Goal: Task Accomplishment & Management: Manage account settings

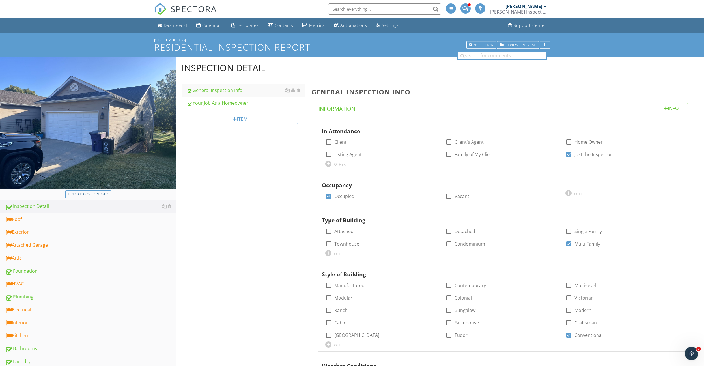
click at [180, 26] on div "Dashboard" at bounding box center [175, 25] width 23 height 5
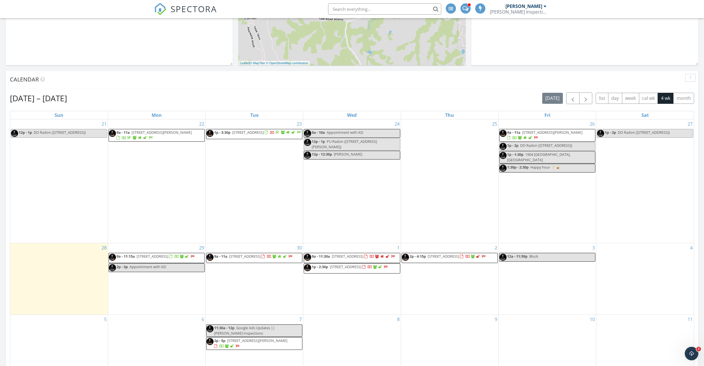
scroll to position [196, 0]
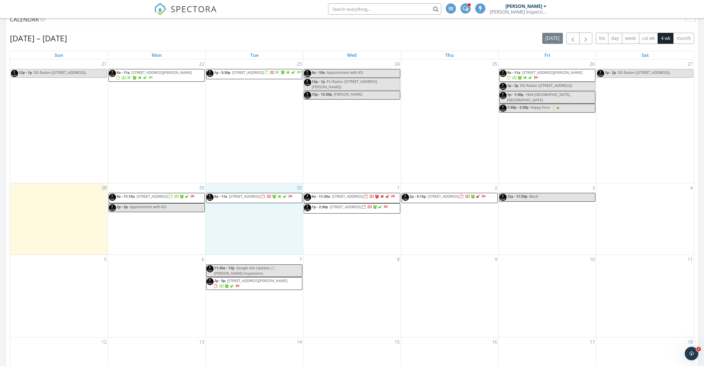
click at [243, 225] on div "30 9a - 11a 112 Waterway Loop, Council Grove 66846" at bounding box center [254, 218] width 97 height 71
click at [247, 204] on link "Inspection" at bounding box center [253, 201] width 29 height 9
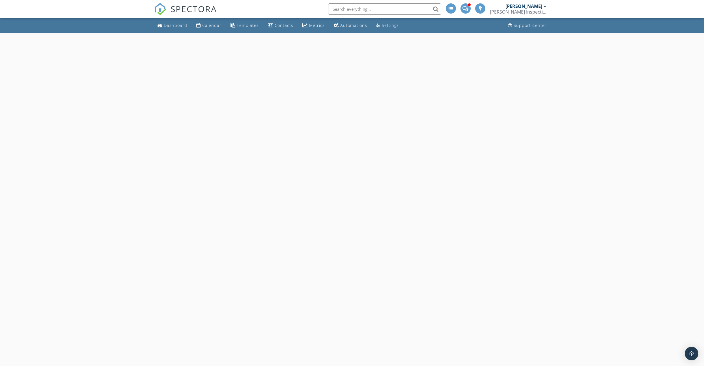
select select "8"
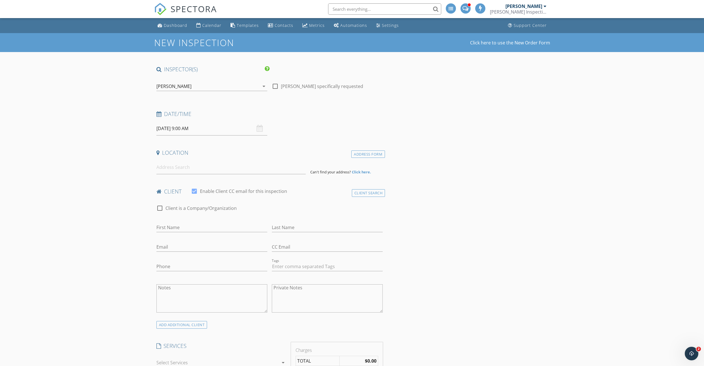
click at [200, 129] on input "09/30/2025 9:00 AM" at bounding box center [212, 129] width 111 height 14
type input "10"
type input "09/30/2025 10:00 AM"
click at [191, 222] on span at bounding box center [189, 223] width 4 height 6
type input "11"
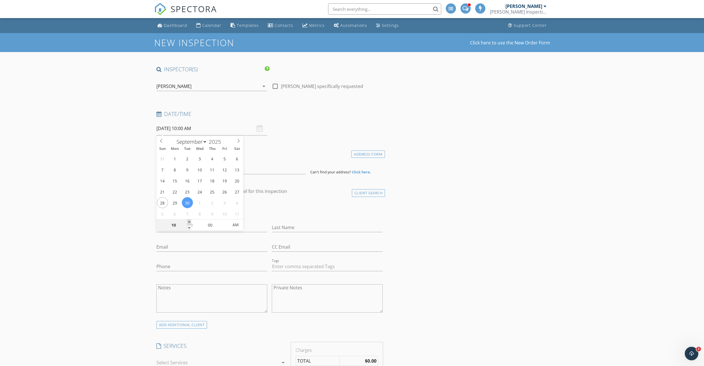
type input "09/30/2025 11:00 AM"
click at [191, 222] on span at bounding box center [189, 223] width 4 height 6
type input "12"
type input "09/30/2025 12:00 PM"
click at [191, 222] on span at bounding box center [189, 223] width 4 height 6
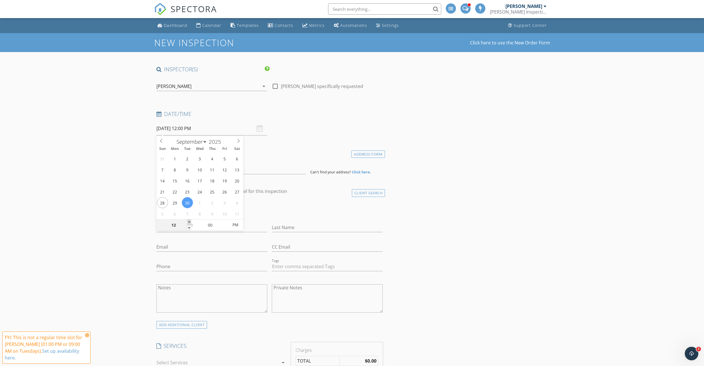
type input "01"
type input "09/30/2025 1:00 PM"
click at [191, 222] on span at bounding box center [189, 223] width 4 height 6
click at [173, 171] on input at bounding box center [231, 167] width 149 height 14
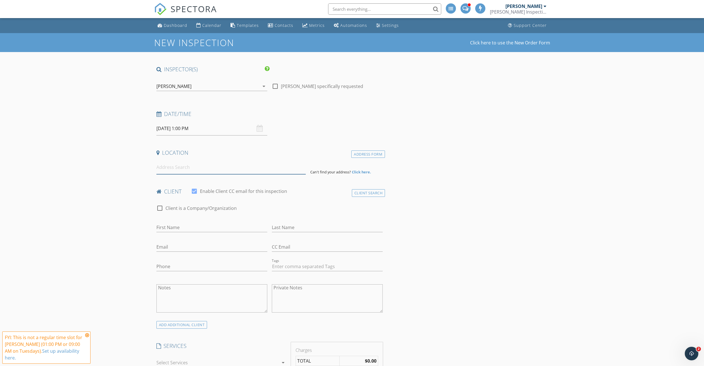
paste input "10802 Moske Cir"
type input "10802 Moske Circle, Milford, KS, USA"
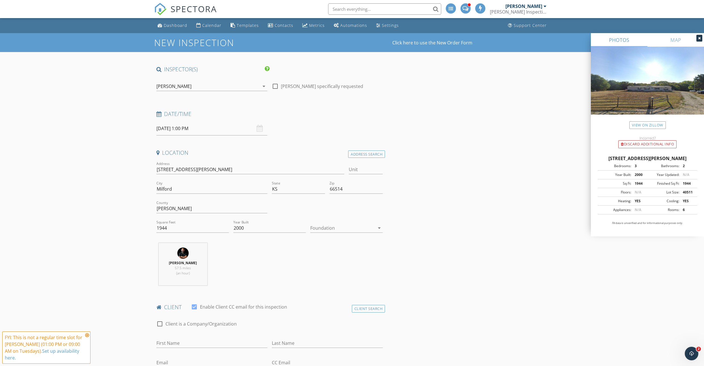
click at [88, 335] on icon at bounding box center [87, 335] width 4 height 5
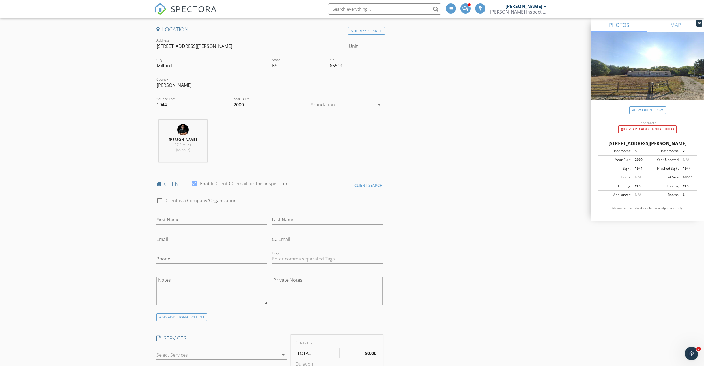
scroll to position [117, 0]
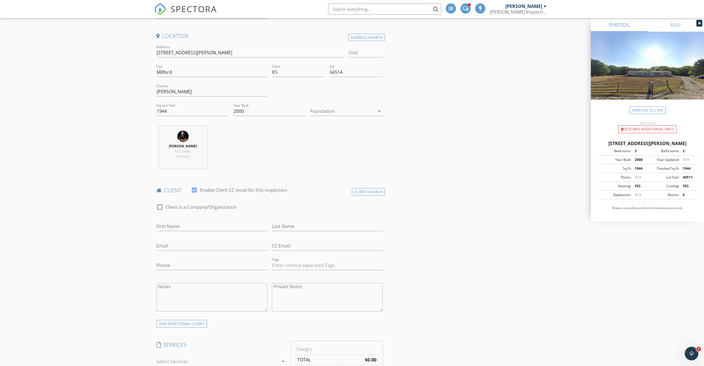
click at [178, 290] on textarea "Notes" at bounding box center [212, 297] width 111 height 28
paste textarea "Ian & Celia Gilbert. +1 (724) 920-8097 c.brewer4641@gmail.com Invoice JCAT clos…"
click at [160, 288] on textarea "Ian & Celia Gilbert. +1 (724) 920-8097 c.brewer4641@gmail.com Invoice JCAT clos…" at bounding box center [212, 297] width 111 height 28
drag, startPoint x: 166, startPoint y: 288, endPoint x: 174, endPoint y: 288, distance: 7.4
click at [174, 288] on textarea "Ian & Celia Gilbert. +1 (724) 920-8097 c.brewer4641@gmail.com Invoice JCAT clos…" at bounding box center [212, 297] width 111 height 28
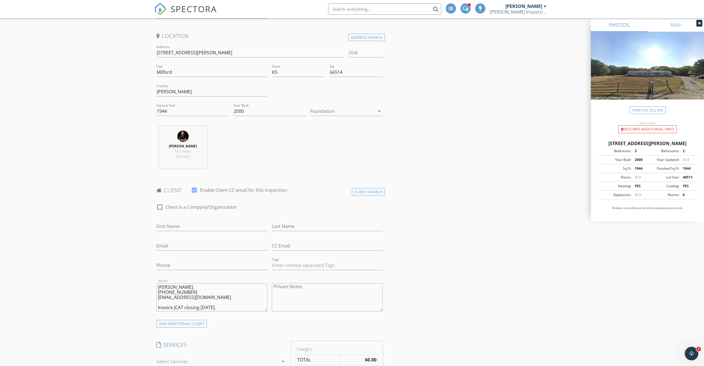
type textarea "Gilbert. +1 (724) 920-8097 c.brewer4641@gmail.com Invoice JCAT closing 10.28.25."
click at [167, 226] on input "First Name" at bounding box center [212, 226] width 111 height 9
paste input "[PERSON_NAME] & [PERSON_NAME]"
type input "[PERSON_NAME] & [PERSON_NAME]"
click at [162, 286] on textarea "Gilbert. +1 (724) 920-8097 c.brewer4641@gmail.com Invoice JCAT closing 10.28.25." at bounding box center [212, 297] width 111 height 28
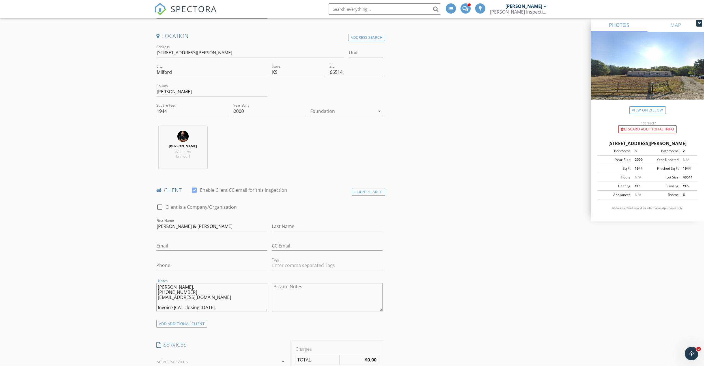
click at [162, 286] on textarea "Gilbert. +1 (724) 920-8097 c.brewer4641@gmail.com Invoice JCAT closing 10.28.25." at bounding box center [212, 297] width 111 height 28
type textarea ". +1 (724) 920-8097 c.brewer4641@gmail.com Invoice JCAT closing 10.28.25."
click at [289, 227] on input "Last Name" at bounding box center [327, 226] width 111 height 9
paste input "[PERSON_NAME]"
type input "[PERSON_NAME]"
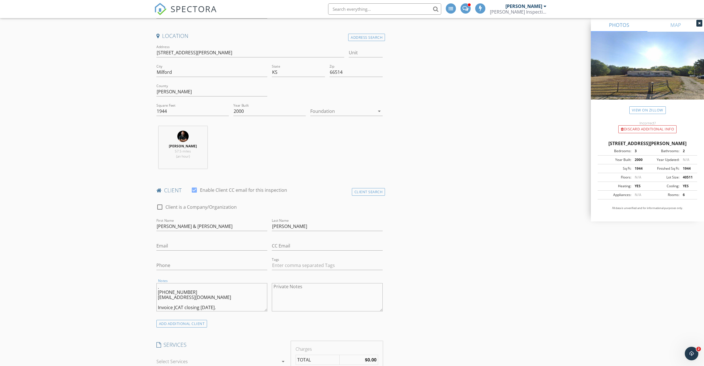
drag, startPoint x: 173, startPoint y: 292, endPoint x: 194, endPoint y: 292, distance: 21.2
click at [195, 292] on textarea ". +1 (724) 920-8097 c.brewer4641@gmail.com Invoice JCAT closing 10.28.25." at bounding box center [212, 297] width 111 height 28
type textarea ". +1 c.brewer4641@gmail.com Invoice JCAT closing 10.28.25."
click at [174, 268] on input "Phone" at bounding box center [212, 265] width 111 height 9
paste input "724-920-8097"
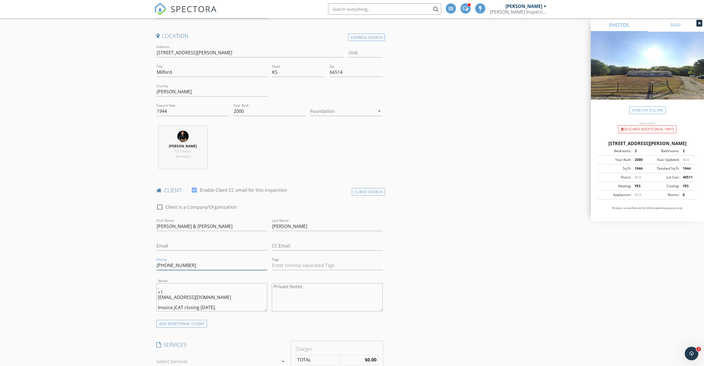
type input "724-920-8097"
drag, startPoint x: 158, startPoint y: 299, endPoint x: 212, endPoint y: 298, distance: 53.5
click at [212, 298] on textarea ". +1 c.brewer4641@gmail.com Invoice JCAT closing 10.28.25." at bounding box center [212, 297] width 111 height 28
type textarea ". +1 Invoice JCAT closing 10.28.25."
click at [172, 250] on input "Email" at bounding box center [212, 245] width 111 height 9
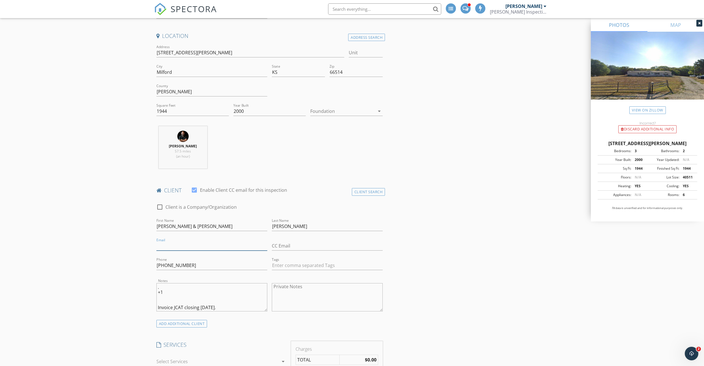
paste input "c.brewer4641@gmail.com"
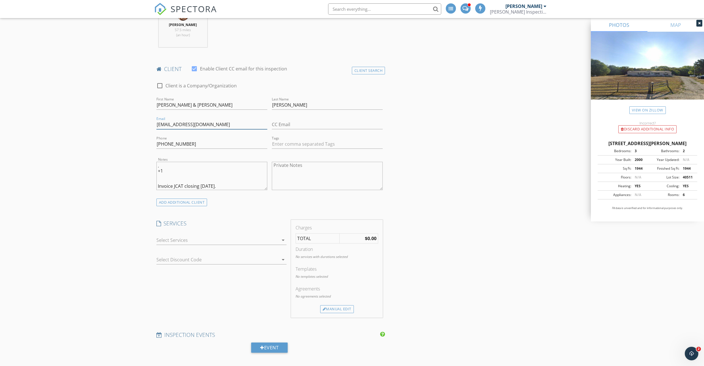
scroll to position [245, 0]
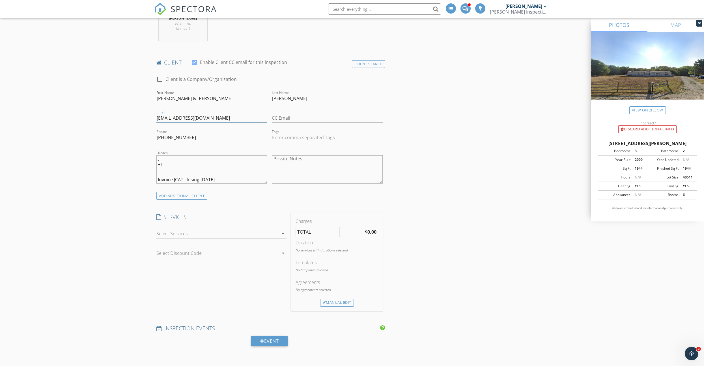
type input "c.brewer4641@gmail.com"
click at [178, 232] on div at bounding box center [218, 233] width 122 height 9
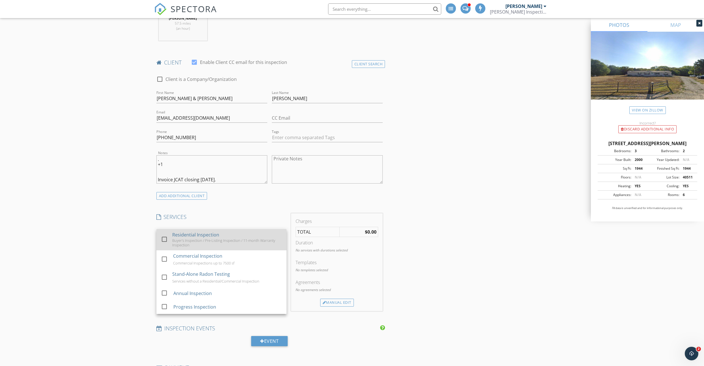
scroll to position [243, 0]
click at [172, 237] on div "check_box_outline_blank Residential Inspection Buyer's Inspection / Pre-Listing…" at bounding box center [221, 241] width 121 height 21
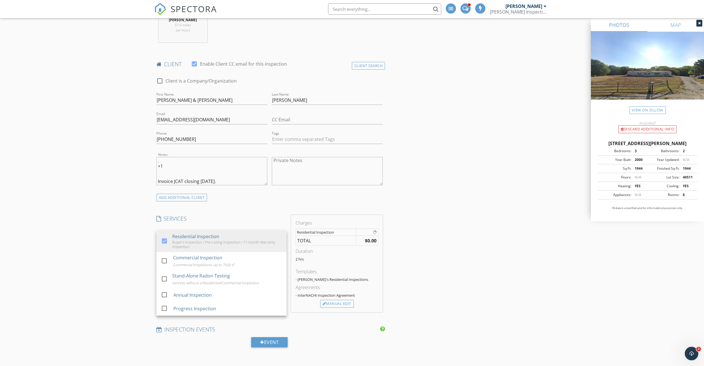
click at [127, 242] on div "New Inspection Click here to use the New Order Form INSPECTOR(S) check_box Linc…" at bounding box center [352, 363] width 704 height 1146
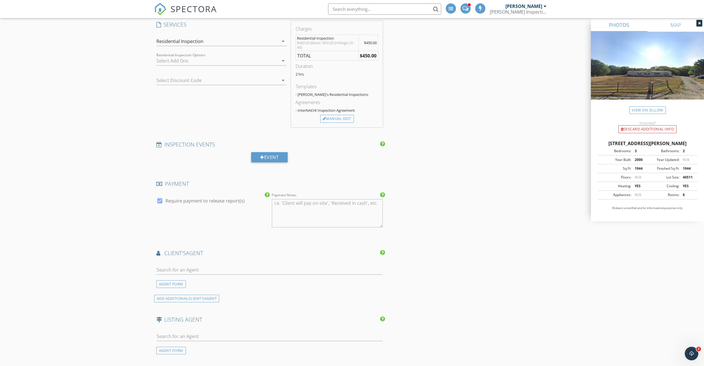
scroll to position [466, 0]
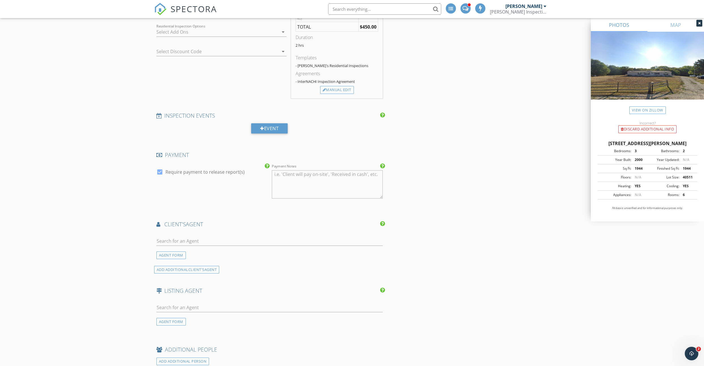
click at [160, 171] on div at bounding box center [160, 172] width 10 height 10
checkbox input "false"
click at [190, 239] on input "text" at bounding box center [270, 241] width 227 height 9
type input "sally t"
click at [182, 258] on div "Homefront Real Estate Group" at bounding box center [197, 257] width 48 height 5
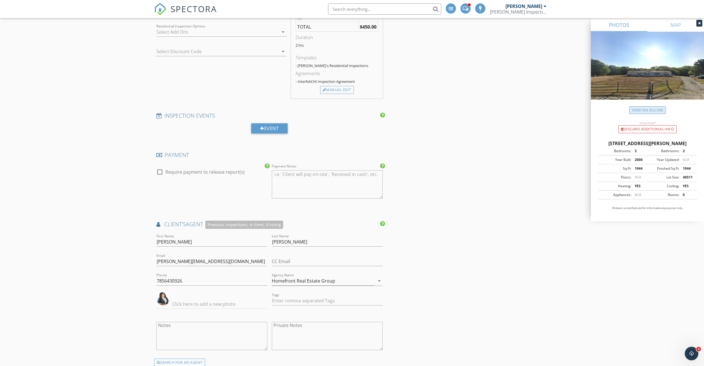
click at [641, 109] on link "View on Zillow" at bounding box center [648, 110] width 37 height 8
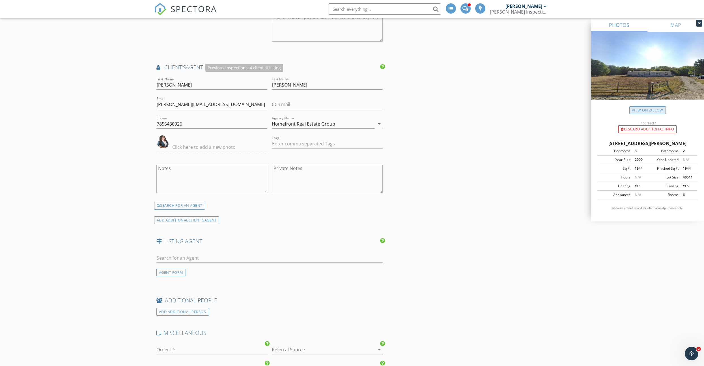
scroll to position [635, 0]
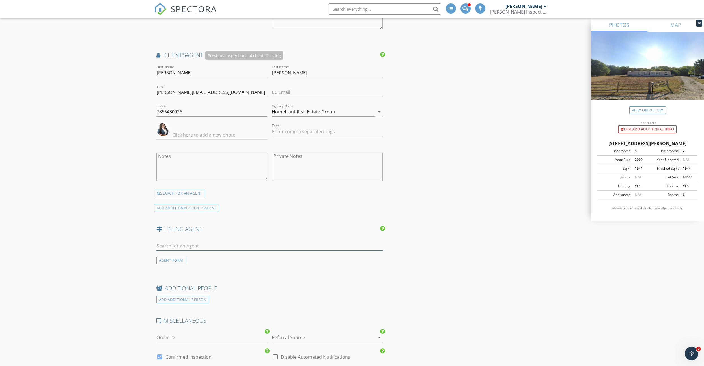
click at [170, 250] on input "text" at bounding box center [270, 245] width 227 height 9
paste input "c.brewer4641@gmail.com"
type input "c.brewer4641@gmail.com"
click at [163, 245] on input "text" at bounding box center [270, 245] width 227 height 9
paste input "Kayla Whitebread"
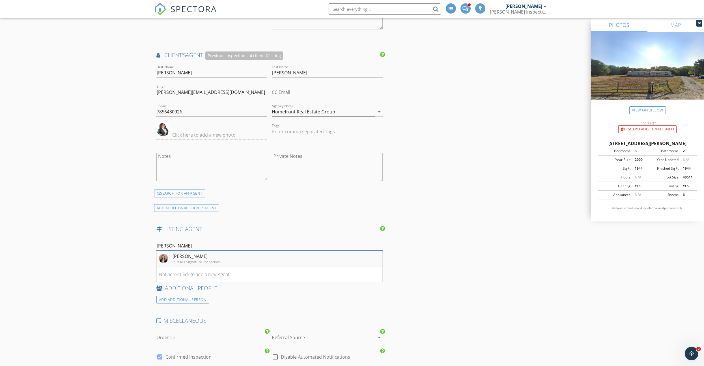
type input "Kayla Whitebread"
click at [190, 257] on div "Kayla Whitebread" at bounding box center [196, 256] width 47 height 7
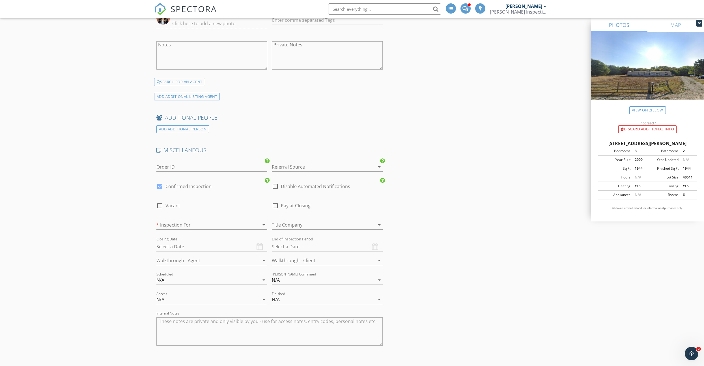
scroll to position [936, 0]
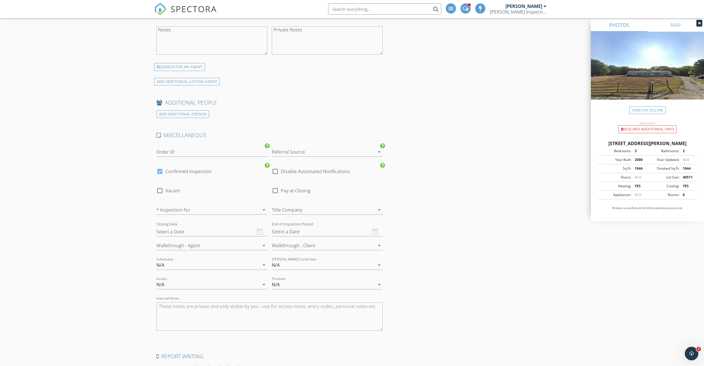
click at [278, 191] on div at bounding box center [276, 191] width 10 height 10
checkbox input "true"
drag, startPoint x: 229, startPoint y: 214, endPoint x: 224, endPoint y: 215, distance: 4.5
click at [228, 214] on div "* Inspection For arrow_drop_down" at bounding box center [212, 212] width 111 height 15
click at [179, 212] on div at bounding box center [204, 209] width 95 height 9
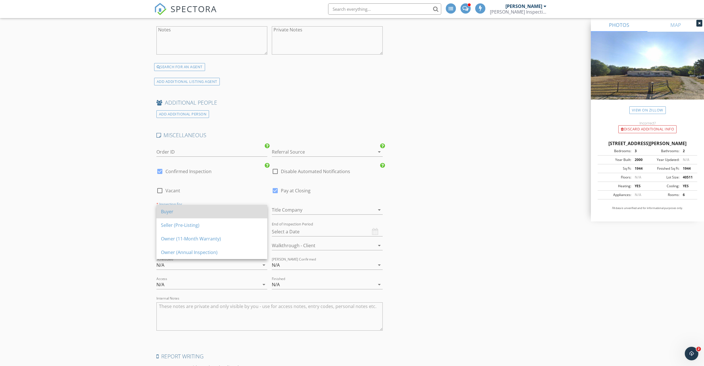
click at [175, 215] on div "Buyer" at bounding box center [212, 212] width 102 height 14
click at [292, 207] on div at bounding box center [319, 209] width 95 height 9
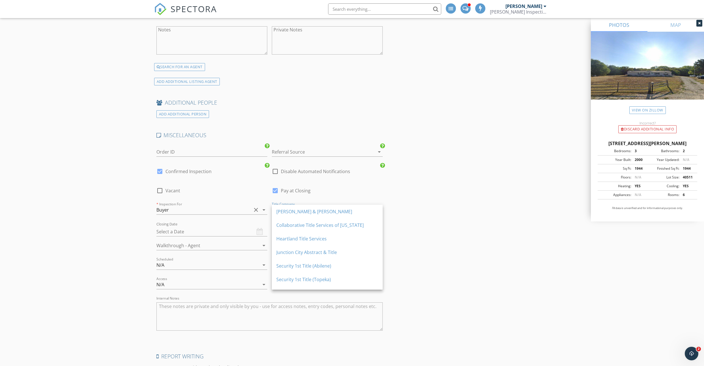
click at [288, 251] on div "Junction City Abstract & Title" at bounding box center [328, 252] width 102 height 7
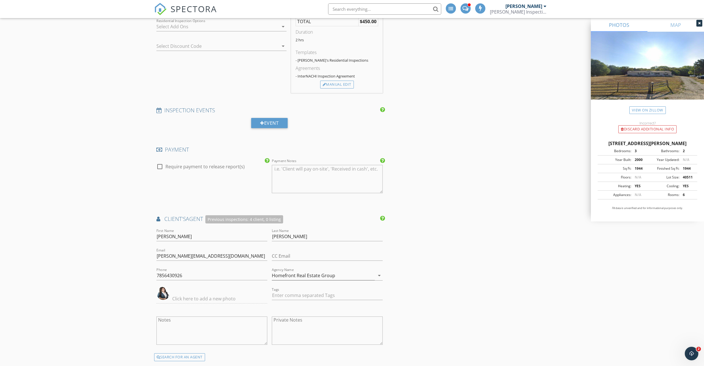
scroll to position [318, 0]
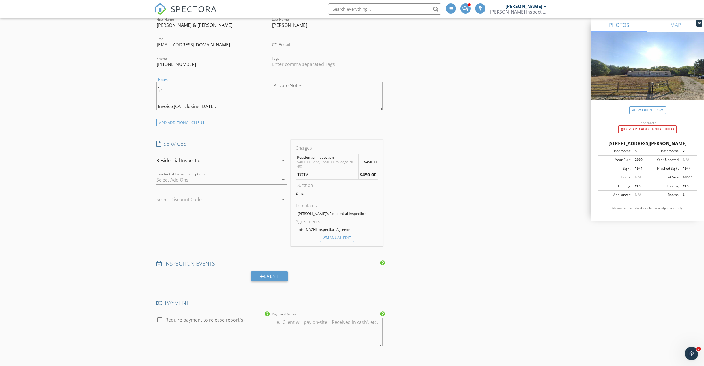
drag, startPoint x: 224, startPoint y: 107, endPoint x: 121, endPoint y: 80, distance: 106.7
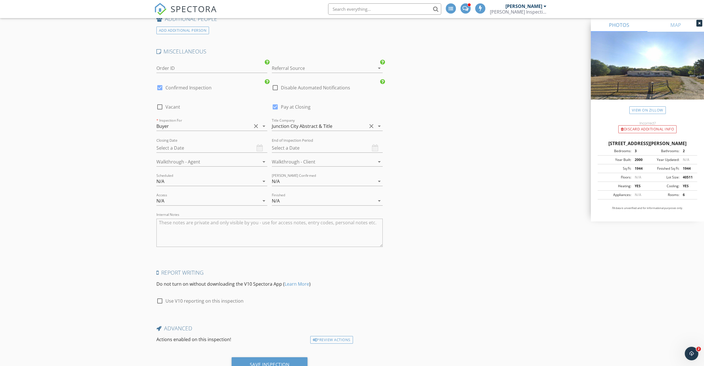
scroll to position [1034, 0]
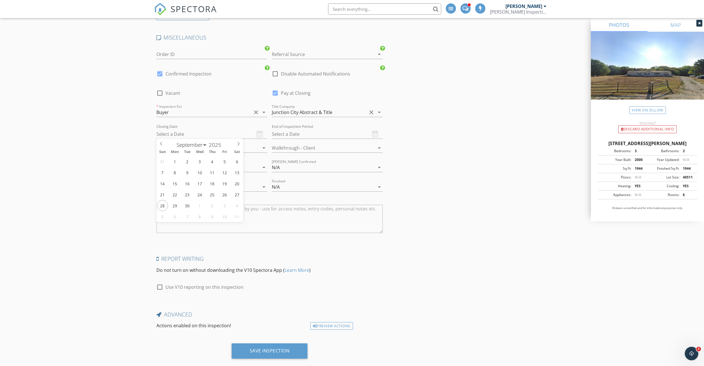
click at [190, 136] on input "text" at bounding box center [212, 134] width 111 height 9
select select "9"
click at [235, 145] on span at bounding box center [239, 143] width 10 height 8
type input "10/28/2025"
click at [182, 150] on div at bounding box center [204, 147] width 95 height 9
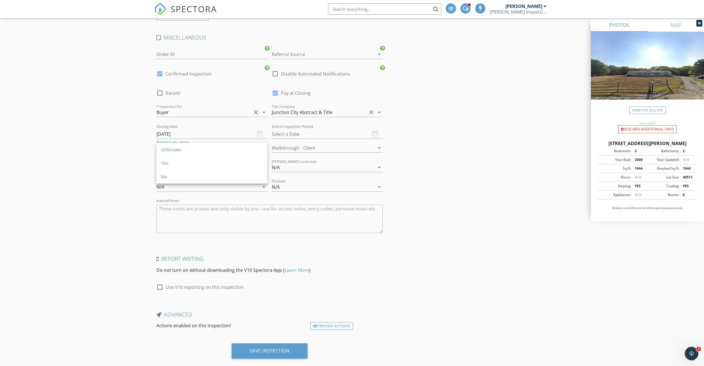
click at [177, 161] on div "Yes" at bounding box center [212, 163] width 102 height 7
click at [288, 151] on div at bounding box center [319, 147] width 95 height 9
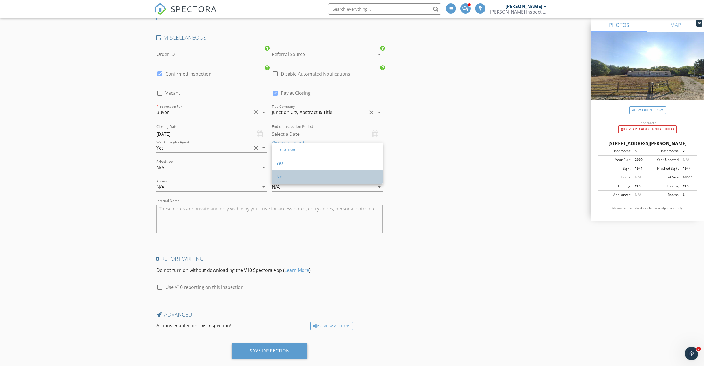
click at [288, 175] on div "No" at bounding box center [328, 176] width 102 height 7
click at [169, 170] on div "N/A" at bounding box center [208, 167] width 103 height 9
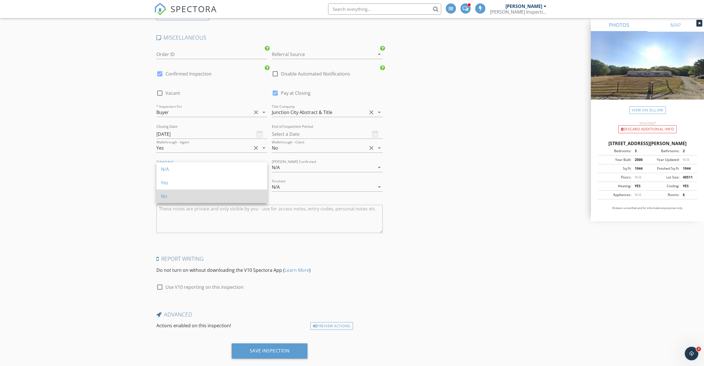
click at [167, 193] on div "No" at bounding box center [212, 196] width 102 height 7
drag, startPoint x: 221, startPoint y: 187, endPoint x: 208, endPoint y: 192, distance: 14.6
click at [221, 187] on div "N/A" at bounding box center [208, 187] width 103 height 9
drag, startPoint x: 173, startPoint y: 214, endPoint x: 214, endPoint y: 209, distance: 40.7
click at [174, 214] on div "No" at bounding box center [212, 216] width 102 height 7
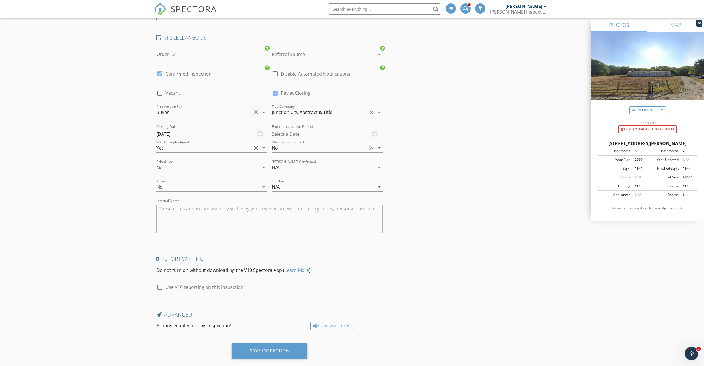
drag, startPoint x: 289, startPoint y: 188, endPoint x: 286, endPoint y: 200, distance: 12.4
click at [289, 188] on div "N/A" at bounding box center [323, 187] width 103 height 9
click at [285, 215] on div "No" at bounding box center [328, 216] width 102 height 7
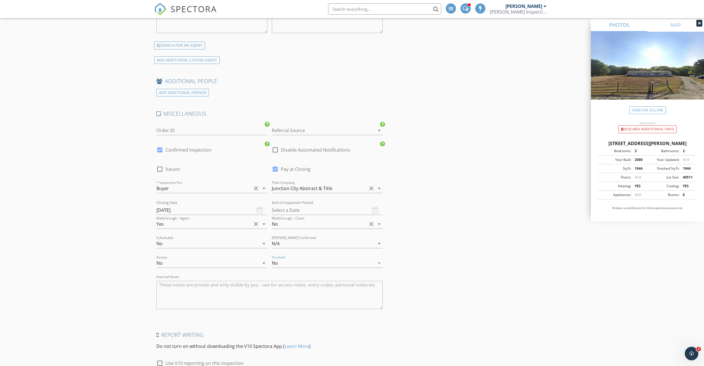
scroll to position [1044, 0]
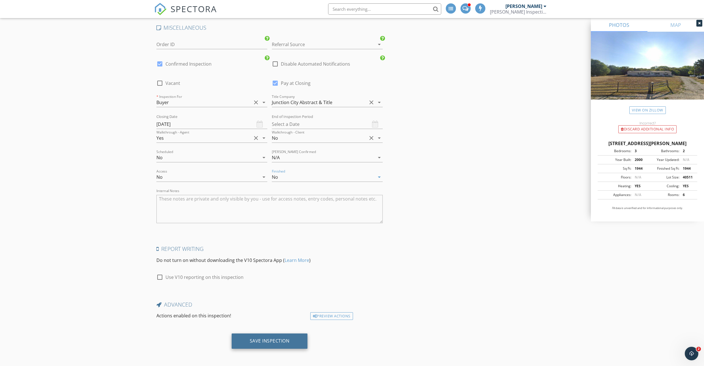
click at [256, 336] on div "Save Inspection" at bounding box center [270, 341] width 76 height 15
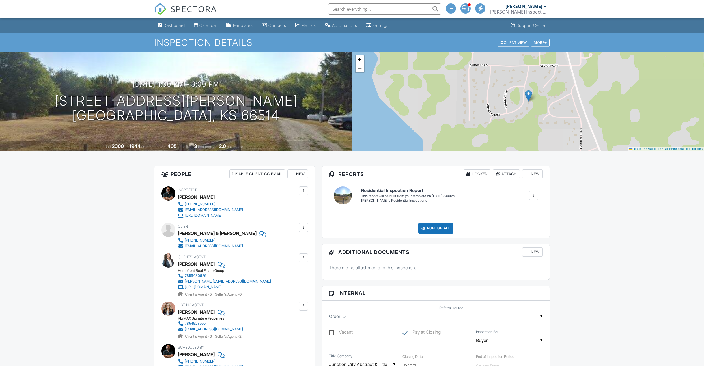
scroll to position [81, 0]
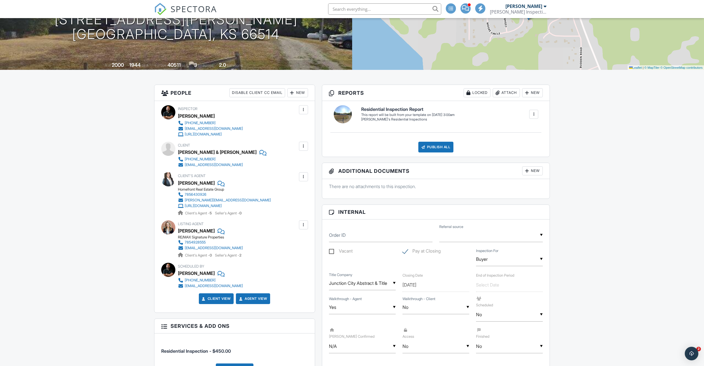
click at [481, 93] on div "Locked" at bounding box center [477, 92] width 27 height 9
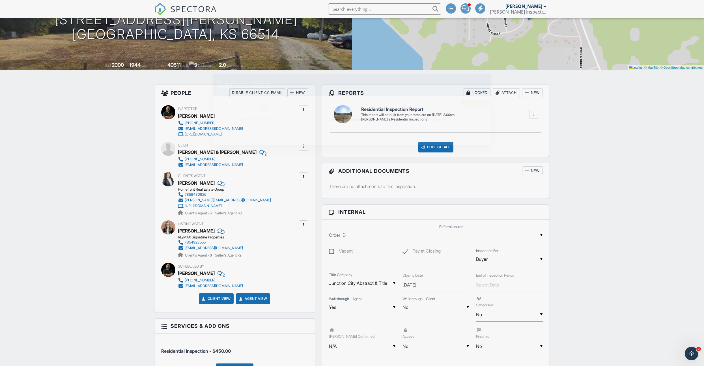
scroll to position [0, 0]
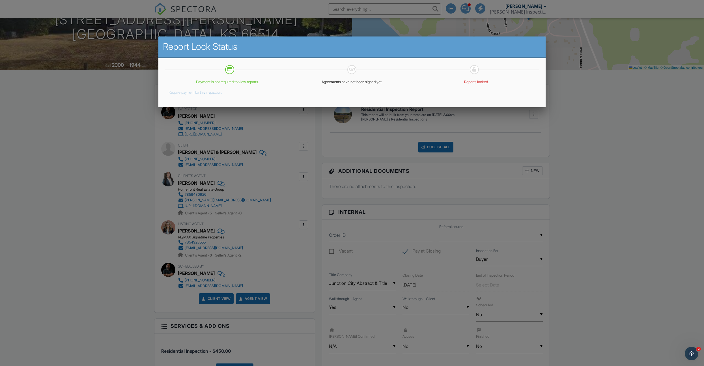
click at [601, 157] on div at bounding box center [352, 201] width 704 height 458
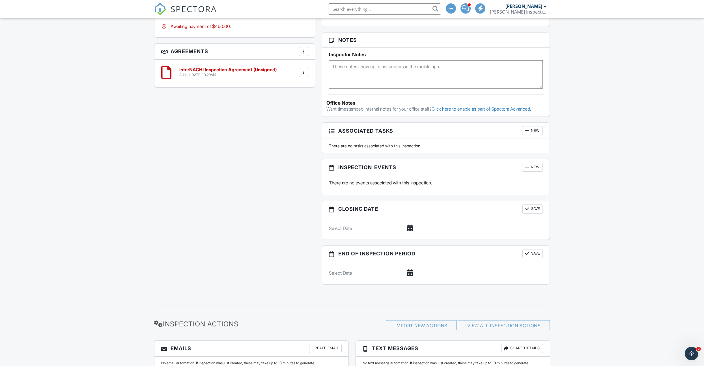
scroll to position [487, 0]
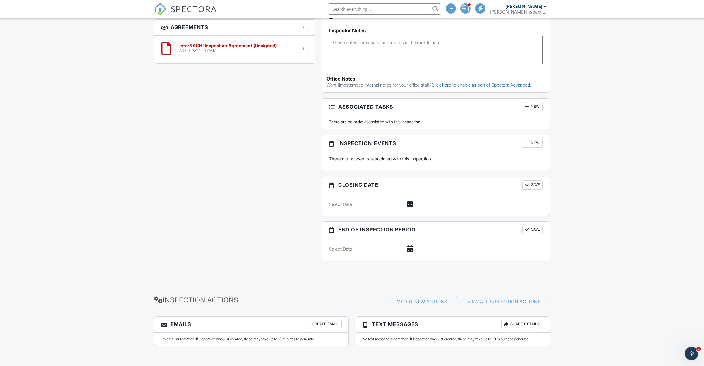
click at [322, 325] on div "Create Email" at bounding box center [325, 324] width 33 height 9
click at [318, 320] on h3 "Emails Create Email" at bounding box center [252, 325] width 194 height 16
click at [318, 321] on div "Create Email" at bounding box center [325, 324] width 33 height 9
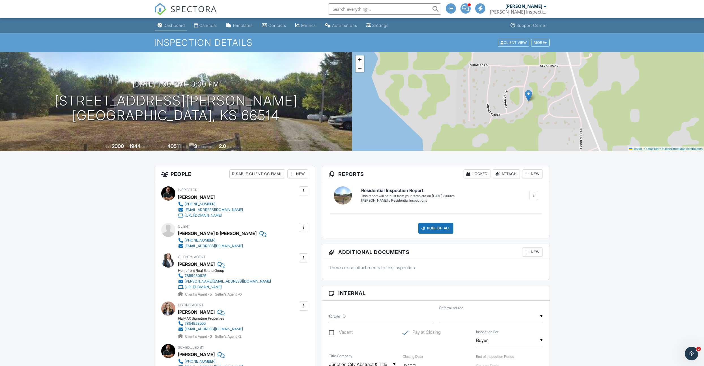
click at [167, 23] on div "Dashboard" at bounding box center [175, 25] width 22 height 5
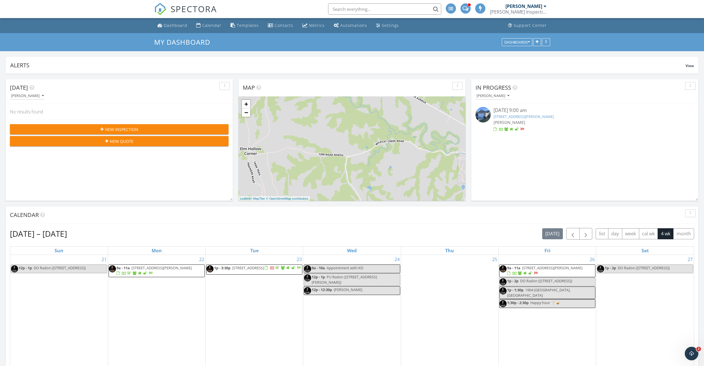
click at [513, 117] on link "[STREET_ADDRESS][PERSON_NAME]" at bounding box center [524, 116] width 60 height 5
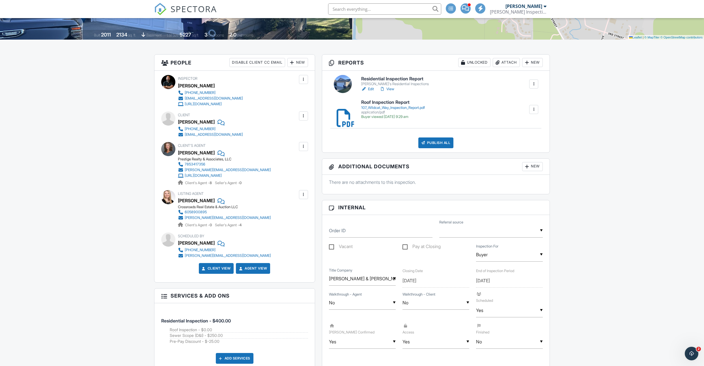
click at [370, 89] on link "Edit" at bounding box center [367, 89] width 13 height 6
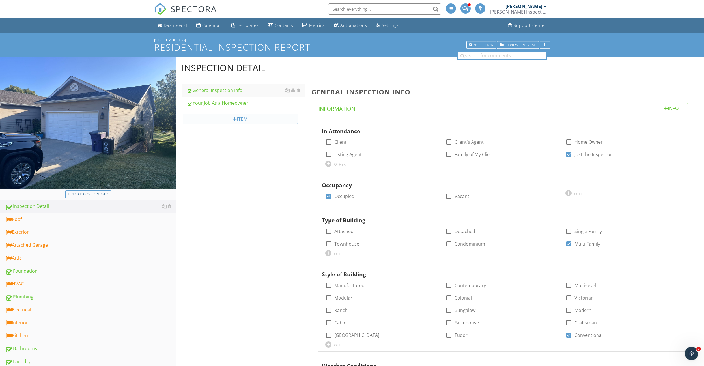
scroll to position [0, 0]
click at [198, 104] on div "Your Job As a Homeowner" at bounding box center [246, 102] width 118 height 7
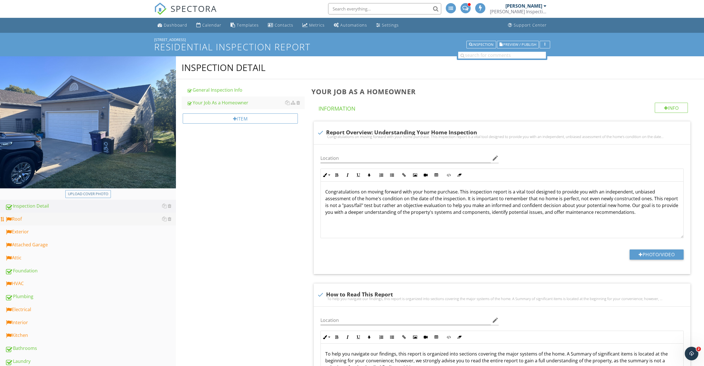
drag, startPoint x: 51, startPoint y: 223, endPoint x: 167, endPoint y: 218, distance: 116.7
click at [51, 223] on link "Roof" at bounding box center [90, 219] width 171 height 13
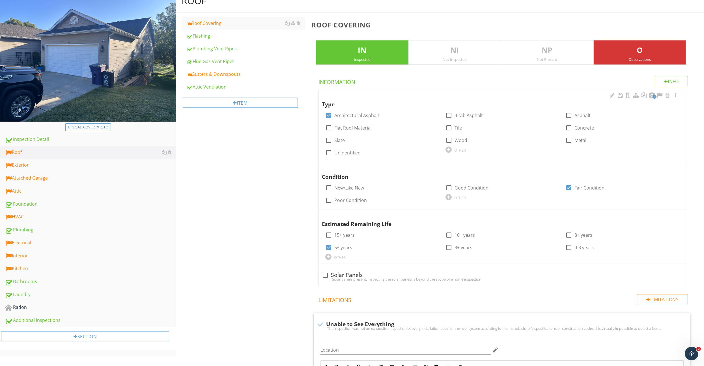
scroll to position [68, 0]
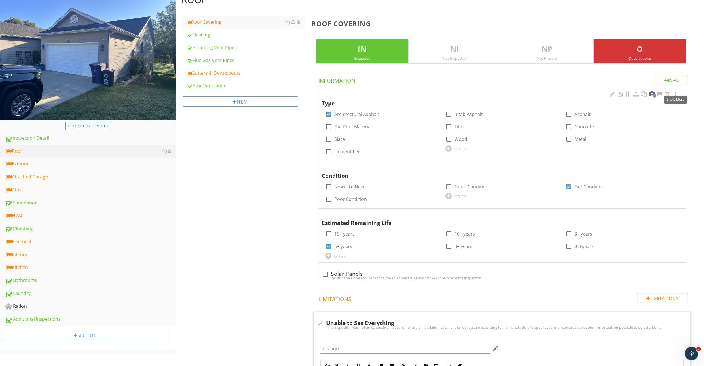
drag, startPoint x: 677, startPoint y: 93, endPoint x: 653, endPoint y: 96, distance: 24.2
click at [677, 93] on div at bounding box center [675, 94] width 7 height 6
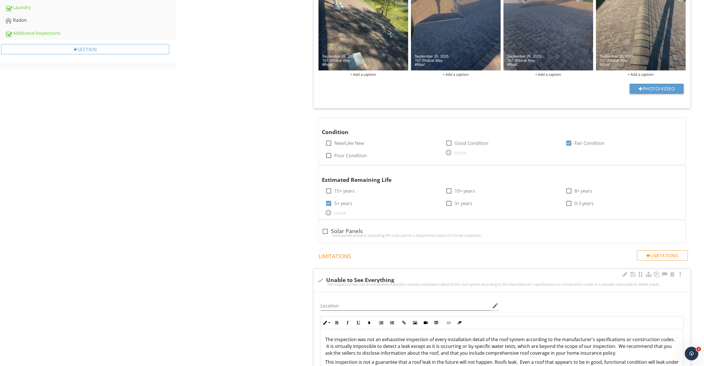
scroll to position [355, 0]
click at [681, 276] on div at bounding box center [680, 274] width 7 height 6
click at [676, 170] on div at bounding box center [675, 171] width 7 height 6
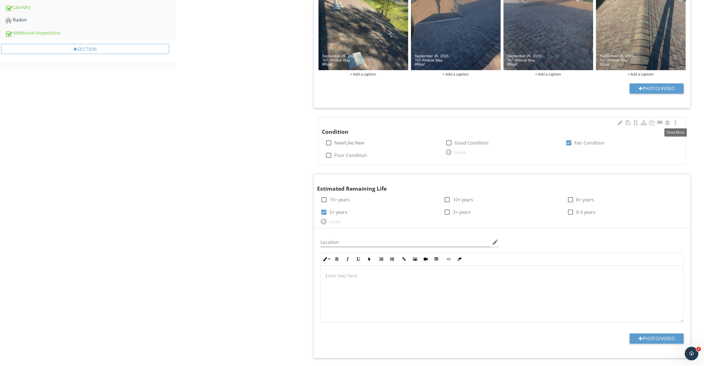
click at [677, 122] on div at bounding box center [675, 123] width 7 height 6
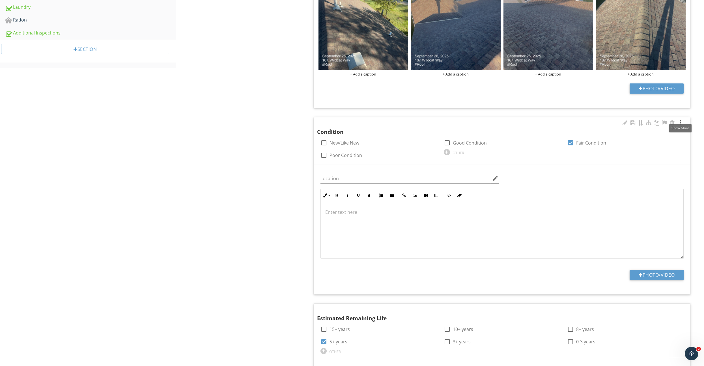
click at [679, 124] on div at bounding box center [680, 123] width 7 height 6
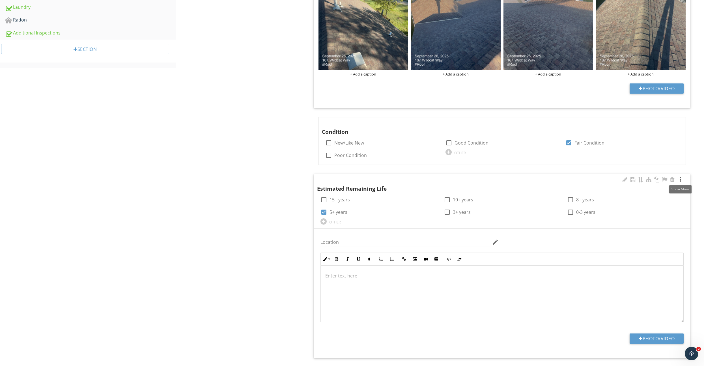
click at [680, 180] on div at bounding box center [680, 180] width 7 height 6
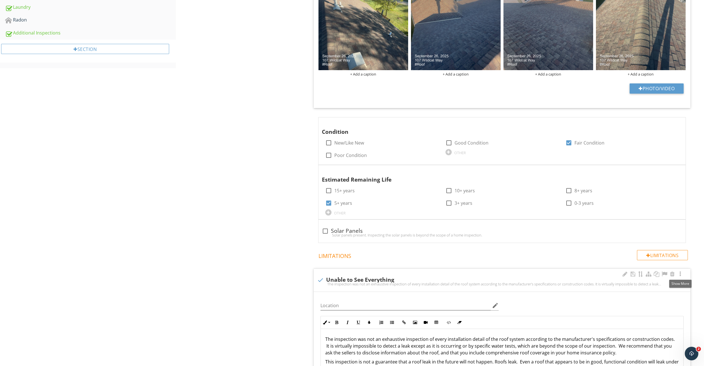
drag, startPoint x: 679, startPoint y: 275, endPoint x: 675, endPoint y: 274, distance: 3.7
click at [679, 275] on div at bounding box center [680, 274] width 7 height 6
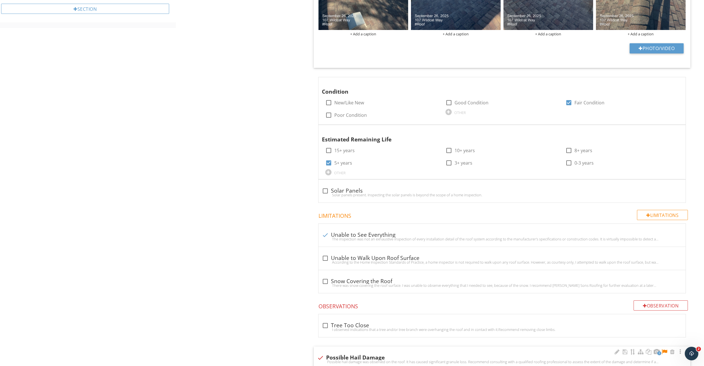
scroll to position [645, 0]
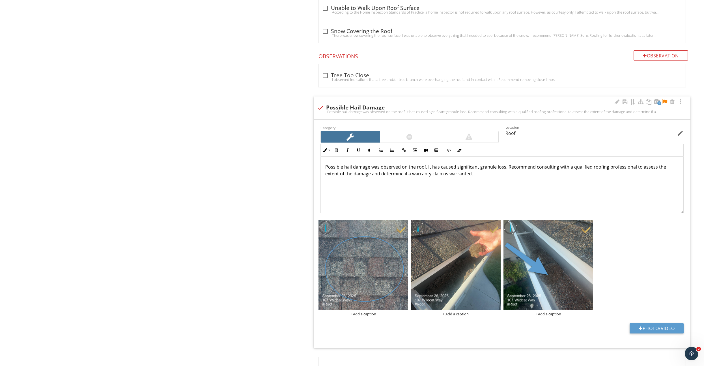
click at [404, 136] on div at bounding box center [409, 136] width 59 height 11
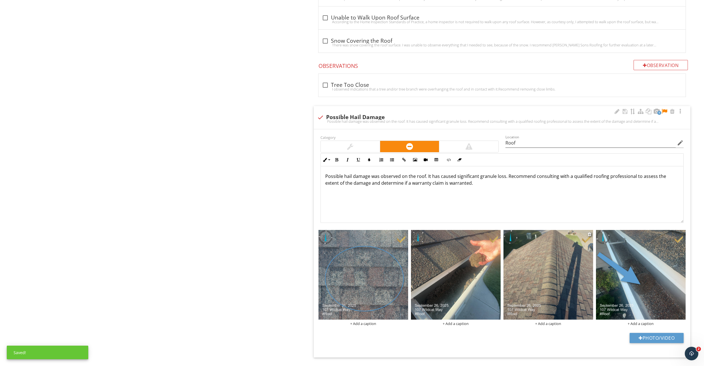
scroll to position [680, 0]
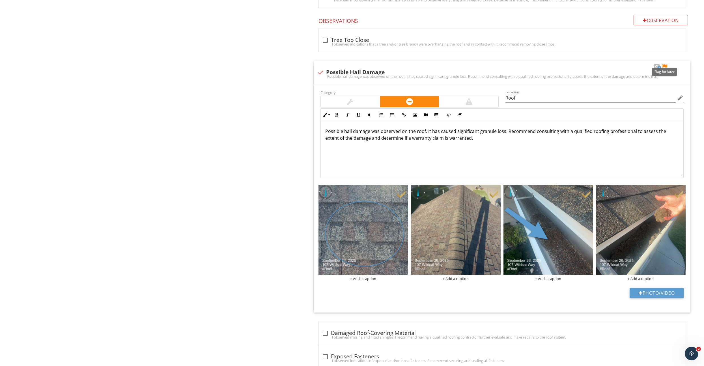
drag, startPoint x: 665, startPoint y: 67, endPoint x: 567, endPoint y: 137, distance: 120.4
click at [665, 67] on div at bounding box center [664, 67] width 7 height 6
click at [371, 255] on img at bounding box center [364, 230] width 90 height 90
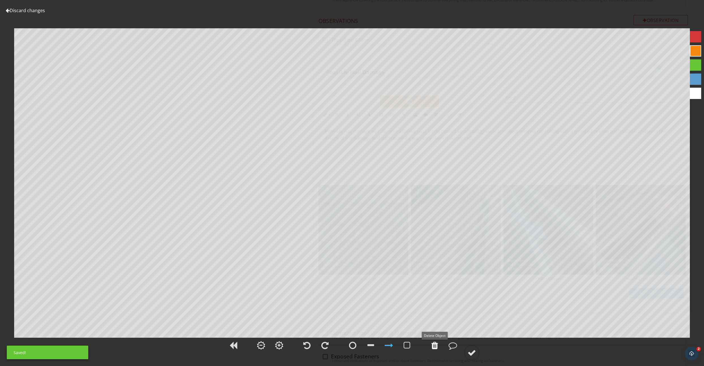
click at [436, 347] on div at bounding box center [435, 345] width 7 height 8
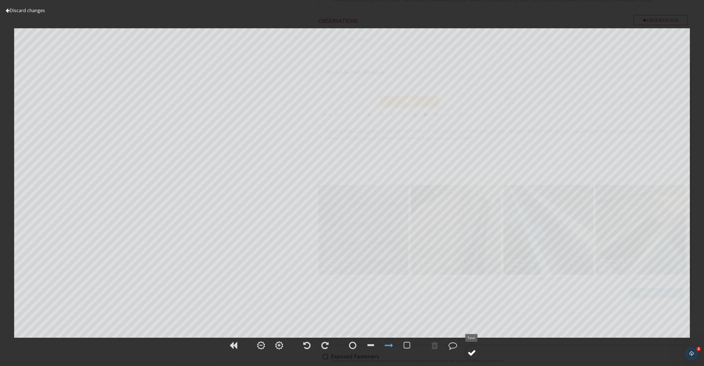
click at [473, 357] on div at bounding box center [472, 353] width 8 height 8
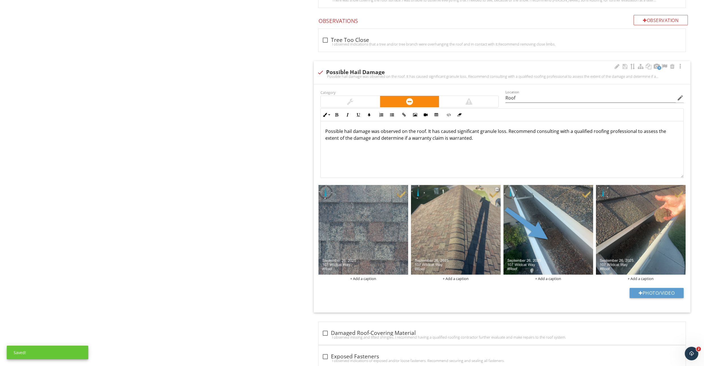
click at [443, 235] on img at bounding box center [456, 230] width 90 height 90
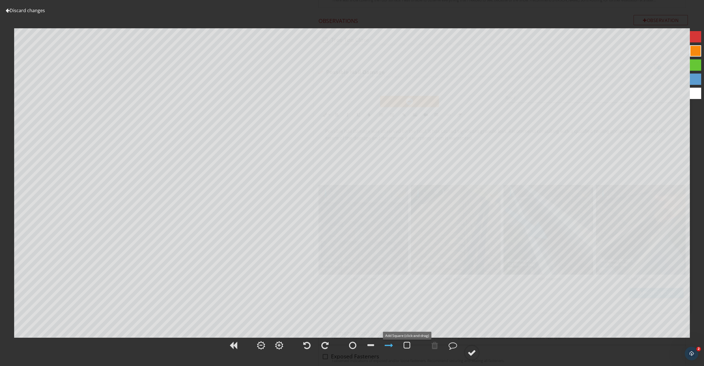
click at [406, 348] on div at bounding box center [407, 345] width 7 height 8
drag, startPoint x: 434, startPoint y: 348, endPoint x: 423, endPoint y: 329, distance: 21.2
click at [434, 347] on div at bounding box center [435, 345] width 7 height 8
click at [435, 348] on div at bounding box center [435, 345] width 7 height 8
drag, startPoint x: 373, startPoint y: 346, endPoint x: 372, endPoint y: 341, distance: 5.8
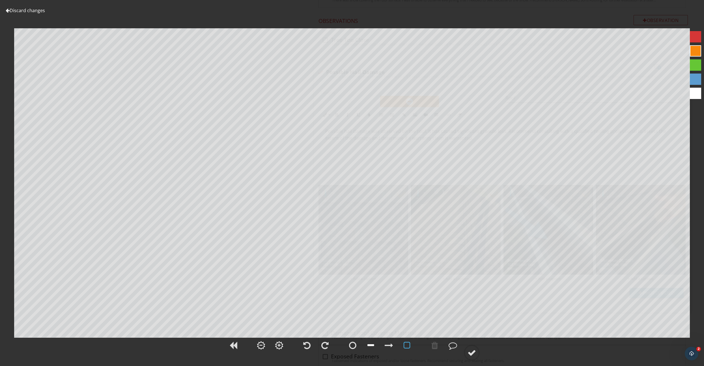
click at [373, 346] on div at bounding box center [371, 345] width 7 height 8
click at [390, 346] on div at bounding box center [389, 345] width 8 height 8
click at [435, 346] on div at bounding box center [435, 345] width 7 height 8
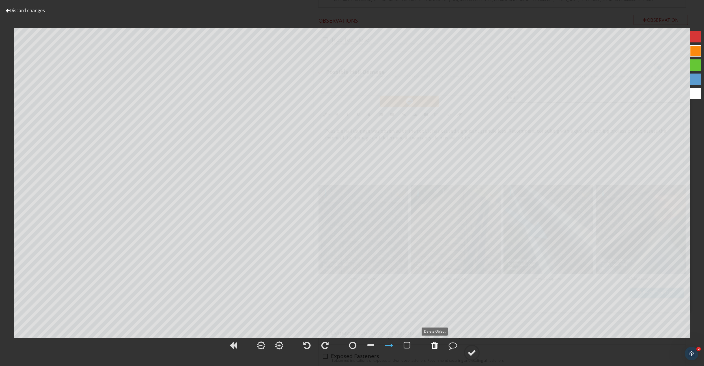
click at [435, 346] on div at bounding box center [435, 345] width 7 height 8
click at [472, 350] on div at bounding box center [472, 353] width 8 height 8
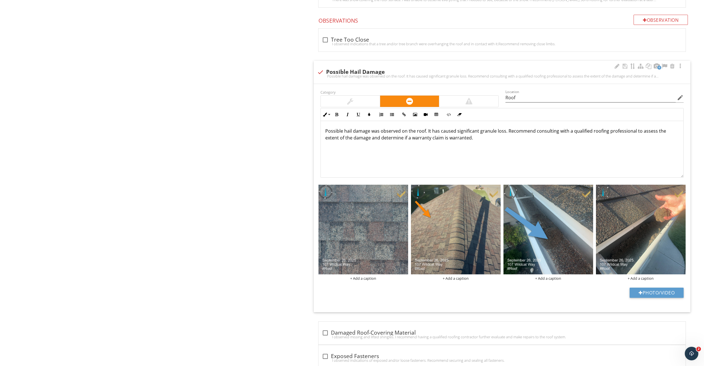
scroll to position [682, 0]
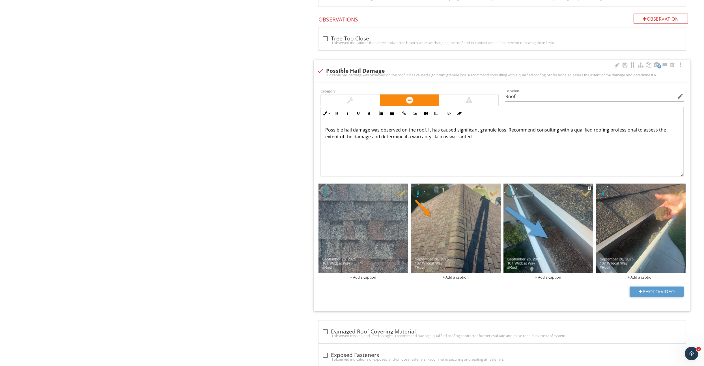
click at [559, 246] on img at bounding box center [549, 229] width 90 height 90
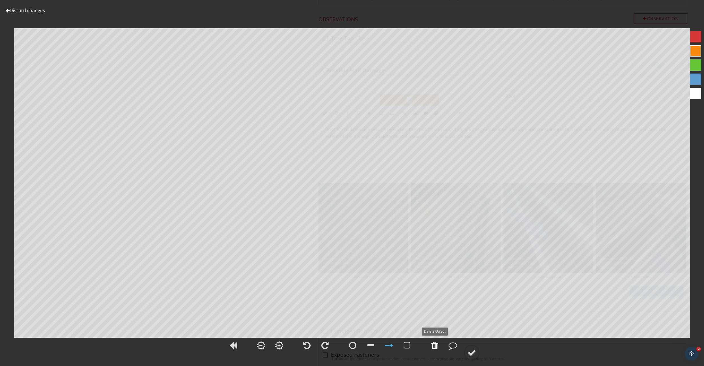
click at [436, 346] on div at bounding box center [435, 345] width 7 height 8
click at [471, 354] on div at bounding box center [472, 353] width 8 height 8
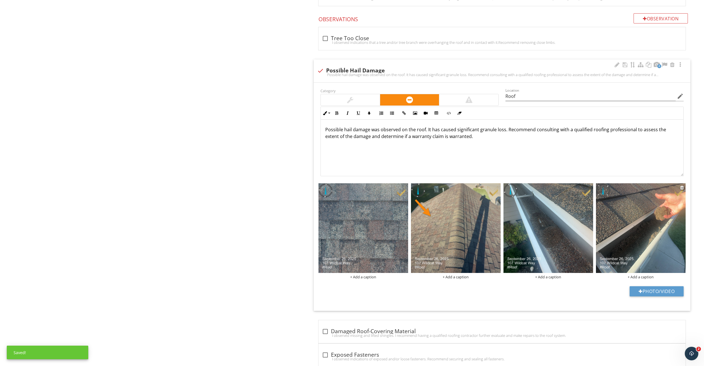
click at [638, 234] on img at bounding box center [641, 228] width 90 height 90
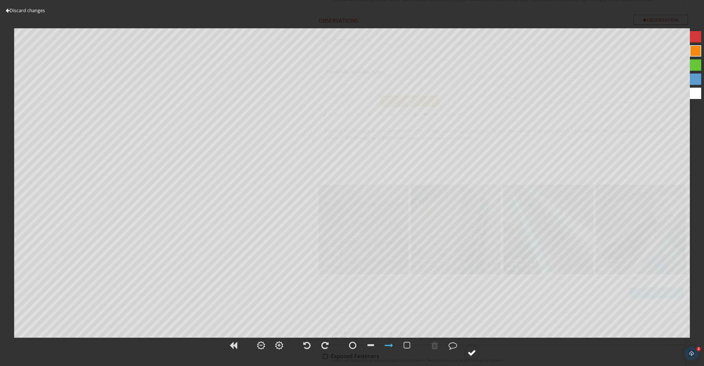
scroll to position [681, 0]
click at [37, 11] on link "Discard changes" at bounding box center [25, 10] width 39 height 6
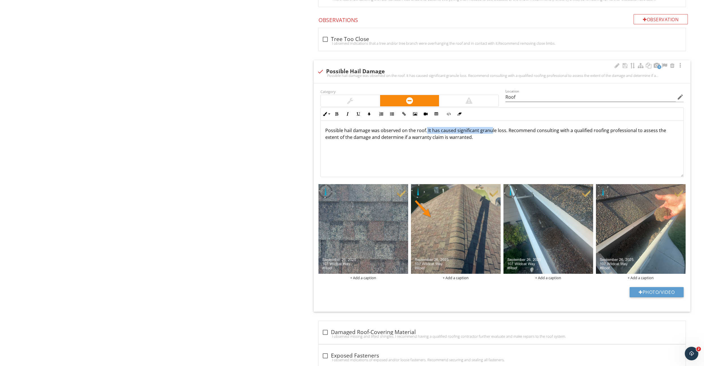
drag, startPoint x: 426, startPoint y: 131, endPoint x: 491, endPoint y: 132, distance: 64.8
click at [491, 132] on p "Possible hail damage was observed on the roof. It has caused significant granul…" at bounding box center [502, 134] width 354 height 14
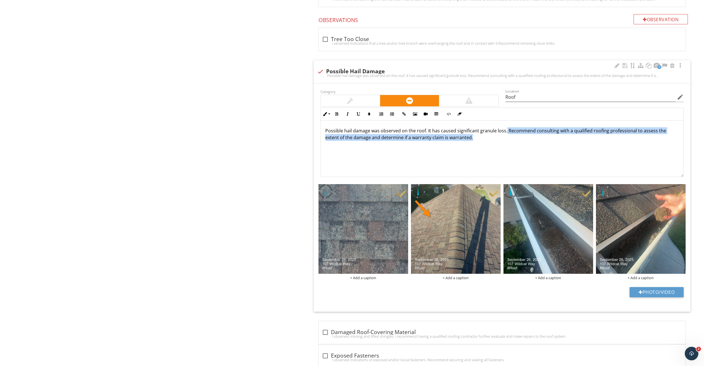
drag, startPoint x: 505, startPoint y: 132, endPoint x: 507, endPoint y: 144, distance: 12.7
click at [507, 144] on div "Possible hail damage was observed on the roof. It has caused significant granul…" at bounding box center [502, 149] width 363 height 57
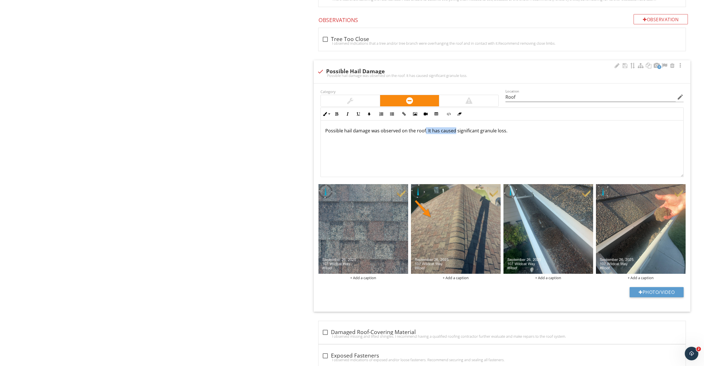
drag, startPoint x: 425, startPoint y: 132, endPoint x: 455, endPoint y: 132, distance: 30.0
click at [455, 132] on p "Possible hail damage was observed on the roof. It has caused significant granul…" at bounding box center [502, 130] width 354 height 7
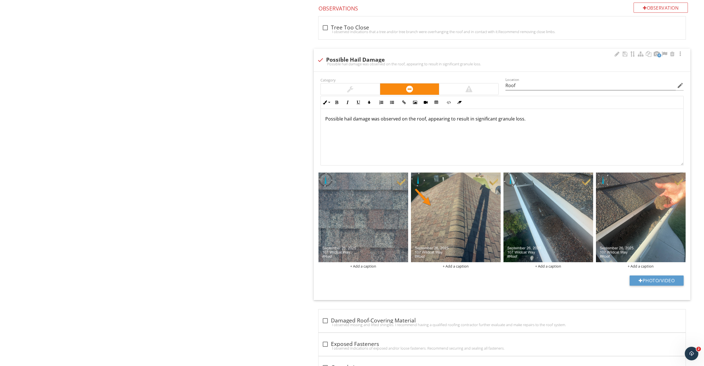
scroll to position [691, 0]
click at [552, 122] on p "Possible hail damage was observed on the roof, appearing to result in significa…" at bounding box center [502, 119] width 354 height 7
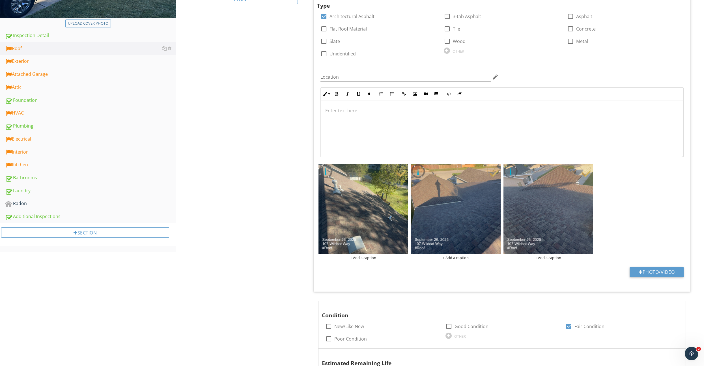
scroll to position [0, 0]
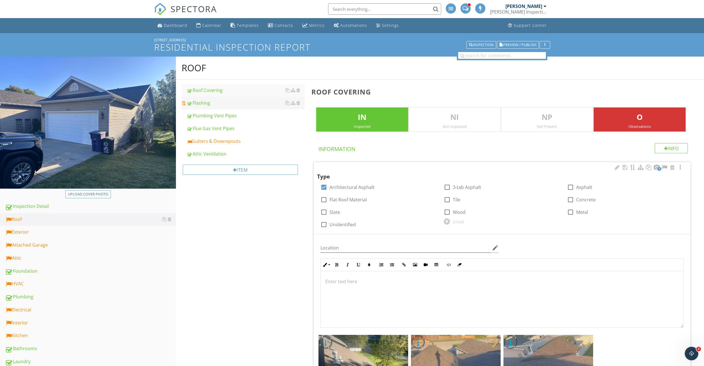
click at [219, 104] on div "Flashing" at bounding box center [246, 103] width 118 height 7
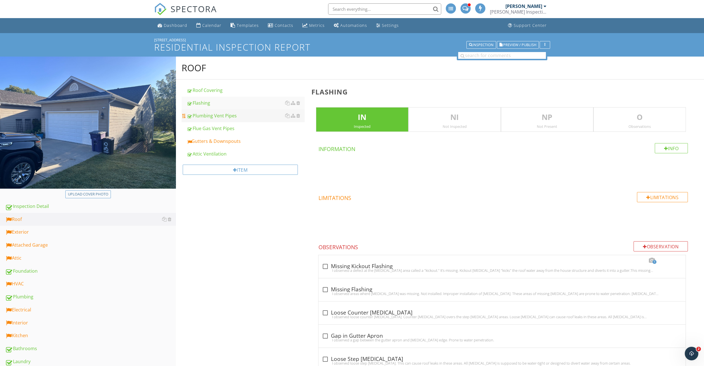
click at [221, 113] on div "Plumbing Vent Pipes" at bounding box center [246, 115] width 118 height 7
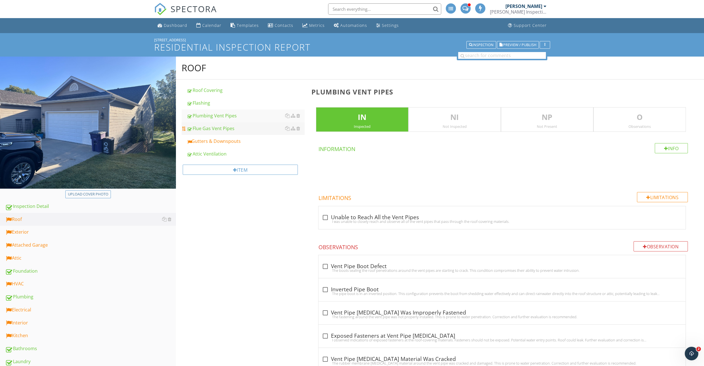
click at [221, 129] on div "Flue Gas Vent Pipes" at bounding box center [246, 128] width 118 height 7
click at [220, 138] on div "Gutters & Downspouts" at bounding box center [246, 141] width 118 height 7
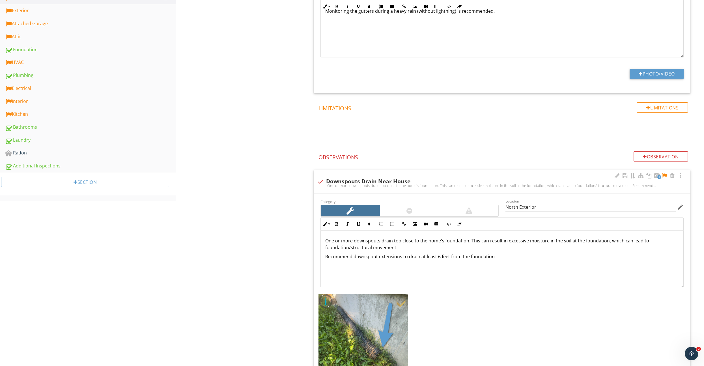
scroll to position [293, 0]
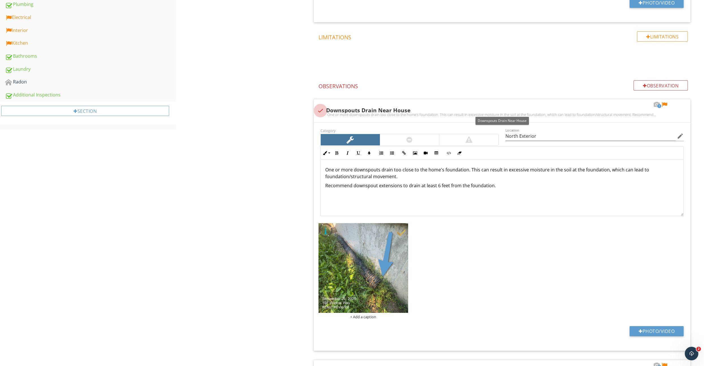
drag, startPoint x: 322, startPoint y: 109, endPoint x: 266, endPoint y: 136, distance: 62.2
click at [322, 109] on div at bounding box center [321, 111] width 10 height 10
checkbox input "true"
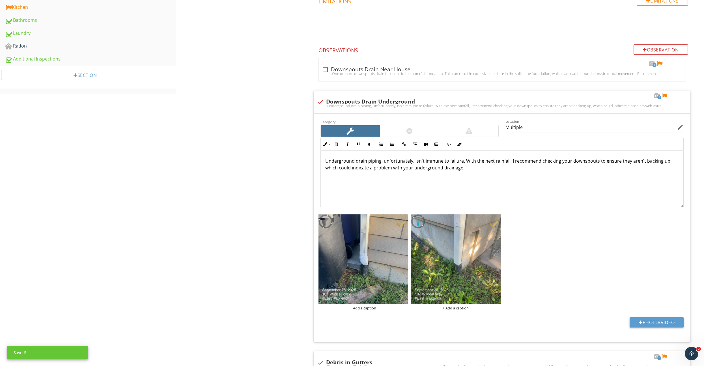
scroll to position [339, 0]
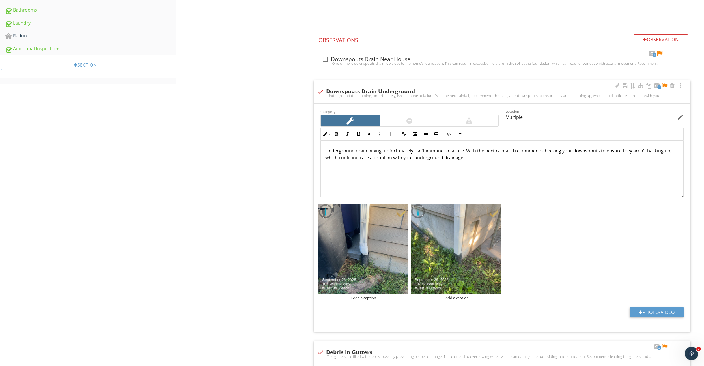
click at [666, 87] on div at bounding box center [664, 86] width 7 height 6
click at [660, 52] on div at bounding box center [660, 54] width 7 height 6
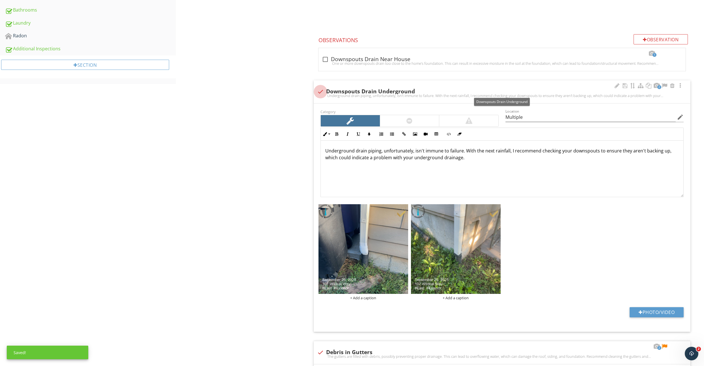
click at [321, 90] on div at bounding box center [321, 92] width 10 height 10
checkbox input "true"
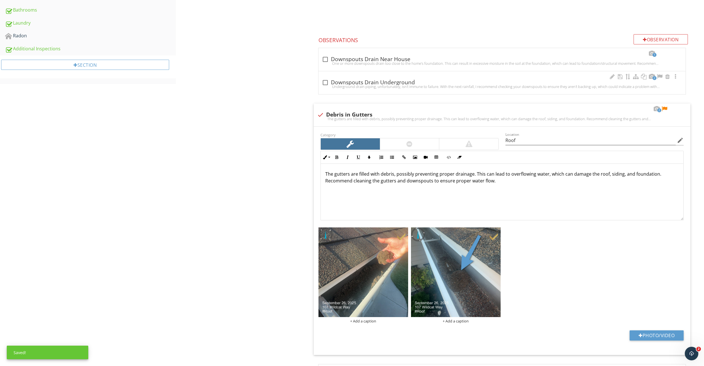
drag, startPoint x: 325, startPoint y: 85, endPoint x: 329, endPoint y: 93, distance: 8.8
click at [325, 85] on div "Underground drain piping, unfortunately, isn't immune to failure. With the next…" at bounding box center [502, 86] width 361 height 5
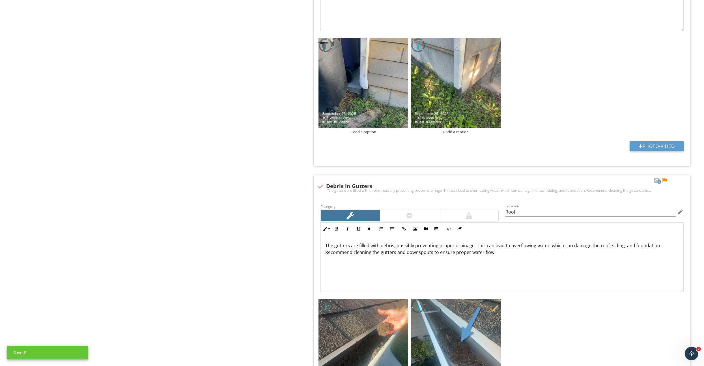
scroll to position [562, 0]
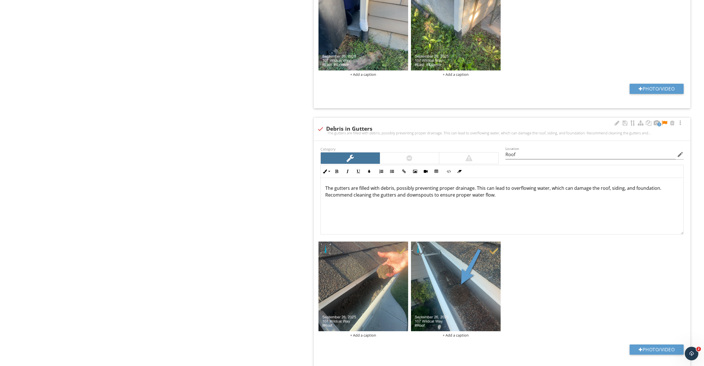
drag, startPoint x: 664, startPoint y: 122, endPoint x: 589, endPoint y: 140, distance: 77.4
click at [664, 122] on div at bounding box center [664, 123] width 7 height 6
click at [383, 188] on p "The gutters are filled with debris, possibly preventing proper drainage. This c…" at bounding box center [502, 192] width 354 height 14
click at [383, 189] on p "The gutters are filled with debris, possibly preventing proper drainage. This c…" at bounding box center [502, 192] width 354 height 14
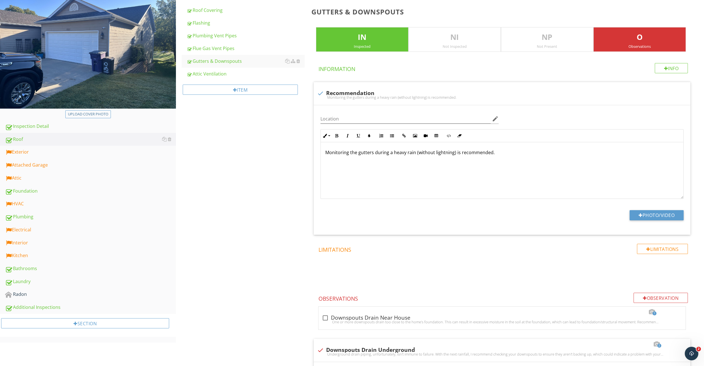
scroll to position [0, 0]
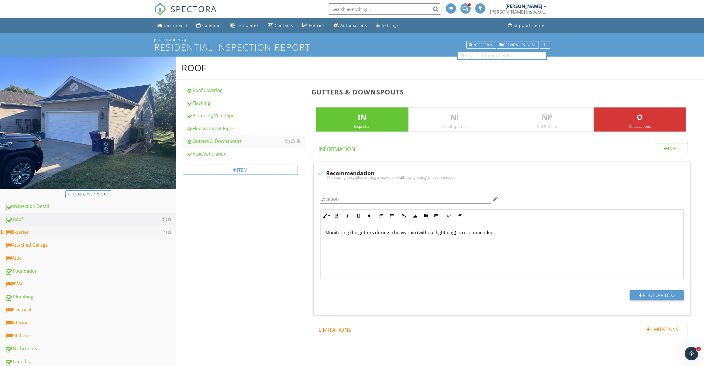
drag, startPoint x: 50, startPoint y: 235, endPoint x: 151, endPoint y: 235, distance: 101.3
click at [50, 235] on div "Exterior" at bounding box center [90, 232] width 171 height 7
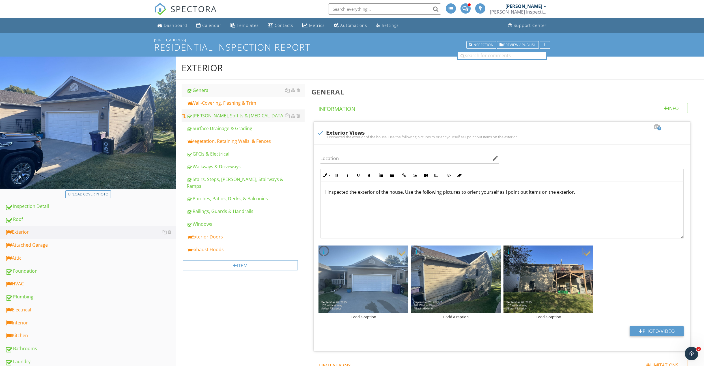
drag, startPoint x: 235, startPoint y: 104, endPoint x: 289, endPoint y: 110, distance: 54.0
click at [235, 104] on div "Wall-Covering, Flashing & Trim" at bounding box center [246, 103] width 118 height 7
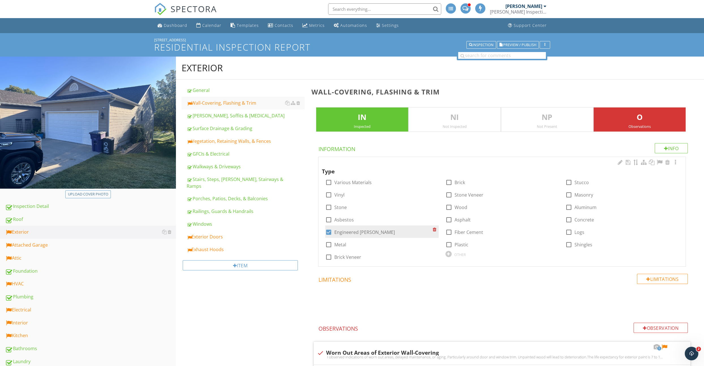
drag, startPoint x: 357, startPoint y: 231, endPoint x: 345, endPoint y: 235, distance: 13.1
click at [357, 231] on label "Engineered Wood" at bounding box center [365, 233] width 61 height 6
checkbox input "false"
click at [456, 231] on label "Fiber Cement" at bounding box center [469, 233] width 29 height 6
checkbox input "true"
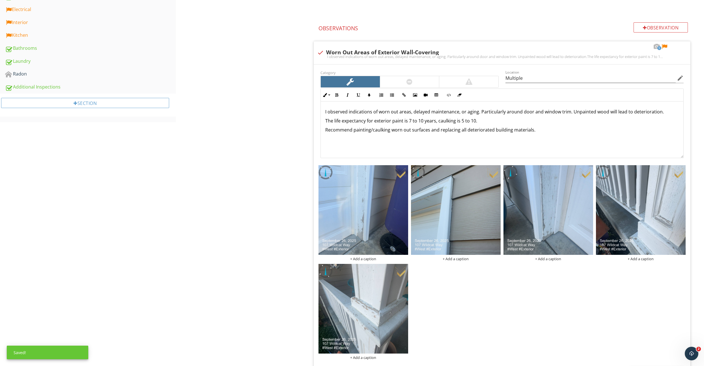
scroll to position [300, 0]
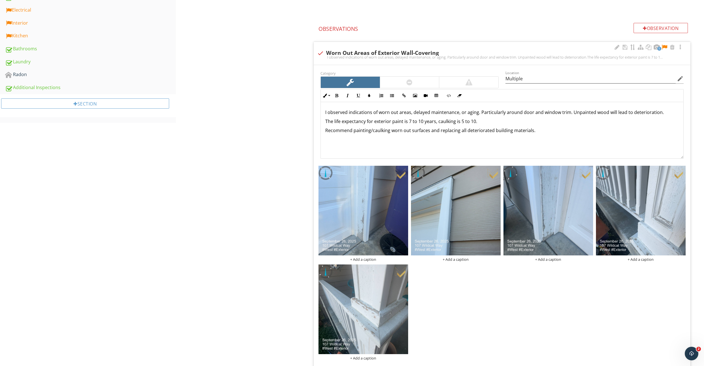
click at [521, 113] on p "I observed indications of worn out areas, delayed maintenance, or aging. Partic…" at bounding box center [502, 112] width 354 height 7
click at [544, 112] on p "I observed indications of worn out areas, delayed maintenance, or aging. Partic…" at bounding box center [502, 116] width 354 height 14
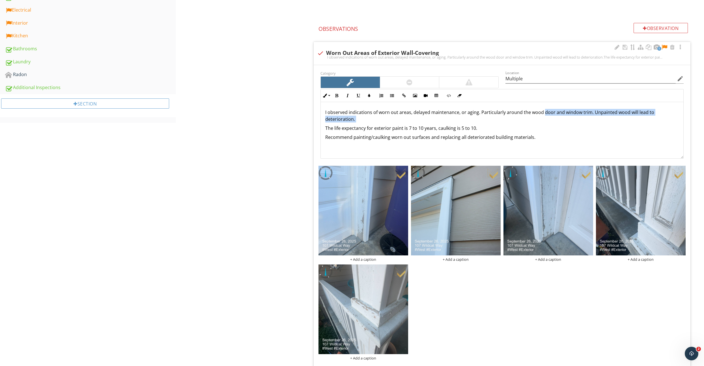
drag, startPoint x: 544, startPoint y: 112, endPoint x: 542, endPoint y: 117, distance: 4.8
click at [542, 117] on p "I observed indications of worn out areas, delayed maintenance, or aging. Partic…" at bounding box center [502, 116] width 354 height 14
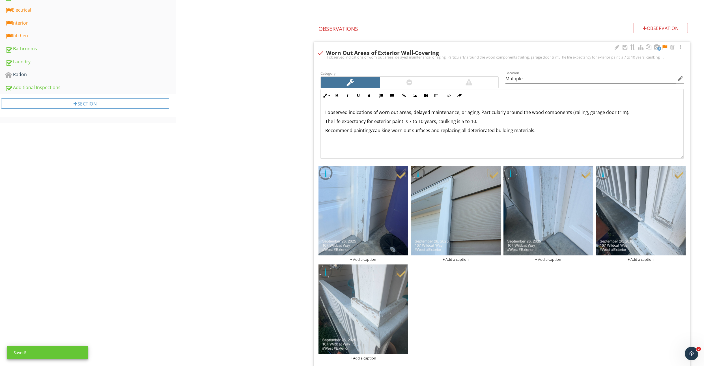
click at [524, 114] on p "I observed indications of worn out areas, delayed maintenance, or aging. Partic…" at bounding box center [502, 112] width 354 height 7
click at [395, 86] on div at bounding box center [409, 82] width 59 height 11
click at [366, 222] on img at bounding box center [364, 211] width 90 height 90
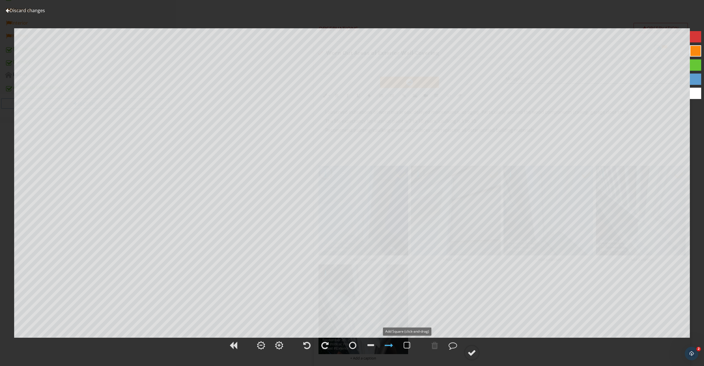
drag, startPoint x: 406, startPoint y: 346, endPoint x: 395, endPoint y: 335, distance: 15.8
click at [405, 346] on div at bounding box center [407, 345] width 7 height 8
click at [464, 349] on span at bounding box center [471, 352] width 17 height 6
click at [472, 352] on div at bounding box center [472, 353] width 8 height 8
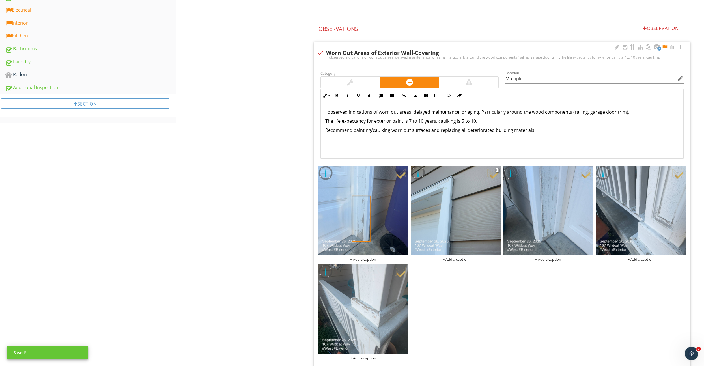
click at [483, 202] on img at bounding box center [456, 211] width 90 height 90
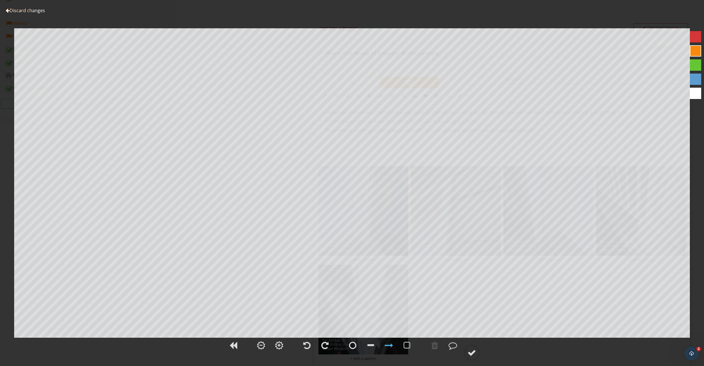
scroll to position [294, 0]
click at [472, 352] on div at bounding box center [472, 353] width 8 height 8
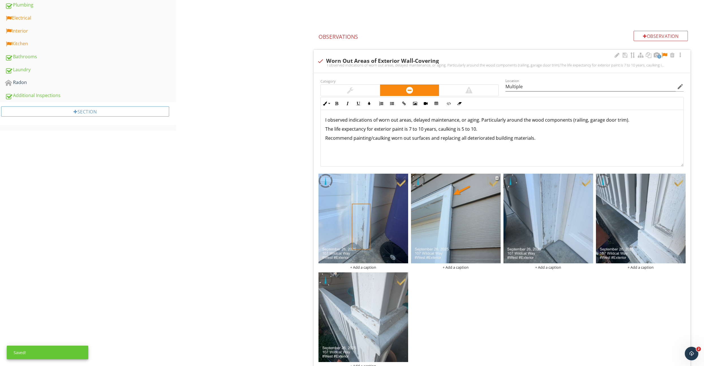
scroll to position [292, 0]
click at [545, 232] on img at bounding box center [549, 219] width 90 height 90
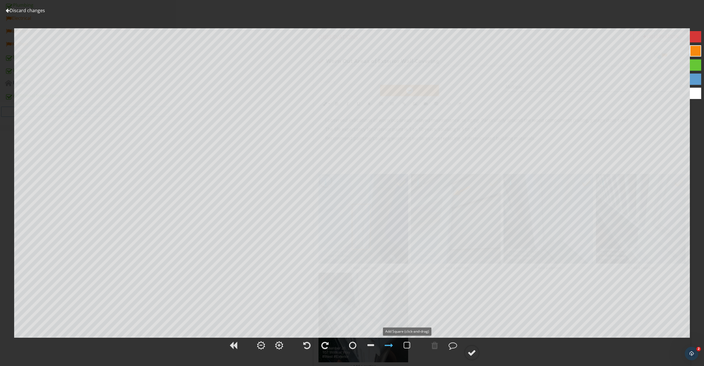
drag, startPoint x: 410, startPoint y: 343, endPoint x: 399, endPoint y: 331, distance: 16.0
click at [410, 342] on div at bounding box center [407, 345] width 7 height 8
click at [469, 353] on div at bounding box center [472, 353] width 8 height 8
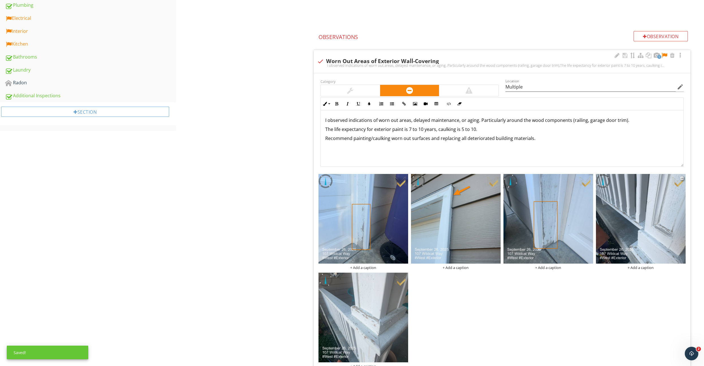
click at [632, 238] on img at bounding box center [641, 219] width 90 height 90
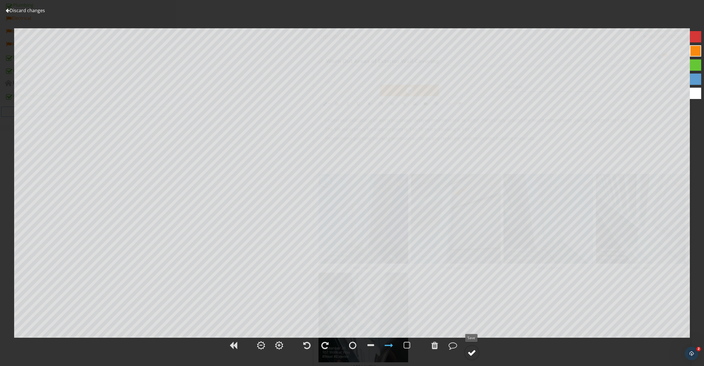
click at [468, 354] on div at bounding box center [472, 353] width 8 height 8
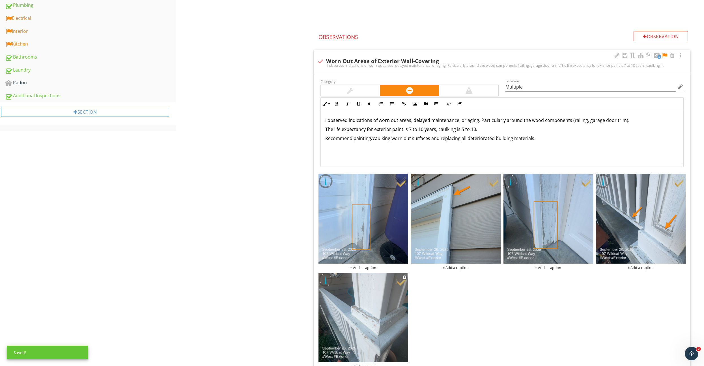
click at [353, 313] on img at bounding box center [364, 318] width 90 height 90
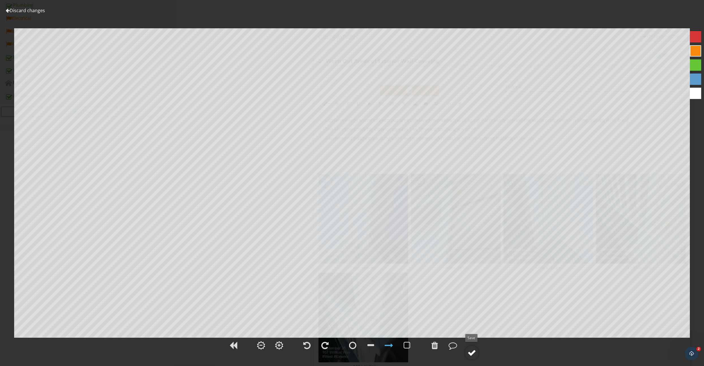
click at [468, 353] on div at bounding box center [472, 353] width 8 height 8
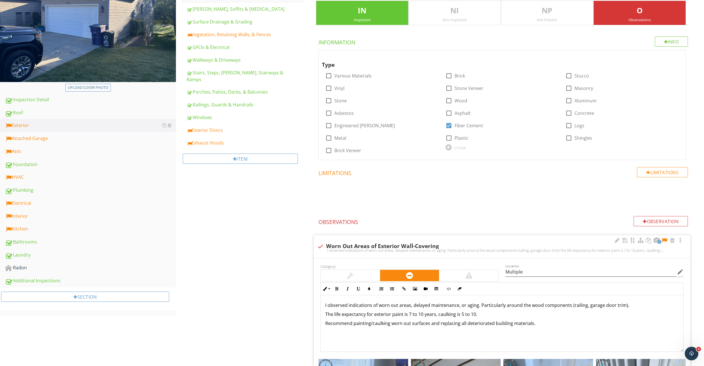
scroll to position [134, 0]
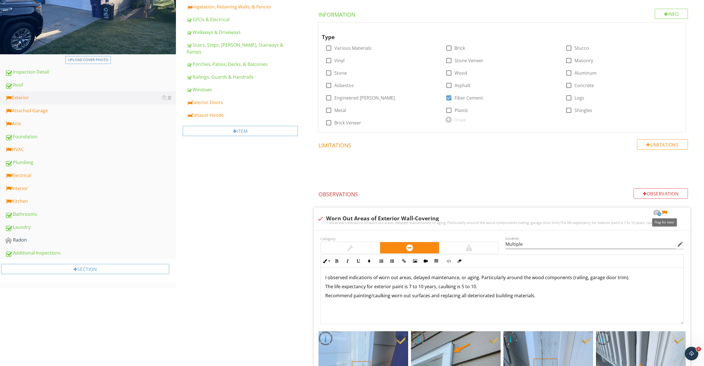
drag, startPoint x: 666, startPoint y: 213, endPoint x: 463, endPoint y: 186, distance: 205.0
click at [666, 213] on div at bounding box center [664, 213] width 7 height 6
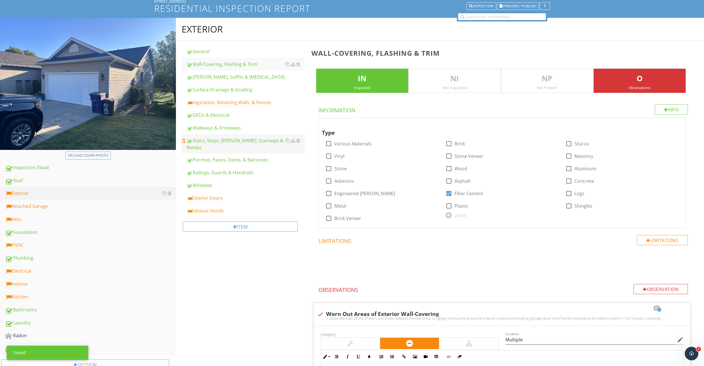
scroll to position [39, 0]
drag, startPoint x: 226, startPoint y: 100, endPoint x: 224, endPoint y: 105, distance: 4.5
click at [226, 101] on div "Vegetation, Retaining Walls, & Fences" at bounding box center [246, 102] width 118 height 7
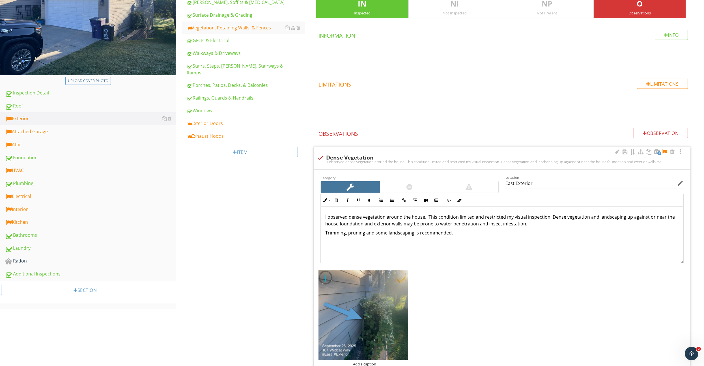
scroll to position [213, 0]
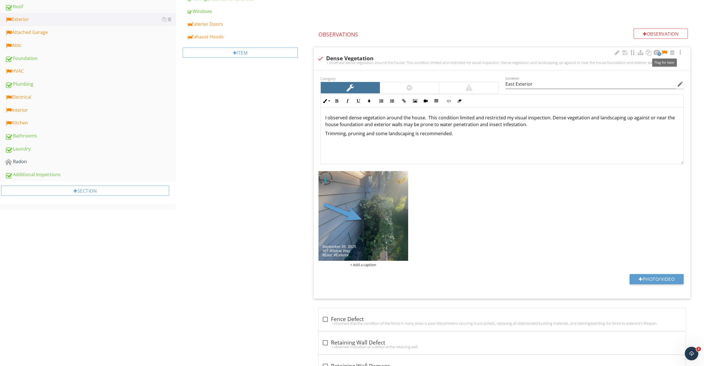
click at [665, 51] on div at bounding box center [664, 53] width 7 height 6
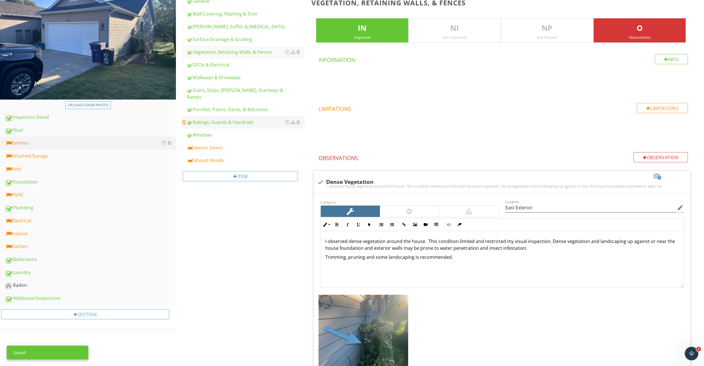
scroll to position [88, 0]
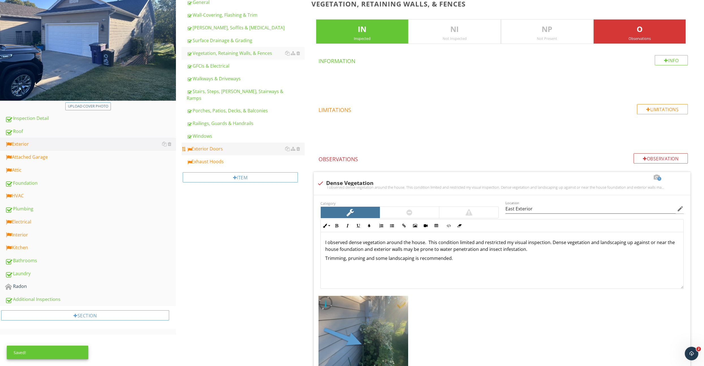
drag, startPoint x: 217, startPoint y: 140, endPoint x: 219, endPoint y: 141, distance: 3.3
click at [217, 145] on div "Exterior Doors" at bounding box center [246, 148] width 118 height 7
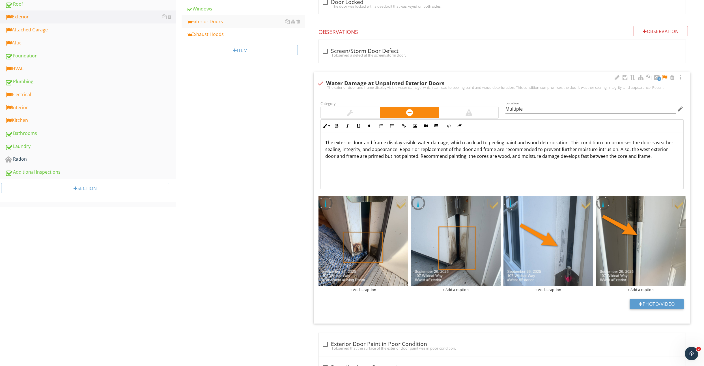
scroll to position [215, 0]
click at [667, 76] on div at bounding box center [664, 78] width 7 height 6
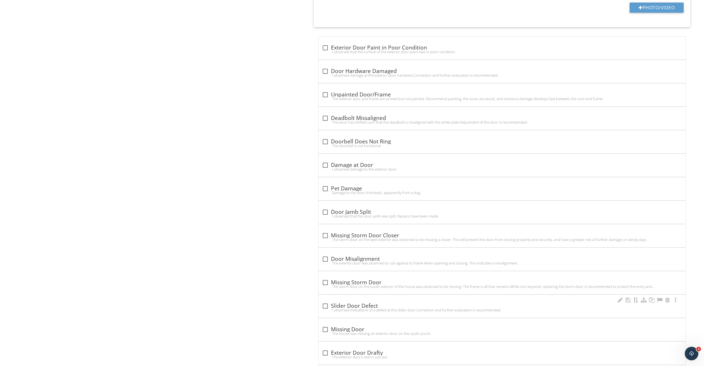
scroll to position [476, 0]
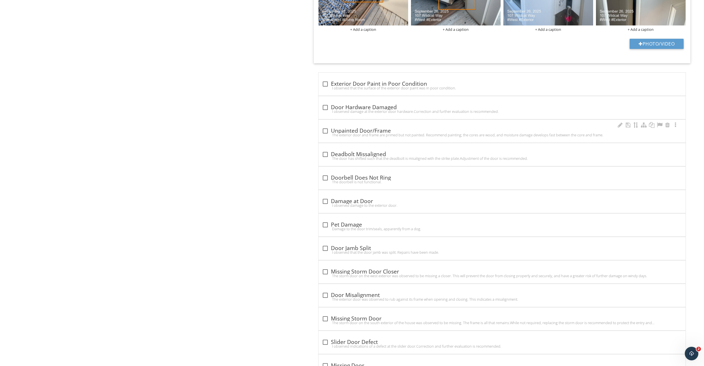
drag, startPoint x: 323, startPoint y: 129, endPoint x: 326, endPoint y: 134, distance: 5.5
click at [323, 129] on div at bounding box center [326, 131] width 10 height 10
checkbox input "true"
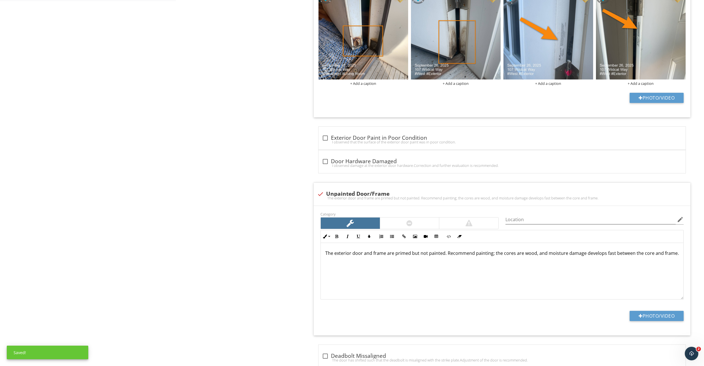
scroll to position [413, 0]
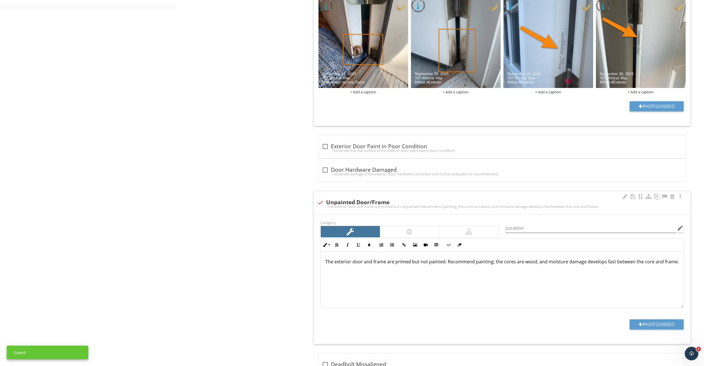
click at [486, 274] on div "The exterior door and frame are primed but not painted. Recommend painting; the…" at bounding box center [502, 280] width 363 height 57
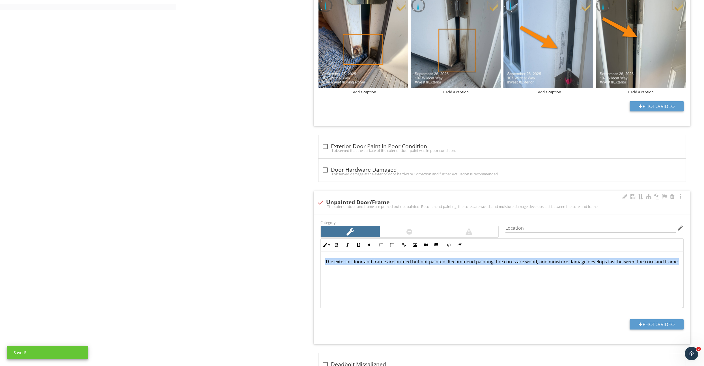
copy p "The exterior door and frame are primed but not painted. Recommend painting; the…"
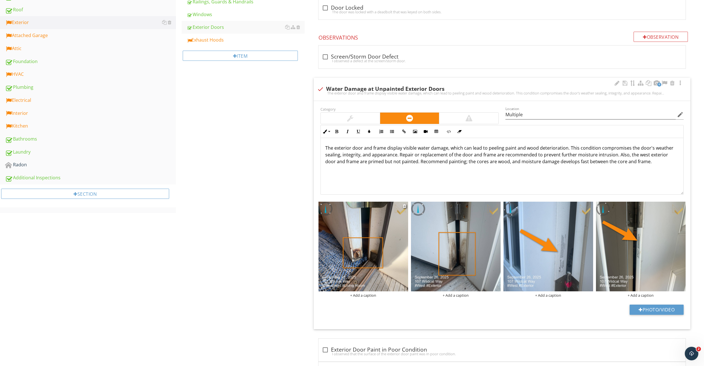
scroll to position [210, 0]
drag, startPoint x: 532, startPoint y: 116, endPoint x: 488, endPoint y: 116, distance: 43.3
click at [489, 116] on div "Category Location Multiple edit Inline Style XLarge Large Normal Small Light Sm…" at bounding box center [502, 149] width 370 height 89
type input "West Exterior"
click at [362, 148] on p "The exterior door and frame display visible water damage, which can lead to pee…" at bounding box center [502, 154] width 354 height 20
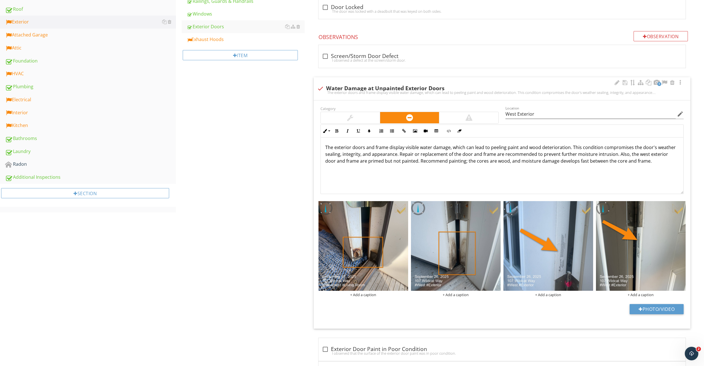
click at [387, 147] on p "The exterior doors and frame display visible water damage, which can lead to pe…" at bounding box center [502, 154] width 354 height 20
click at [616, 148] on p "The exterior doors and frames on the west exterior display visible water damage…" at bounding box center [502, 157] width 354 height 27
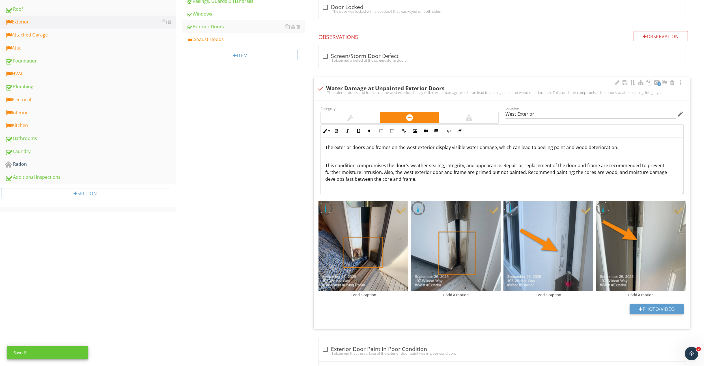
click at [617, 147] on p "The exterior doors and frames on the west exterior display visible water damage…" at bounding box center [502, 147] width 354 height 7
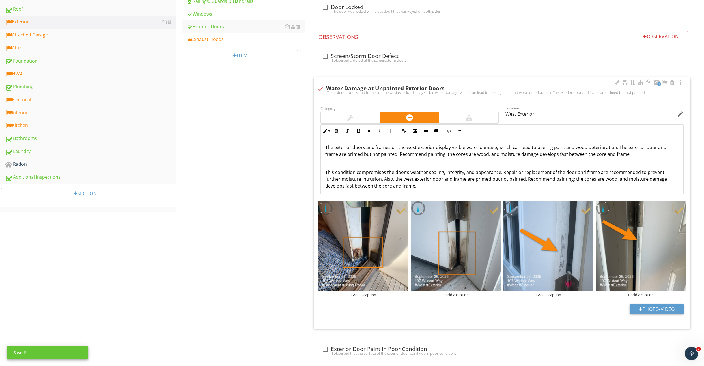
click at [629, 147] on p "The exterior doors and frames on the west exterior display visible water damage…" at bounding box center [502, 151] width 354 height 14
drag, startPoint x: 629, startPoint y: 147, endPoint x: 637, endPoint y: 147, distance: 7.6
click at [637, 147] on p "The exterior doors and frames on the west exterior display visible water damage…" at bounding box center [502, 151] width 354 height 14
drag, startPoint x: 623, startPoint y: 148, endPoint x: 677, endPoint y: 149, distance: 53.8
click at [677, 149] on p "The exterior doors and frames on the west exterior display visible water damage…" at bounding box center [502, 151] width 354 height 14
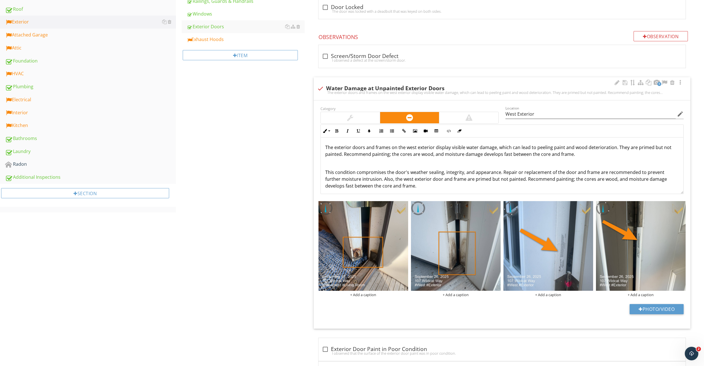
click at [373, 155] on p "The exterior doors and frames on the west exterior display visible water damage…" at bounding box center [502, 151] width 354 height 14
click at [372, 155] on p "The exterior doors and frames on the west exterior display visible water damage…" at bounding box center [502, 151] width 354 height 14
click at [509, 155] on p "The exterior doors and frames on the west exterior display visible water damage…" at bounding box center [502, 151] width 354 height 14
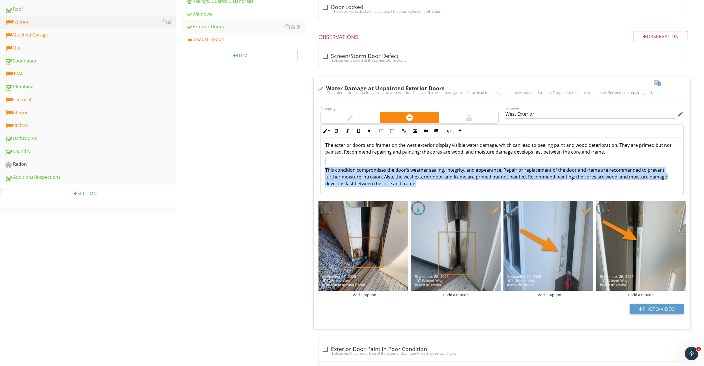
drag, startPoint x: 355, startPoint y: 176, endPoint x: 290, endPoint y: 158, distance: 68.3
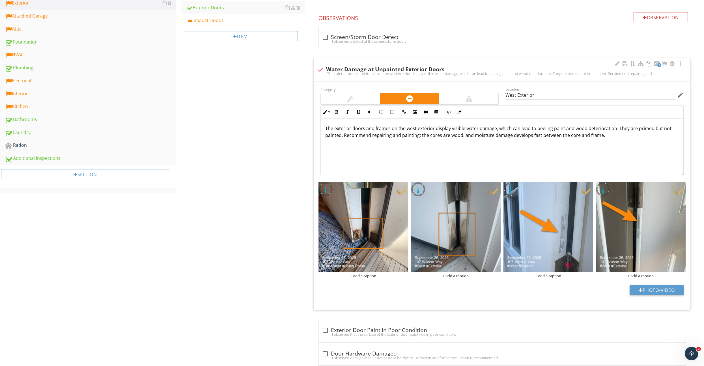
scroll to position [230, 0]
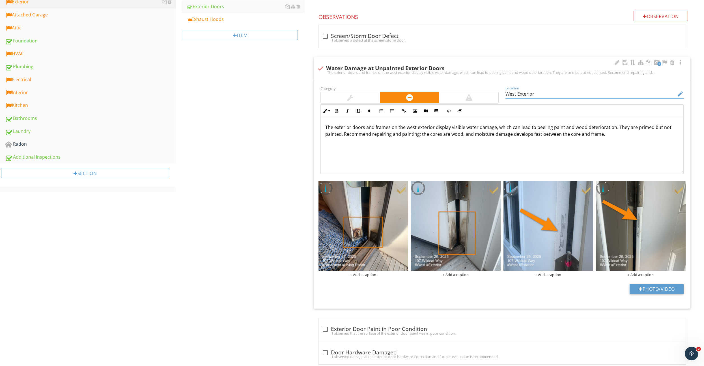
drag, startPoint x: 467, startPoint y: 91, endPoint x: 464, endPoint y: 91, distance: 3.4
click at [464, 91] on div "Category Location West Exterior edit Inline Style XLarge Large Normal Small Lig…" at bounding box center [502, 129] width 370 height 89
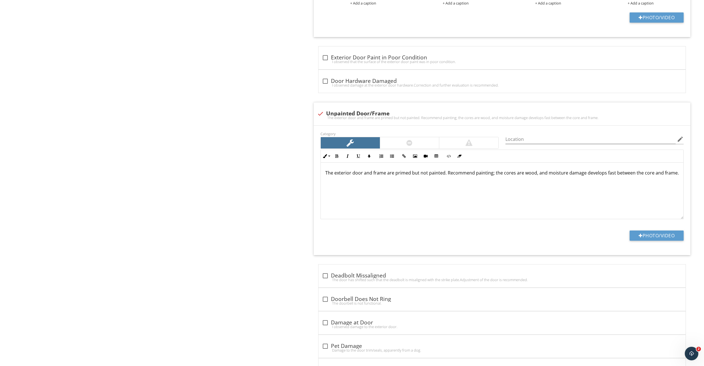
scroll to position [530, 0]
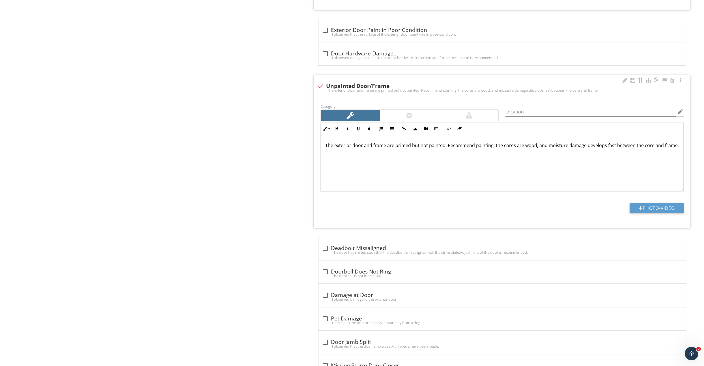
type input "Multiple"
click at [322, 87] on div at bounding box center [321, 87] width 10 height 10
checkbox input "true"
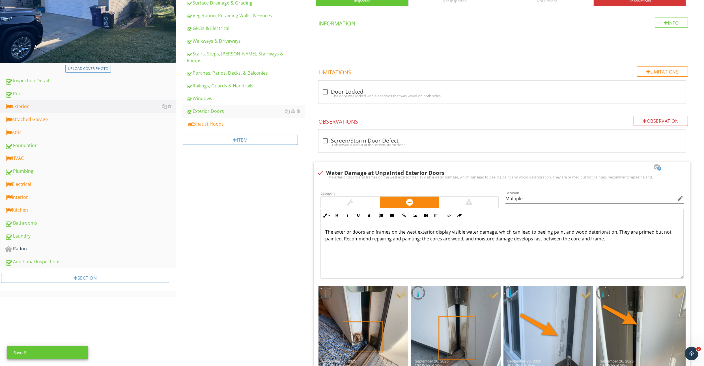
scroll to position [127, 0]
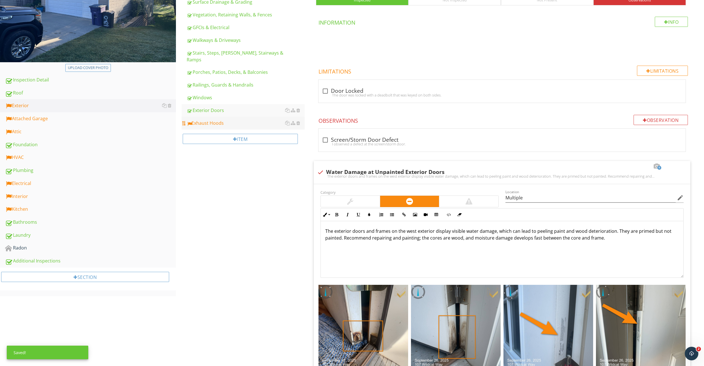
drag, startPoint x: 239, startPoint y: 115, endPoint x: 268, endPoint y: 117, distance: 29.6
click at [239, 120] on div "Exhaust Hoods" at bounding box center [246, 123] width 118 height 7
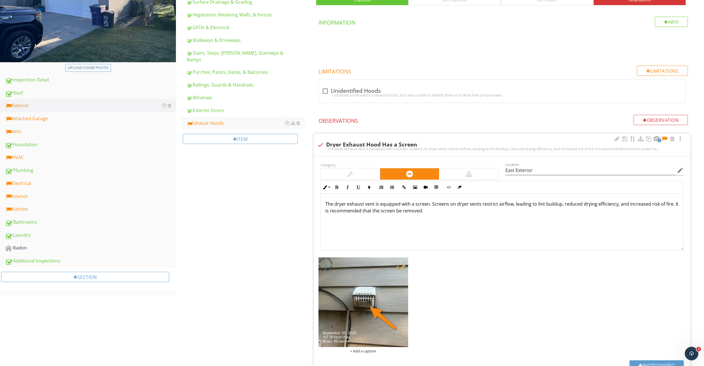
click at [664, 138] on div at bounding box center [664, 139] width 7 height 6
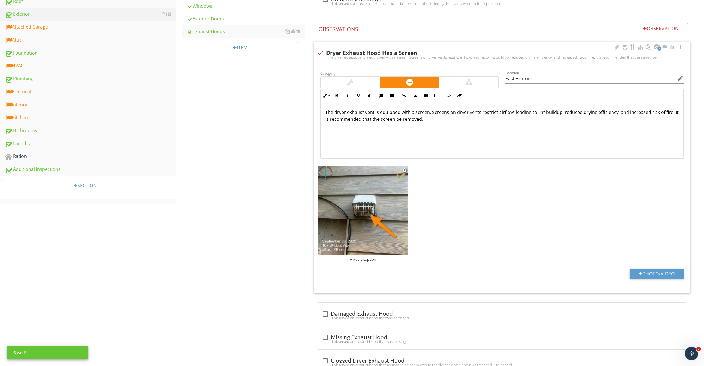
scroll to position [128, 0]
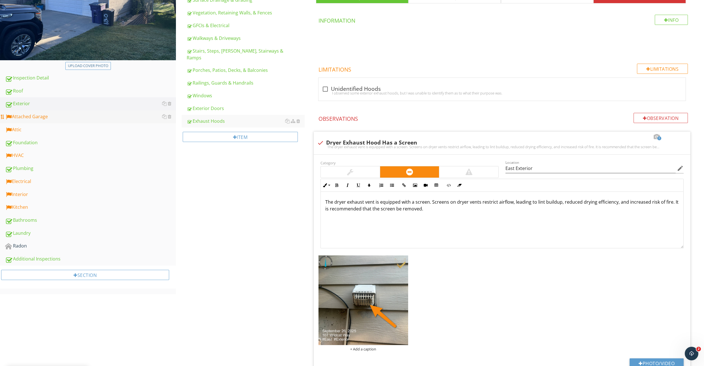
click at [32, 119] on div "Attached Garage" at bounding box center [90, 116] width 171 height 7
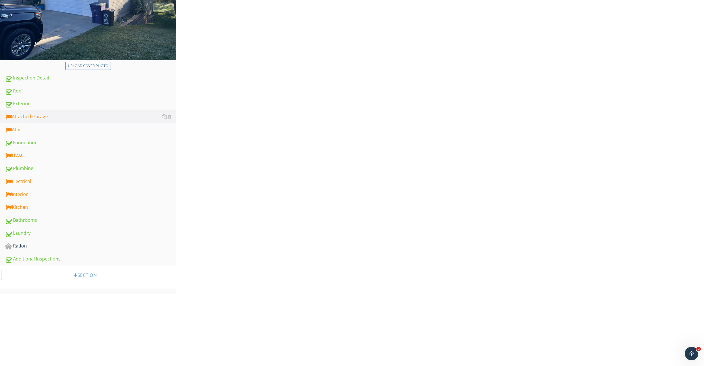
scroll to position [57, 0]
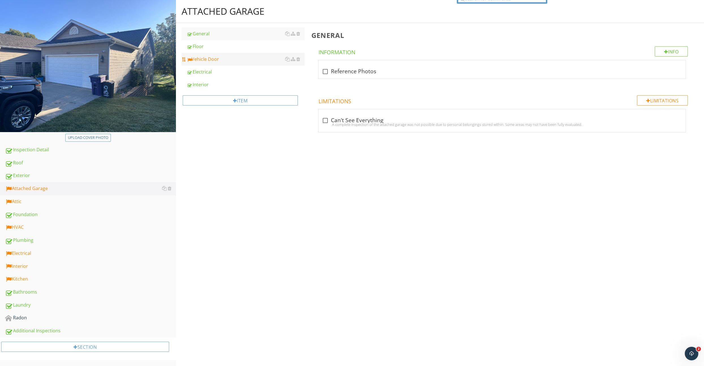
click at [226, 65] on link "Vehicle Door" at bounding box center [246, 59] width 118 height 12
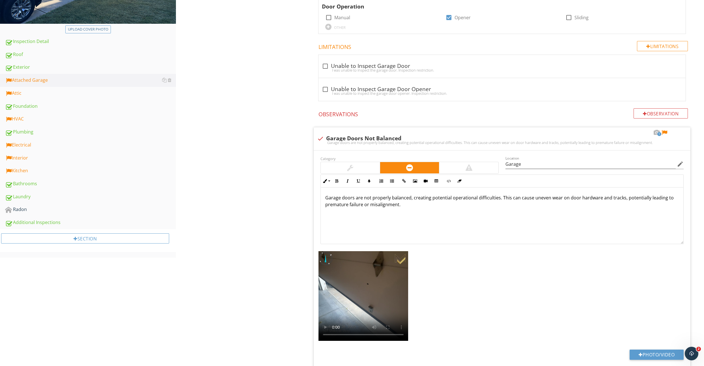
scroll to position [181, 0]
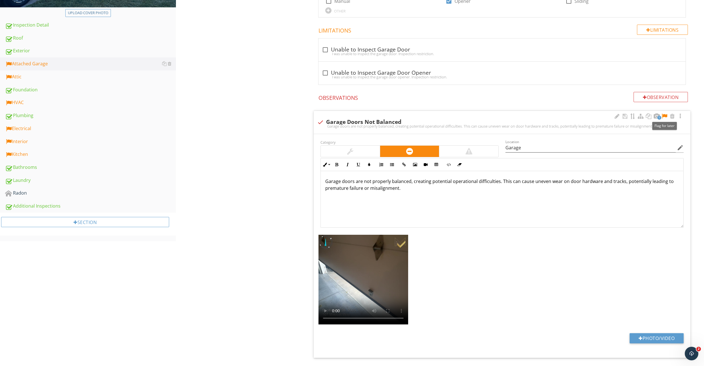
click at [667, 115] on div at bounding box center [664, 116] width 7 height 6
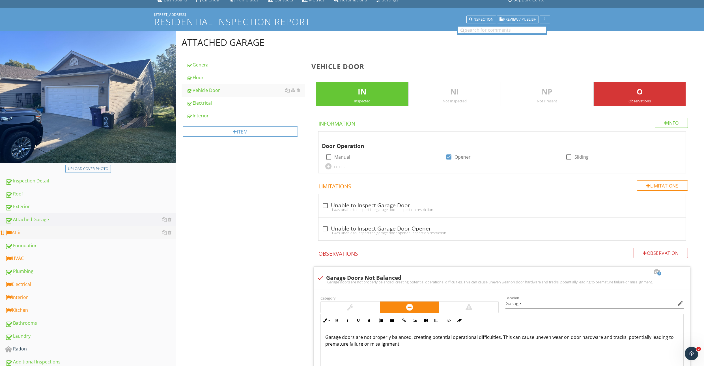
scroll to position [25, 0]
click at [72, 232] on div "Attic" at bounding box center [90, 233] width 171 height 7
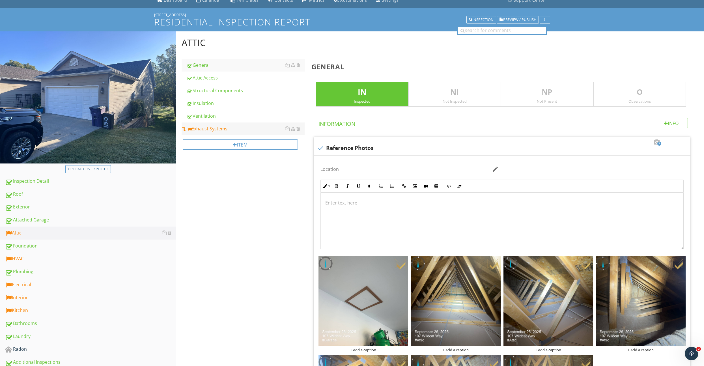
click at [217, 124] on link "Exhaust Systems" at bounding box center [246, 129] width 118 height 12
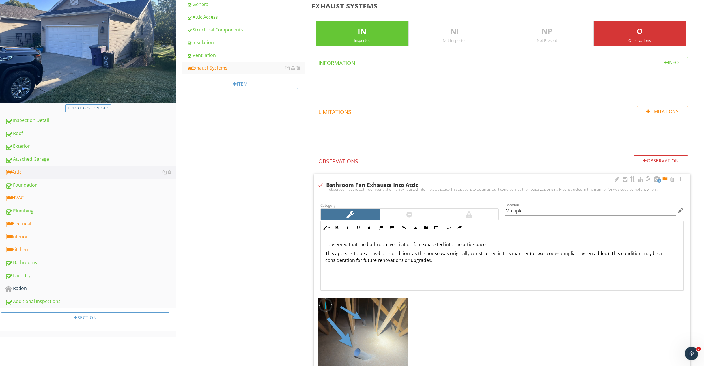
scroll to position [139, 0]
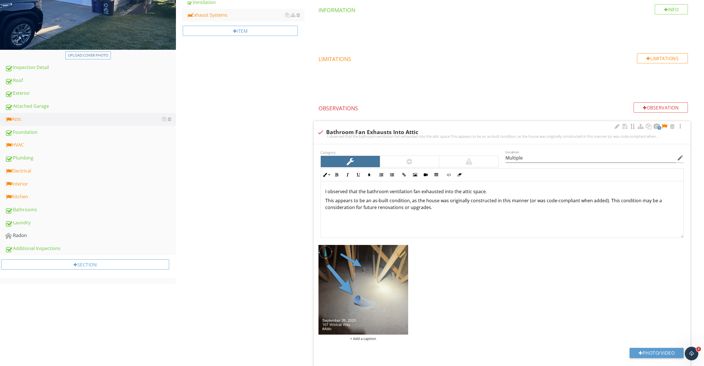
click at [663, 125] on div at bounding box center [664, 127] width 7 height 6
drag, startPoint x: 508, startPoint y: 155, endPoint x: 434, endPoint y: 148, distance: 74.2
click at [436, 148] on div "Category Location Multiple edit Inline Style XLarge Large Normal Small Light Sm…" at bounding box center [502, 258] width 377 height 228
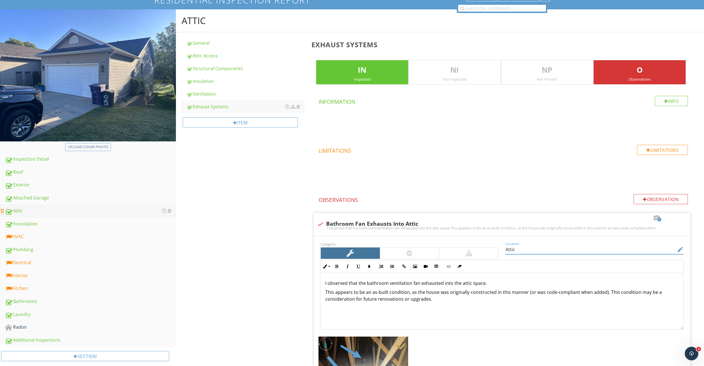
scroll to position [65, 0]
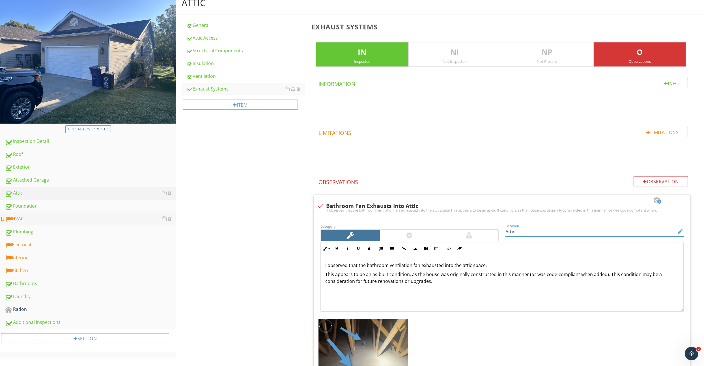
type input "Attic"
click at [52, 218] on div "HVAC" at bounding box center [90, 218] width 171 height 7
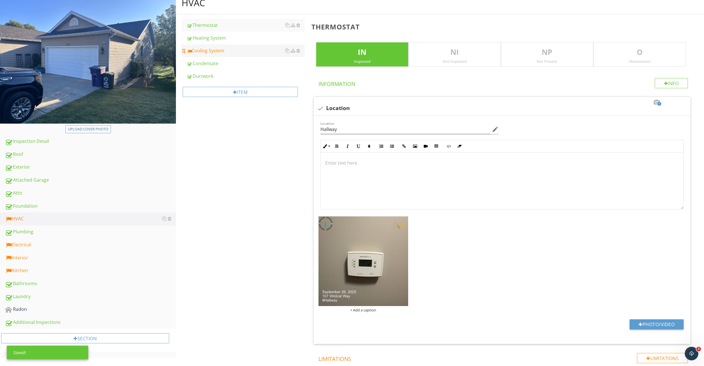
click at [226, 55] on link "Cooling System" at bounding box center [246, 50] width 118 height 12
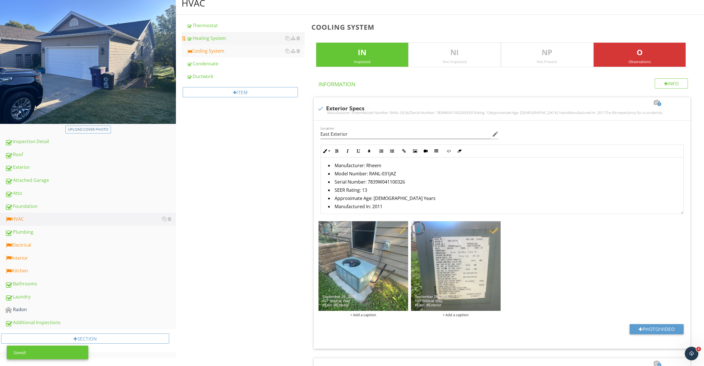
click at [222, 38] on div "Heating System" at bounding box center [246, 38] width 118 height 7
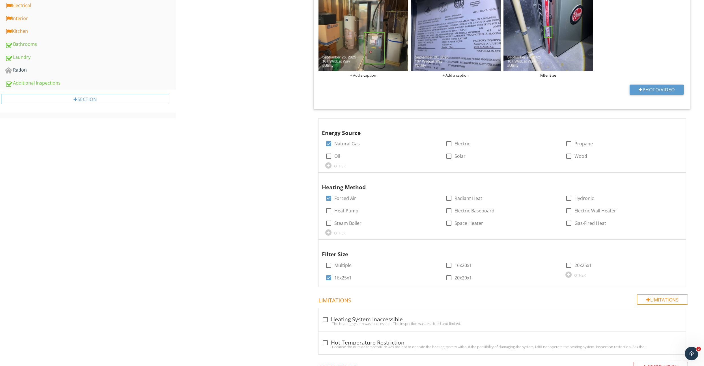
scroll to position [351, 0]
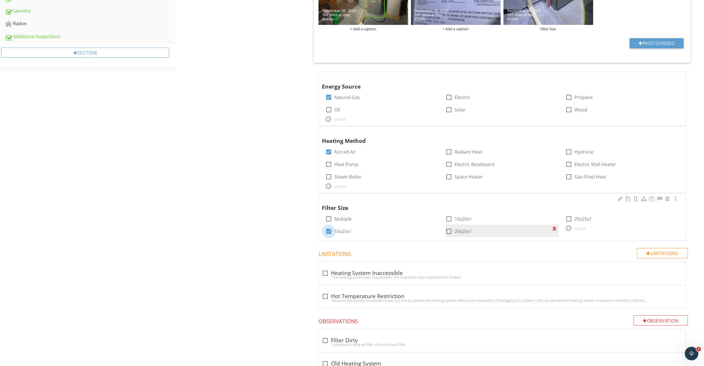
drag, startPoint x: 330, startPoint y: 232, endPoint x: 453, endPoint y: 233, distance: 123.1
click at [331, 232] on div at bounding box center [329, 232] width 10 height 10
checkbox input "false"
click at [575, 228] on div "OTHER" at bounding box center [581, 229] width 12 height 5
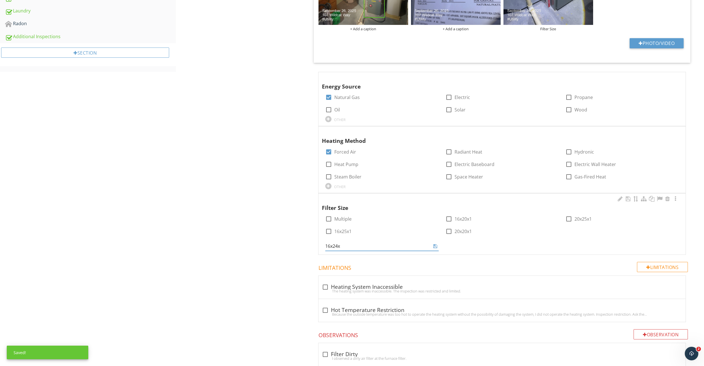
type input "16x24x1"
click at [436, 245] on icon at bounding box center [436, 246] width 4 height 5
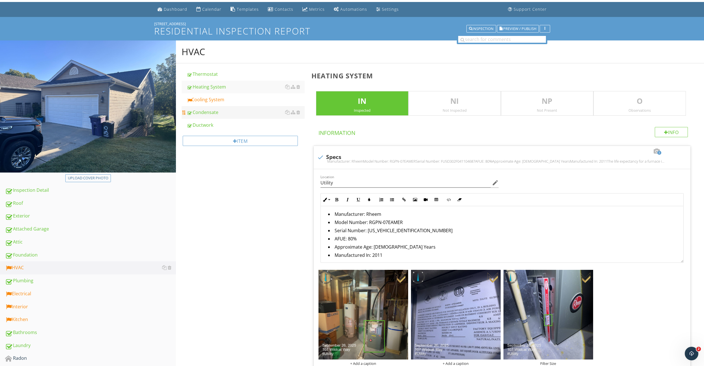
scroll to position [15, 0]
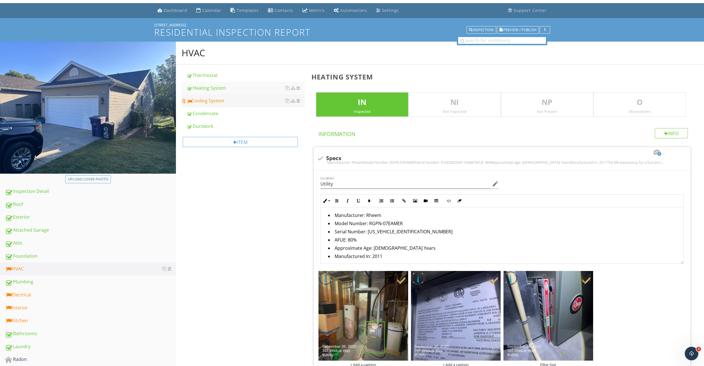
click at [235, 101] on div "Cooling System" at bounding box center [246, 100] width 118 height 7
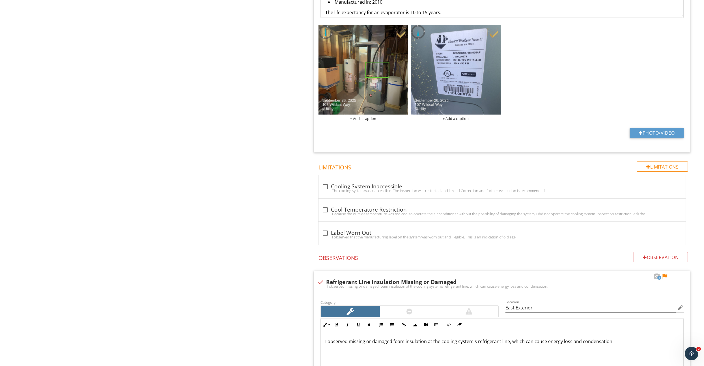
scroll to position [695, 0]
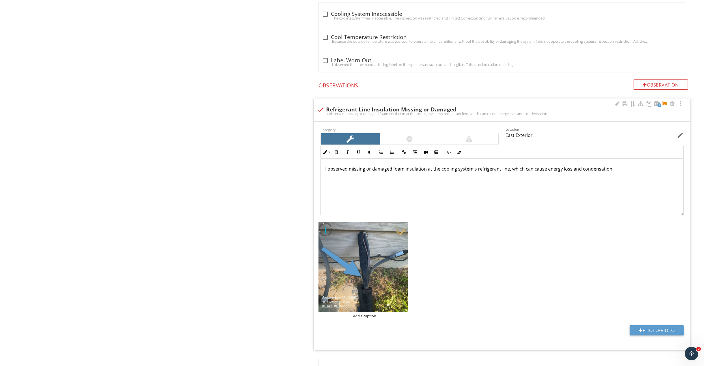
drag, startPoint x: 665, startPoint y: 102, endPoint x: 625, endPoint y: 119, distance: 43.6
click at [665, 102] on div at bounding box center [664, 104] width 7 height 6
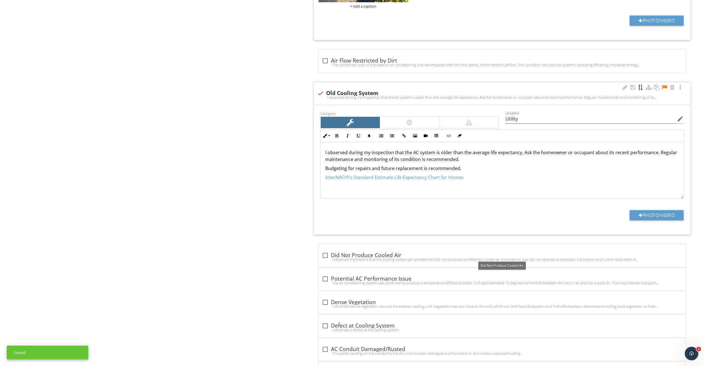
scroll to position [1002, 0]
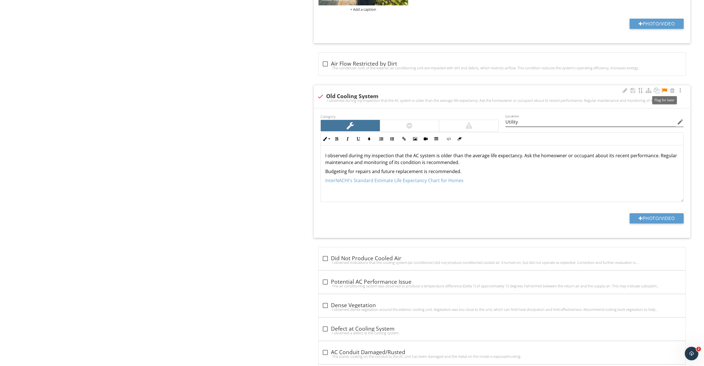
drag, startPoint x: 665, startPoint y: 92, endPoint x: 556, endPoint y: 120, distance: 111.8
click at [665, 92] on div at bounding box center [664, 91] width 7 height 6
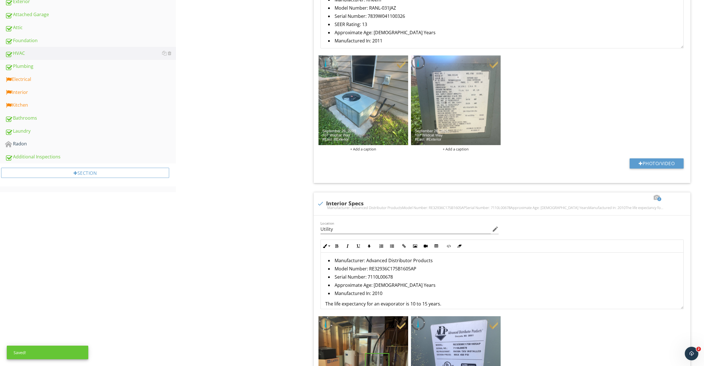
scroll to position [0, 0]
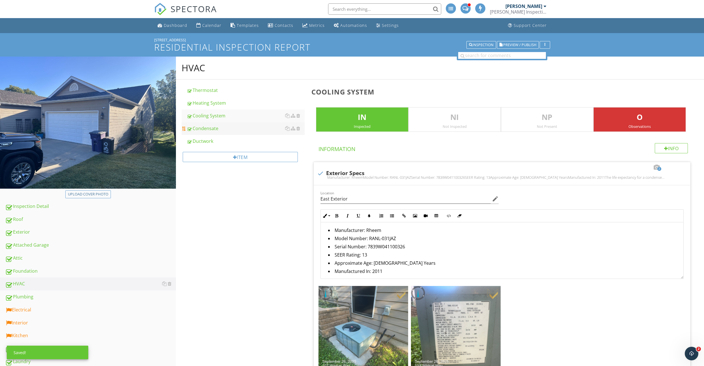
click at [215, 128] on div "Condensate" at bounding box center [246, 128] width 118 height 7
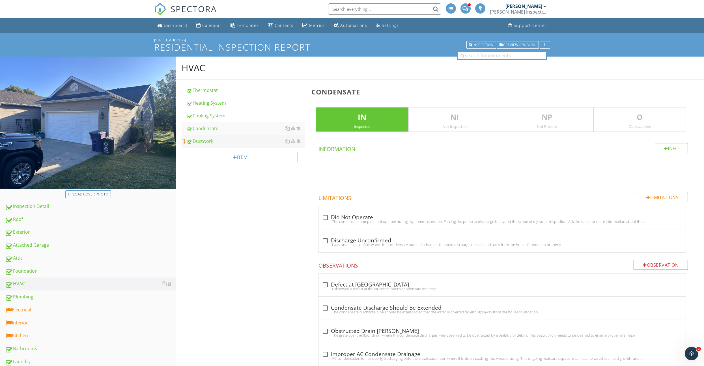
click at [216, 140] on div "Ductwork" at bounding box center [246, 141] width 118 height 7
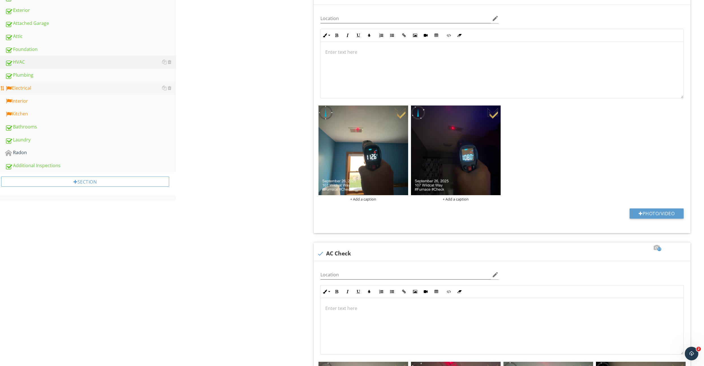
scroll to position [221, 0]
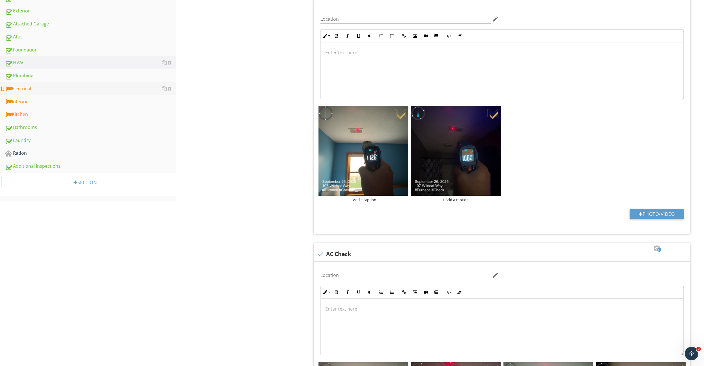
click at [33, 87] on div "Electrical" at bounding box center [90, 88] width 171 height 7
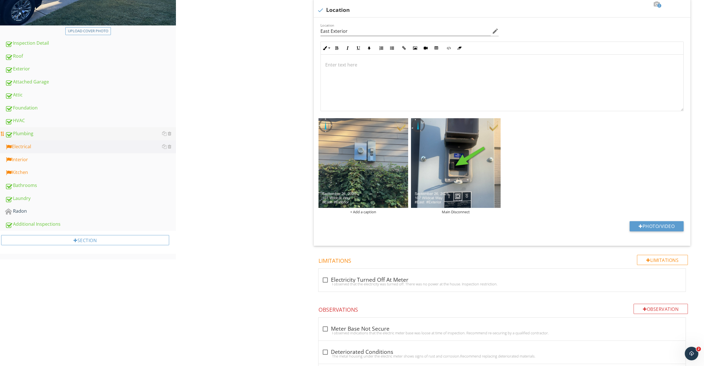
scroll to position [139, 0]
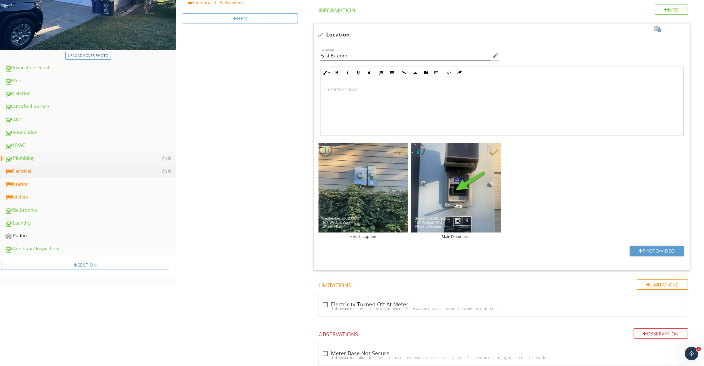
drag, startPoint x: 31, startPoint y: 155, endPoint x: 47, endPoint y: 157, distance: 16.0
click at [31, 155] on div "Plumbing" at bounding box center [90, 158] width 171 height 7
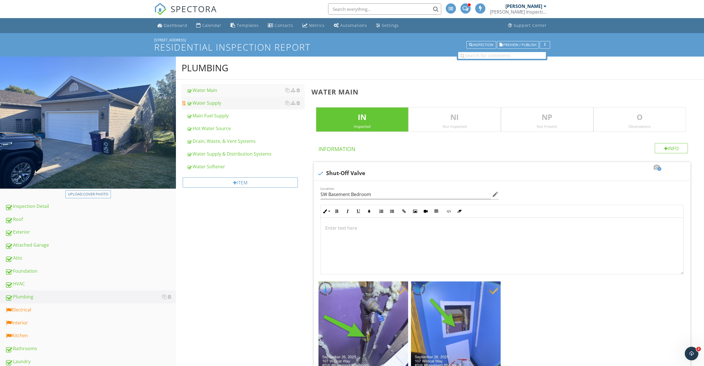
click at [219, 104] on div "Water Supply" at bounding box center [246, 103] width 118 height 7
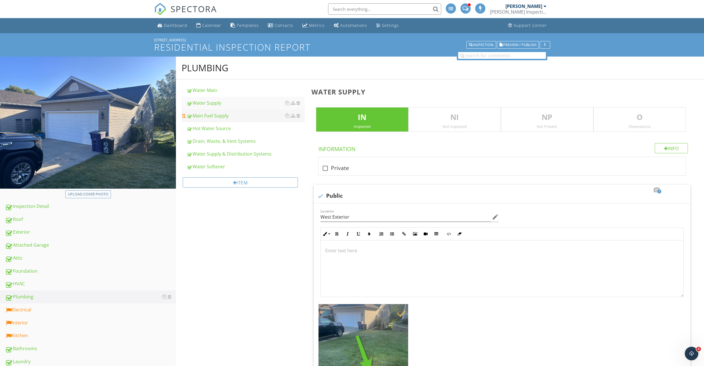
click at [219, 115] on div "Main Fuel Supply" at bounding box center [246, 115] width 118 height 7
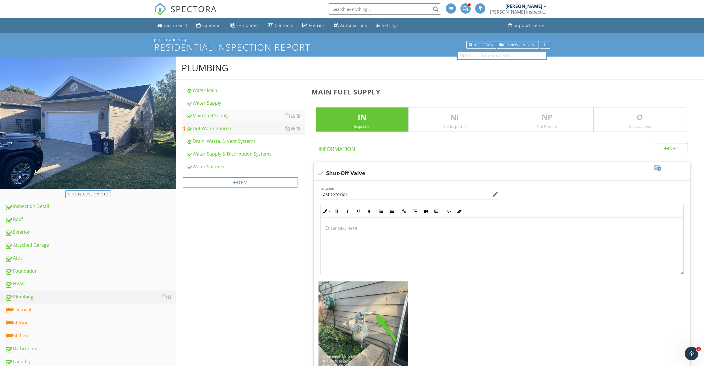
click at [220, 126] on div "Hot Water Source" at bounding box center [246, 128] width 118 height 7
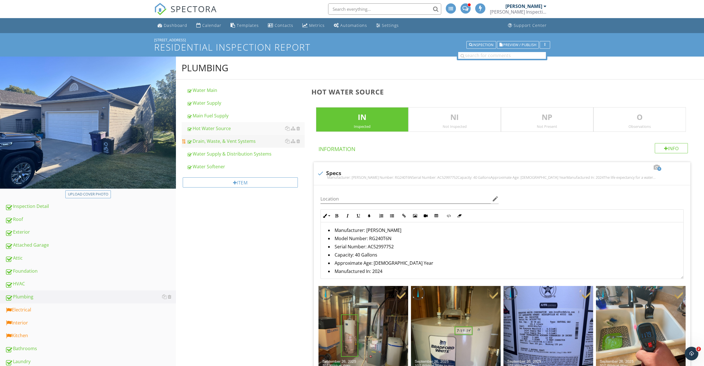
click at [234, 140] on div "Drain, Waste, & Vent Systems" at bounding box center [246, 141] width 118 height 7
type textarea "<p>I recommend flushing &amp; servicing your water heater tank annually for opt…"
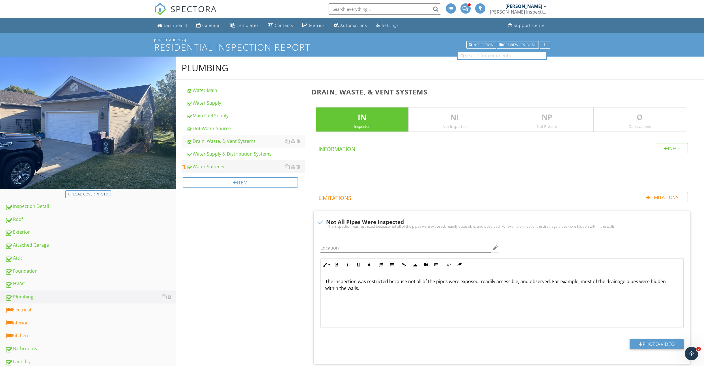
click at [214, 170] on div "Water Softener" at bounding box center [246, 166] width 118 height 7
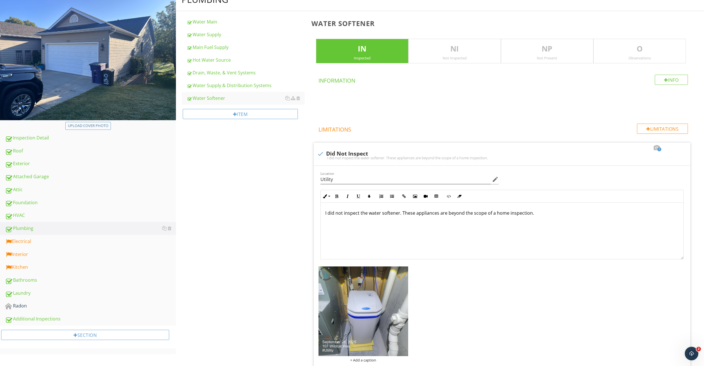
scroll to position [69, 0]
drag, startPoint x: 382, startPoint y: 55, endPoint x: 385, endPoint y: 55, distance: 3.4
click at [382, 55] on div "Inspected" at bounding box center [362, 57] width 92 height 5
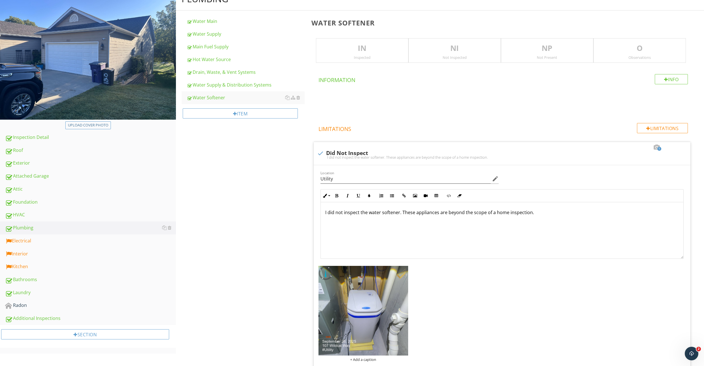
click at [436, 55] on div "NI Not Inspected" at bounding box center [455, 50] width 93 height 25
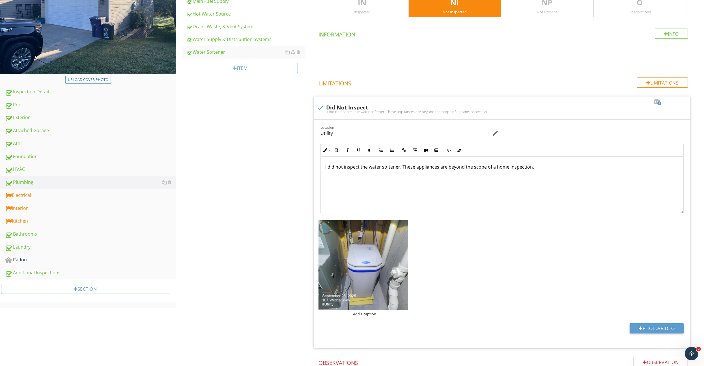
scroll to position [115, 0]
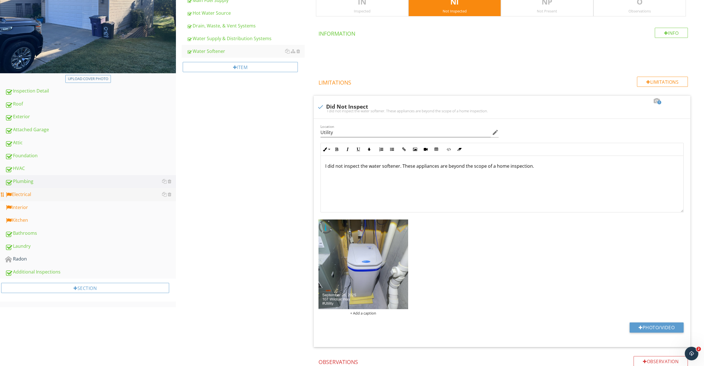
click at [28, 196] on div "Electrical" at bounding box center [90, 194] width 171 height 7
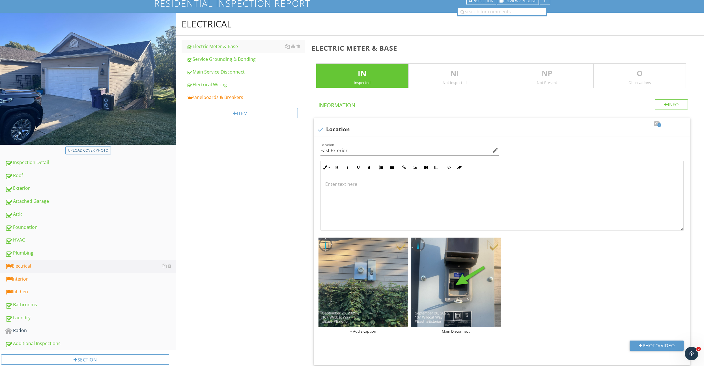
scroll to position [44, 0]
drag, startPoint x: 221, startPoint y: 94, endPoint x: 270, endPoint y: 113, distance: 52.1
click at [221, 94] on div "Panelboards & Breakers" at bounding box center [246, 97] width 118 height 7
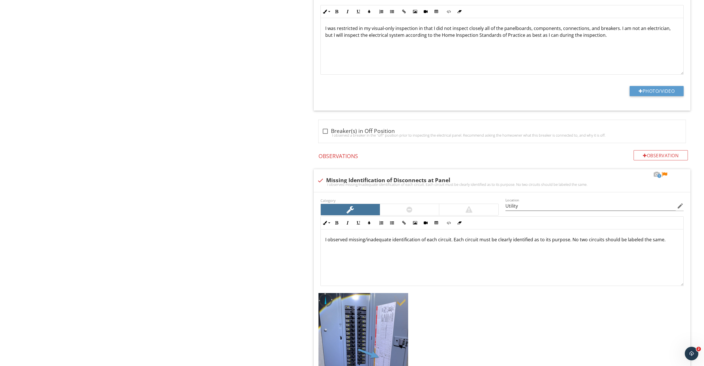
scroll to position [555, 0]
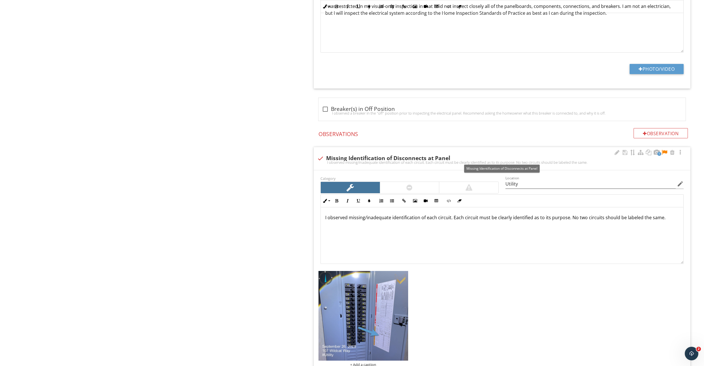
click at [665, 153] on div at bounding box center [664, 153] width 7 height 6
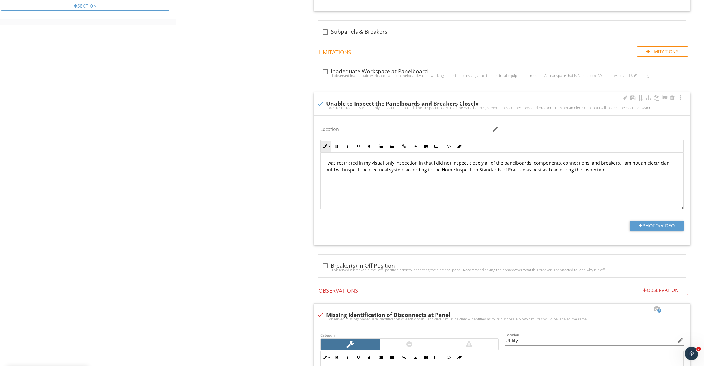
scroll to position [334, 0]
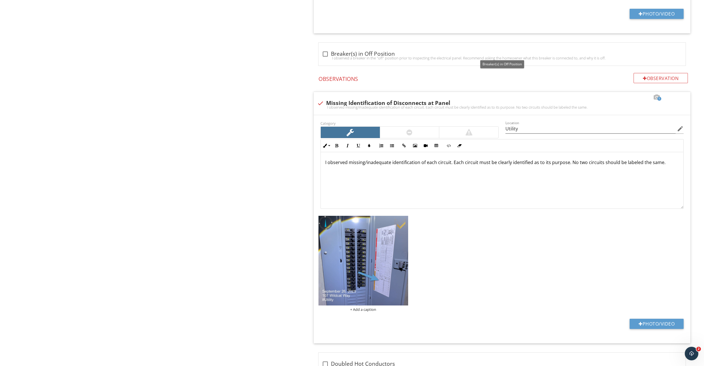
scroll to position [644, 0]
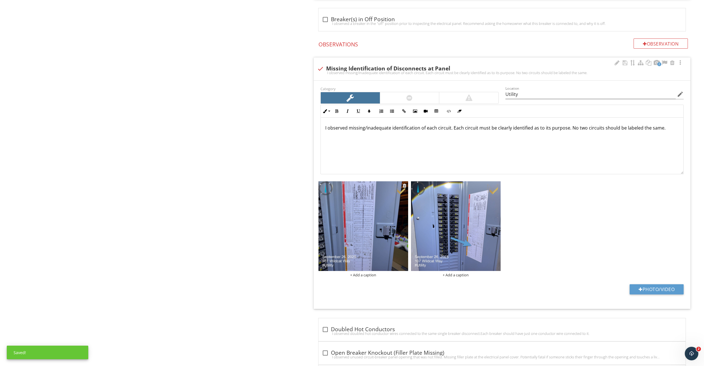
click at [359, 247] on img at bounding box center [364, 226] width 90 height 90
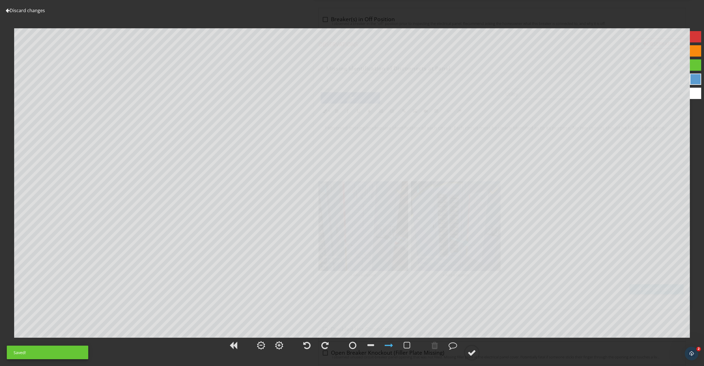
drag, startPoint x: 407, startPoint y: 346, endPoint x: 395, endPoint y: 338, distance: 14.8
click at [407, 346] on div at bounding box center [407, 345] width 7 height 8
drag, startPoint x: 471, startPoint y: 353, endPoint x: 466, endPoint y: 351, distance: 5.7
click at [471, 353] on div at bounding box center [472, 353] width 8 height 8
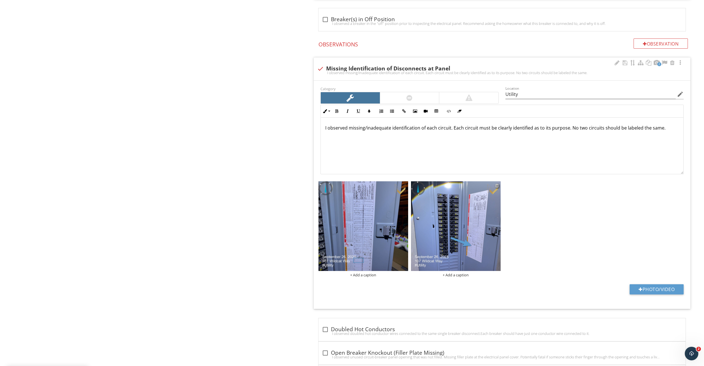
click at [497, 186] on div at bounding box center [498, 185] width 4 height 5
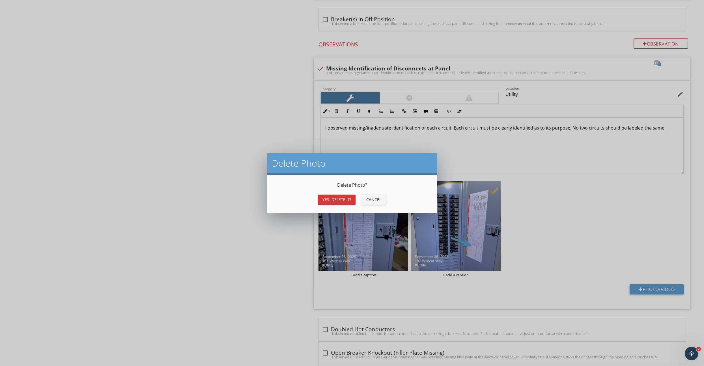
click at [335, 198] on div "Yes, Delete it!" at bounding box center [337, 200] width 29 height 6
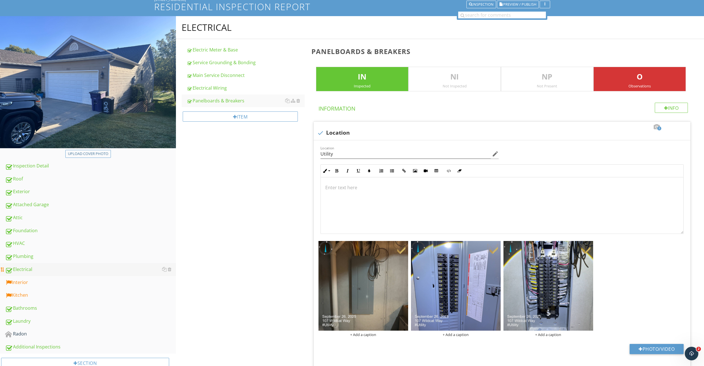
scroll to position [93, 0]
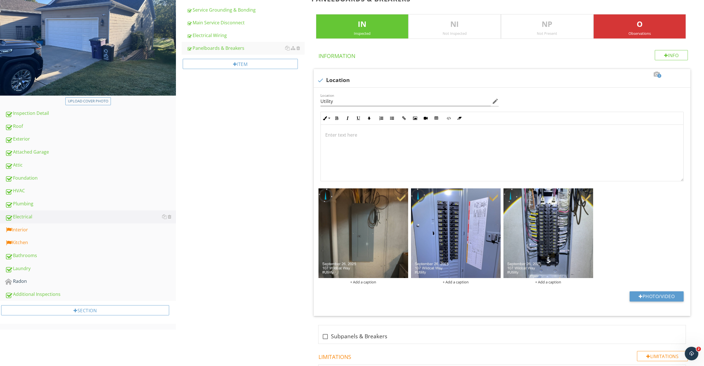
click at [64, 227] on div "Interior" at bounding box center [90, 229] width 171 height 7
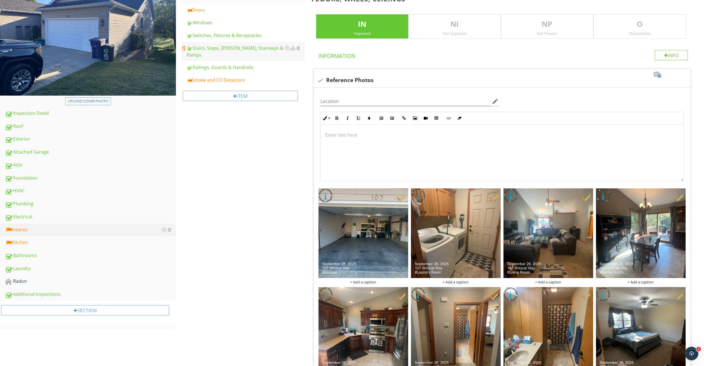
scroll to position [9, 0]
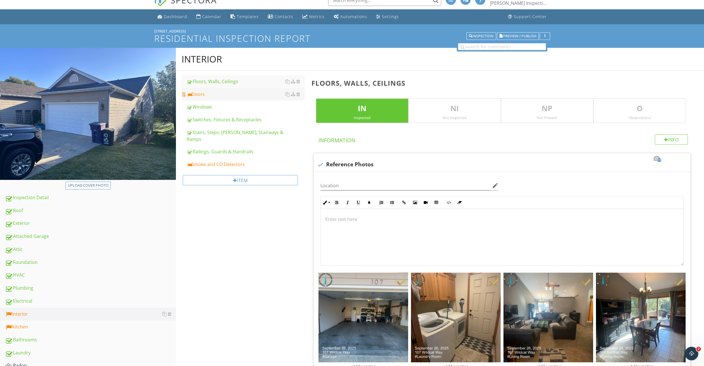
click at [212, 97] on div "Doors" at bounding box center [246, 94] width 118 height 7
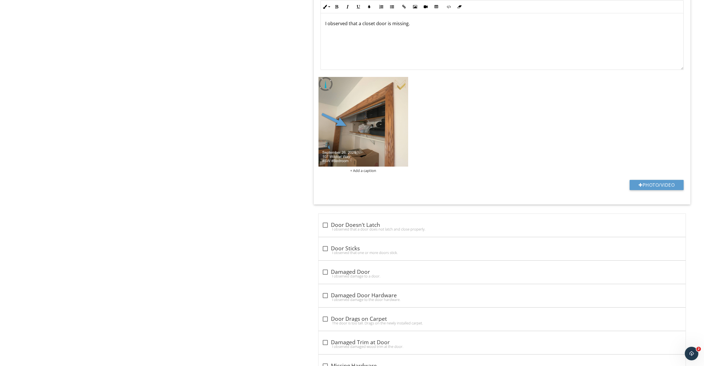
scroll to position [381, 0]
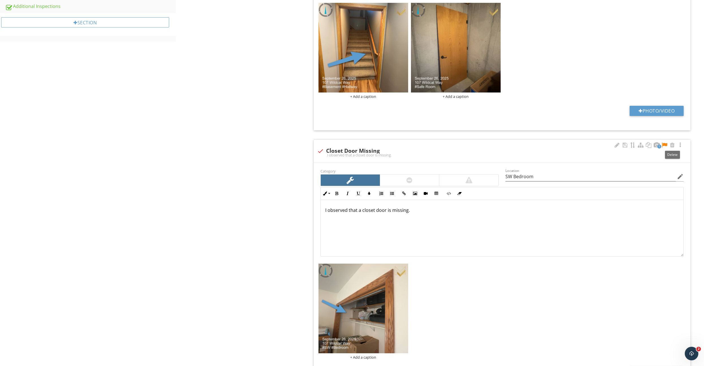
click at [663, 144] on div at bounding box center [664, 145] width 7 height 6
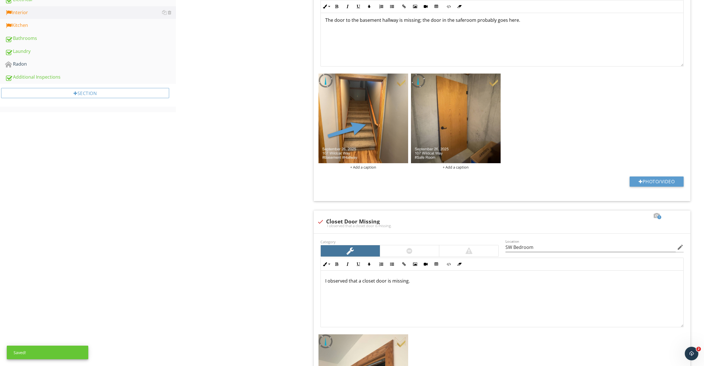
scroll to position [216, 0]
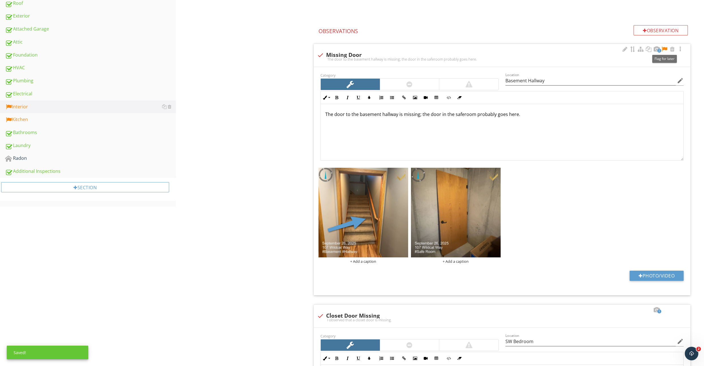
drag, startPoint x: 665, startPoint y: 50, endPoint x: 532, endPoint y: 93, distance: 139.7
click at [665, 50] on div at bounding box center [664, 49] width 7 height 6
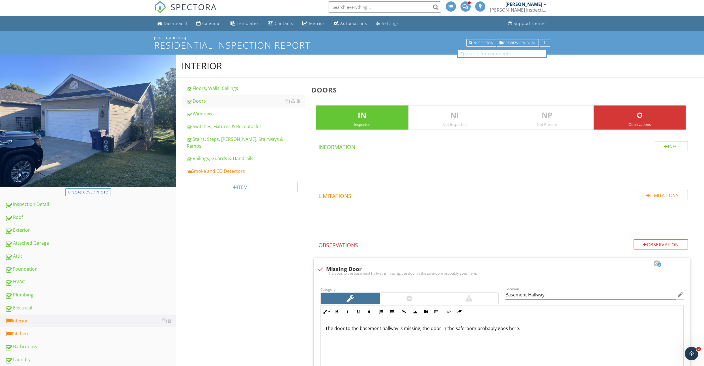
scroll to position [0, 0]
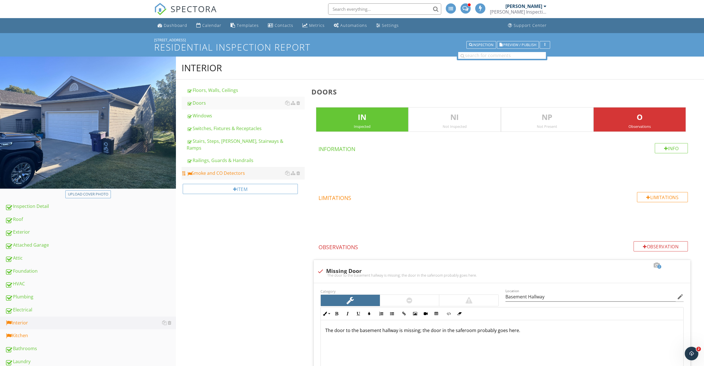
click at [223, 170] on div "Smoke and CO Detectors" at bounding box center [246, 173] width 118 height 7
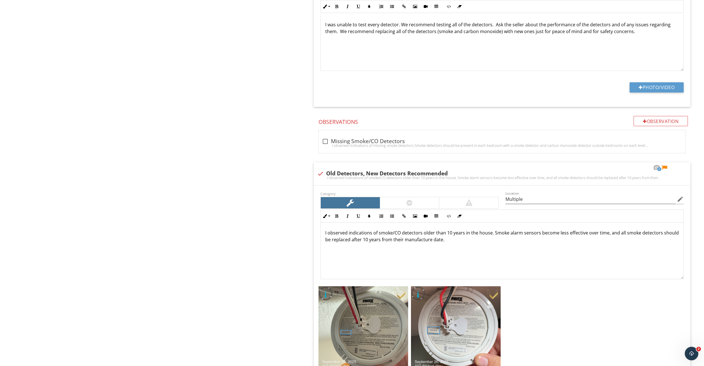
scroll to position [600, 0]
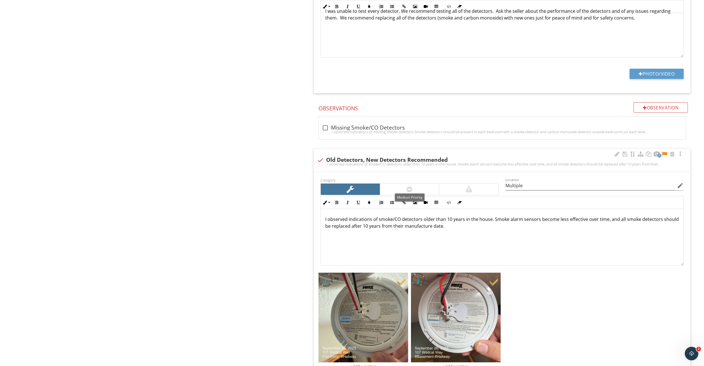
drag, startPoint x: 398, startPoint y: 185, endPoint x: 398, endPoint y: 190, distance: 4.5
click at [398, 185] on div at bounding box center [409, 189] width 59 height 11
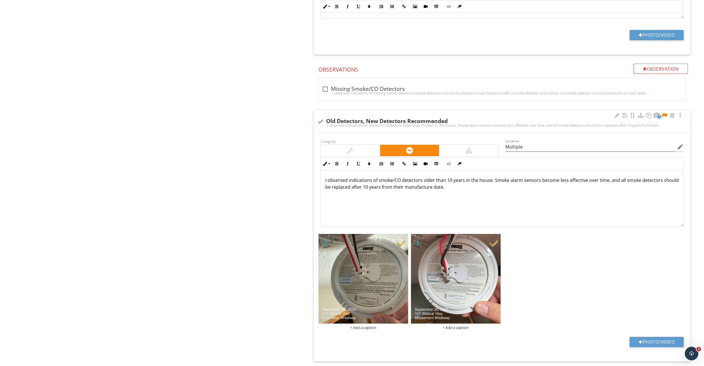
scroll to position [641, 0]
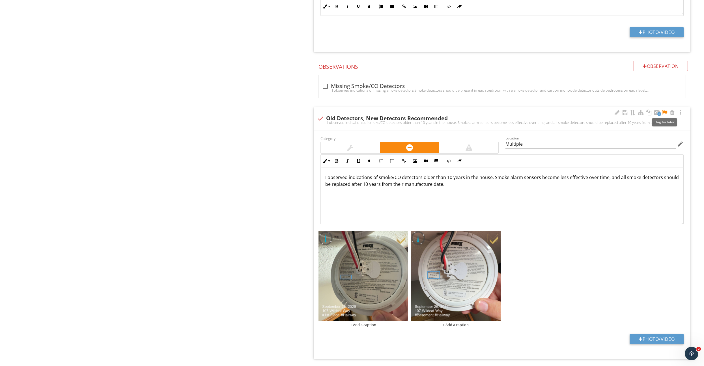
drag, startPoint x: 667, startPoint y: 111, endPoint x: 607, endPoint y: 151, distance: 71.9
click at [667, 111] on div at bounding box center [664, 113] width 7 height 6
click at [379, 266] on img at bounding box center [364, 276] width 90 height 90
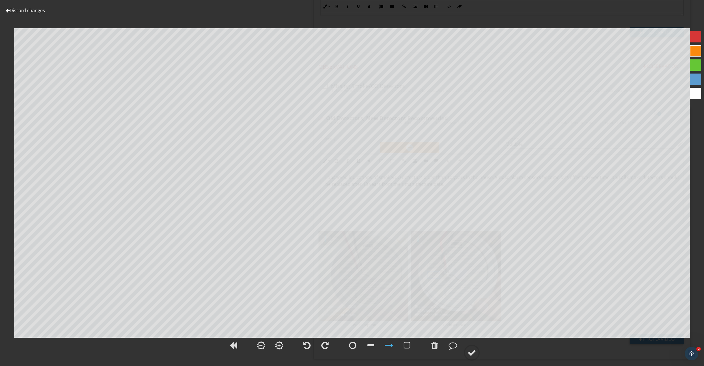
click at [694, 53] on div at bounding box center [695, 50] width 11 height 11
click at [472, 350] on div at bounding box center [472, 353] width 8 height 8
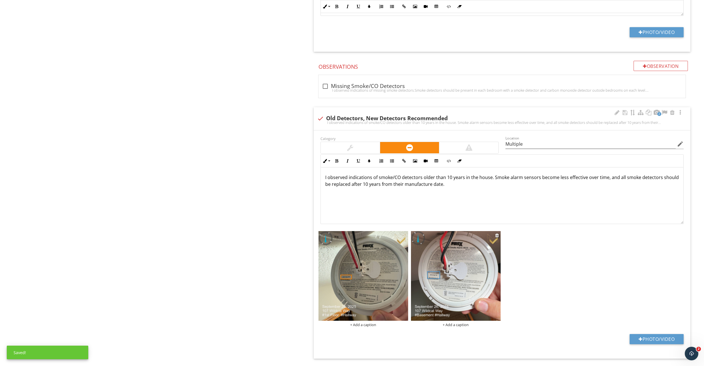
click at [467, 303] on img at bounding box center [456, 276] width 90 height 90
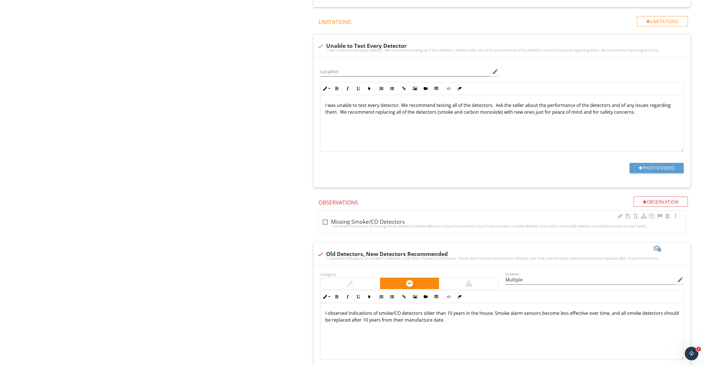
scroll to position [689, 0]
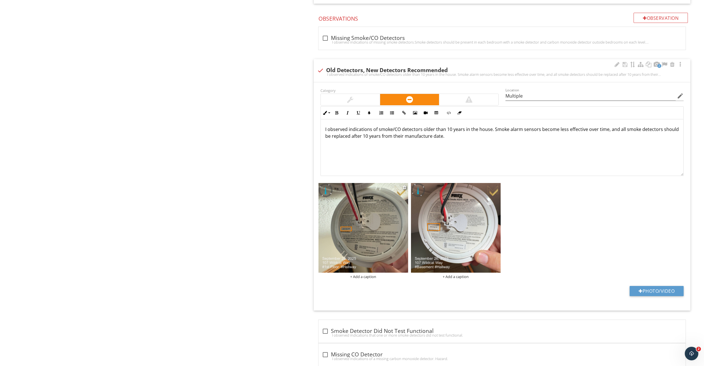
click at [384, 241] on img at bounding box center [364, 228] width 90 height 90
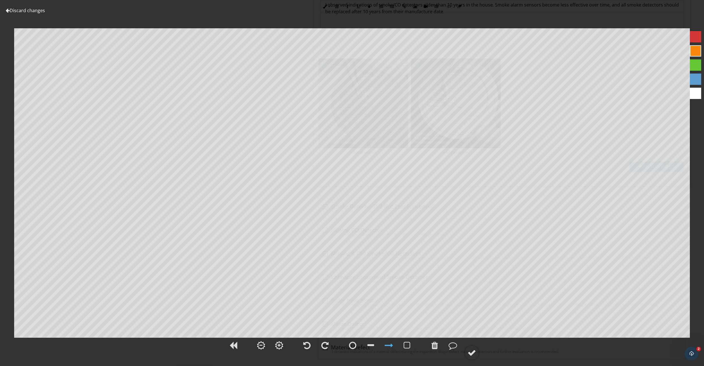
scroll to position [821, 0]
drag, startPoint x: 16, startPoint y: 8, endPoint x: 29, endPoint y: 12, distance: 13.3
click at [16, 8] on link "Discard changes" at bounding box center [25, 10] width 39 height 6
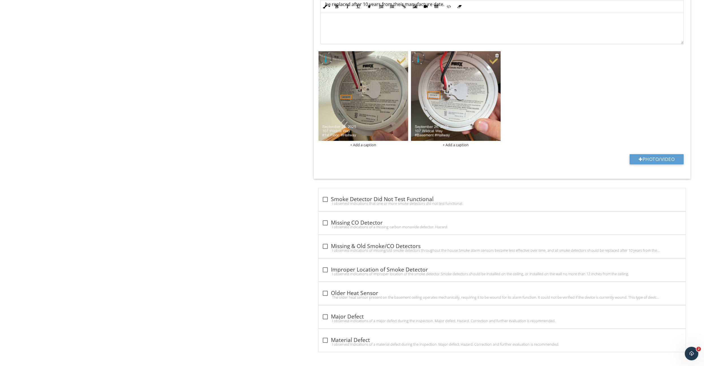
click at [440, 101] on img at bounding box center [456, 96] width 90 height 90
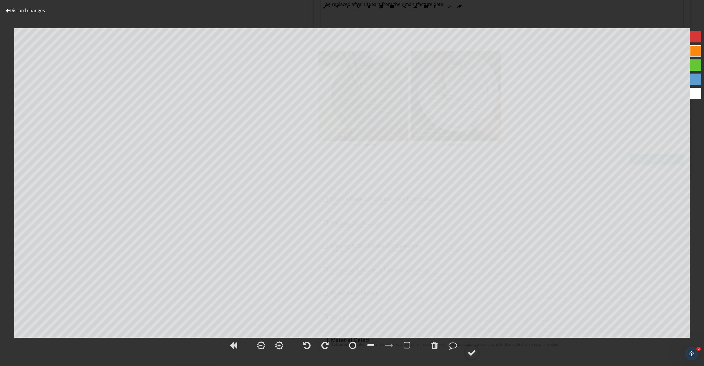
click at [25, 12] on link "Discard changes" at bounding box center [25, 10] width 39 height 6
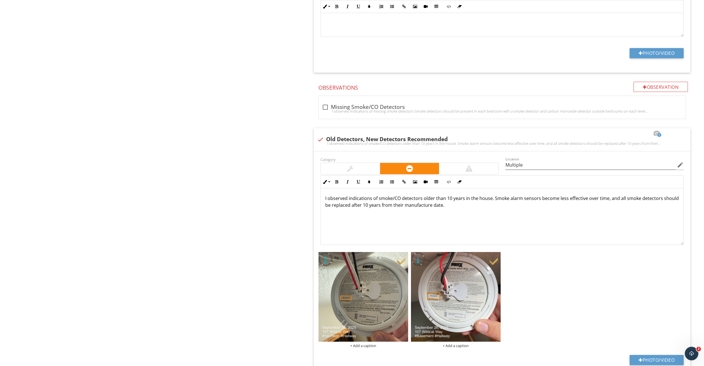
scroll to position [636, 0]
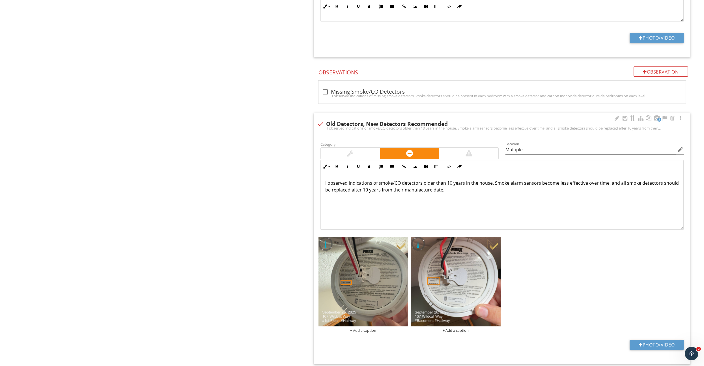
click at [492, 183] on p "I observed indications of smoke/CO detectors older than 10 years in the house. …" at bounding box center [502, 187] width 354 height 14
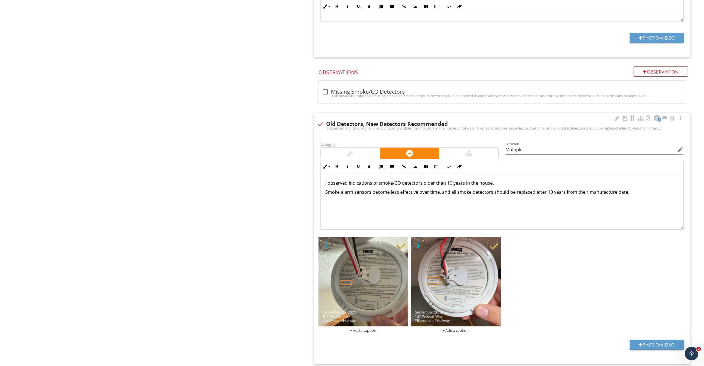
click at [492, 183] on p "I observed indications of smoke/CO detectors older than 10 years in the house." at bounding box center [502, 183] width 354 height 7
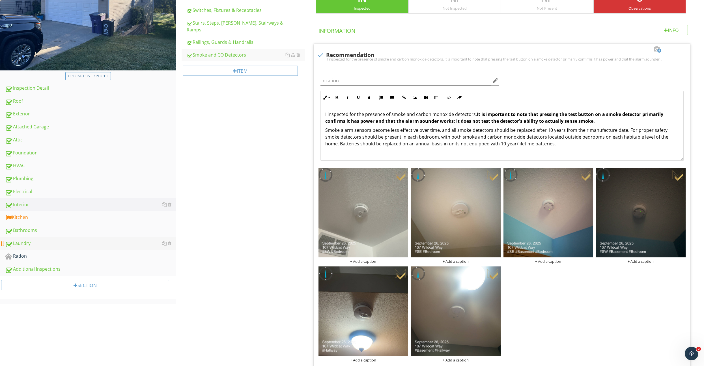
scroll to position [160, 0]
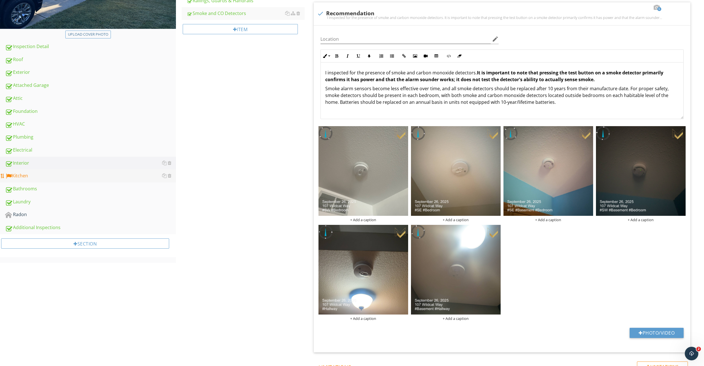
click at [56, 175] on div "Kitchen" at bounding box center [90, 175] width 171 height 7
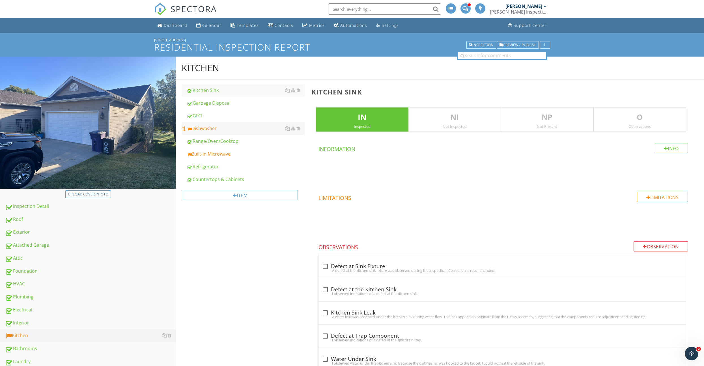
drag, startPoint x: 223, startPoint y: 135, endPoint x: 222, endPoint y: 131, distance: 4.3
click at [223, 136] on link "Range/Oven/Cooktop" at bounding box center [246, 141] width 118 height 12
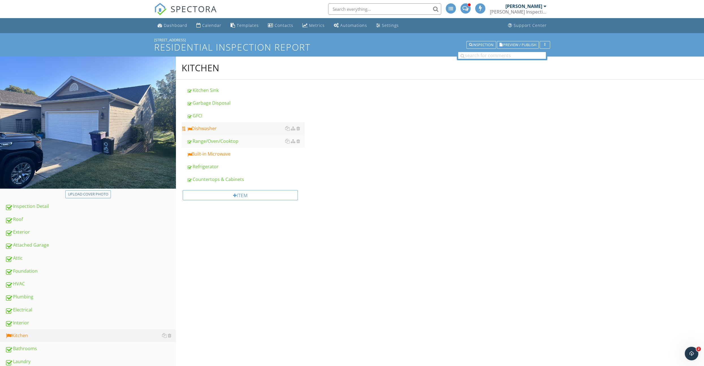
click at [222, 131] on div "Dishwasher" at bounding box center [246, 128] width 118 height 7
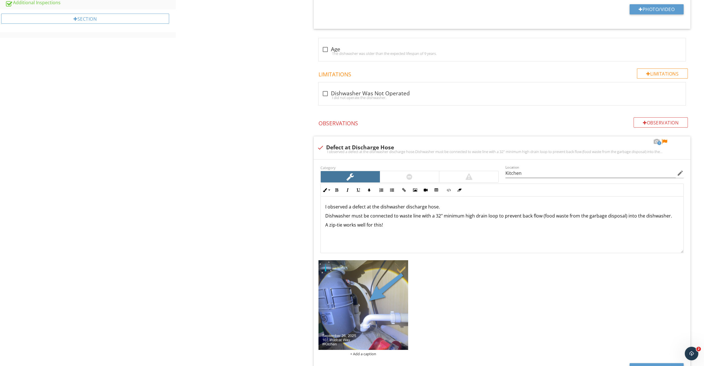
scroll to position [464, 0]
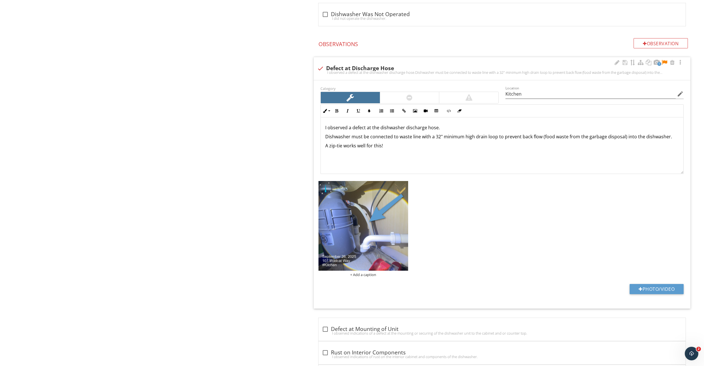
click at [663, 60] on div at bounding box center [664, 63] width 7 height 6
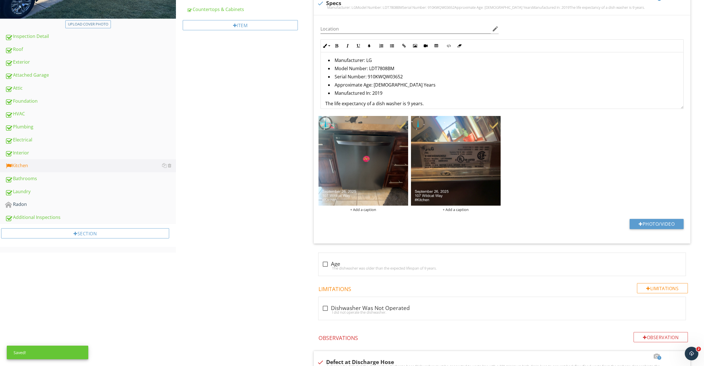
scroll to position [0, 0]
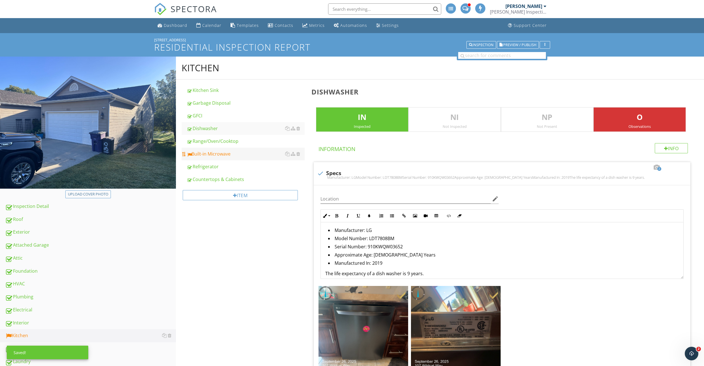
click at [220, 158] on link "Built-in Microwave" at bounding box center [246, 154] width 118 height 12
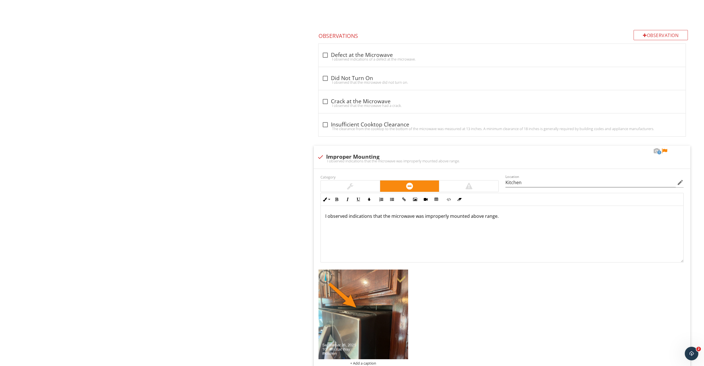
scroll to position [498, 0]
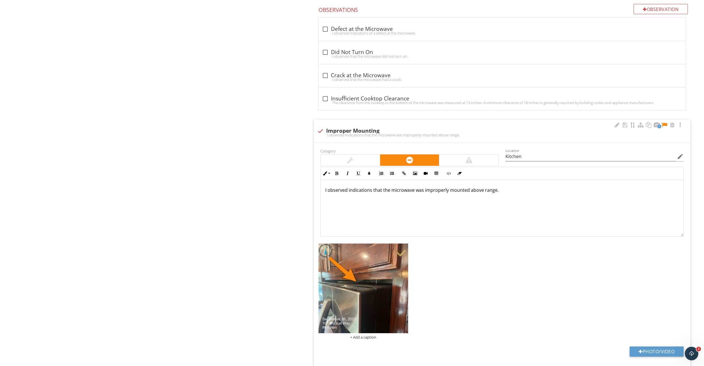
click at [355, 162] on div at bounding box center [350, 160] width 59 height 11
drag, startPoint x: 664, startPoint y: 123, endPoint x: 659, endPoint y: 123, distance: 5.1
click at [664, 123] on div at bounding box center [664, 125] width 7 height 6
click at [494, 191] on p "I observed indications that the microwave was improperly mounted above range." at bounding box center [502, 190] width 354 height 7
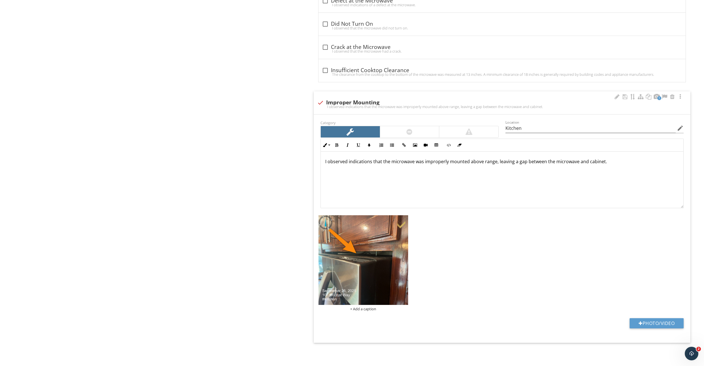
scroll to position [526, 0]
click at [377, 234] on img at bounding box center [364, 261] width 90 height 90
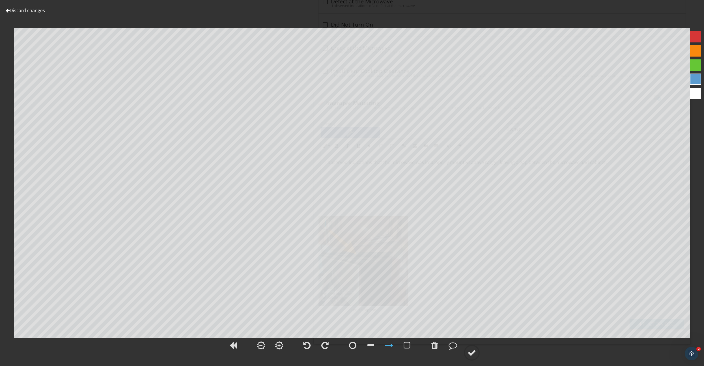
click at [698, 82] on div at bounding box center [695, 79] width 11 height 11
click at [476, 356] on div at bounding box center [472, 353] width 8 height 8
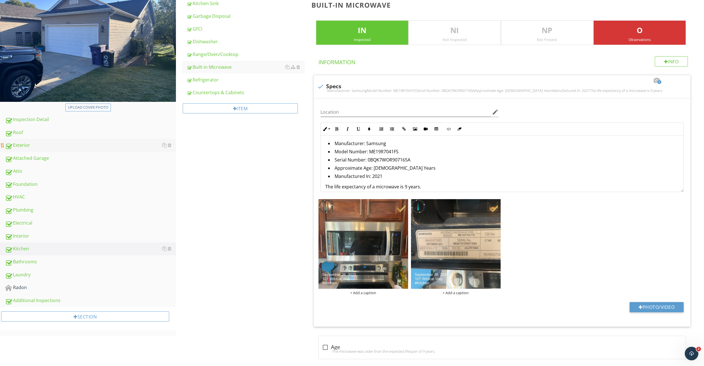
scroll to position [155, 0]
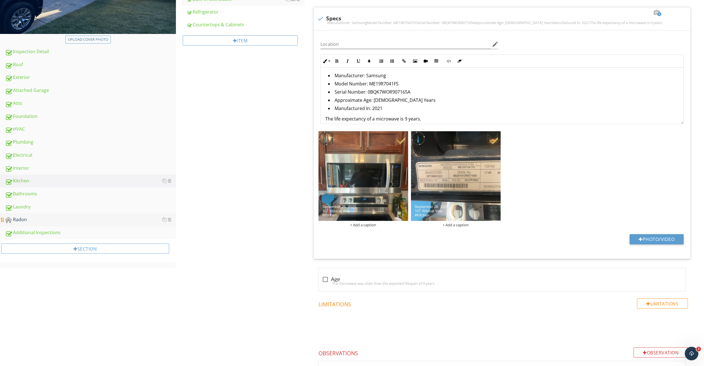
click at [39, 219] on div "Radon" at bounding box center [90, 219] width 171 height 7
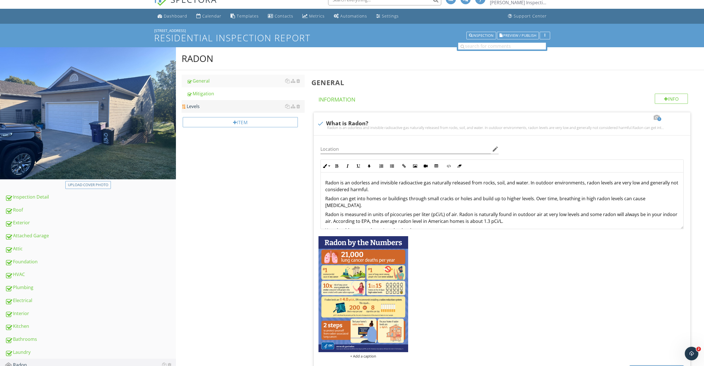
scroll to position [8, 0]
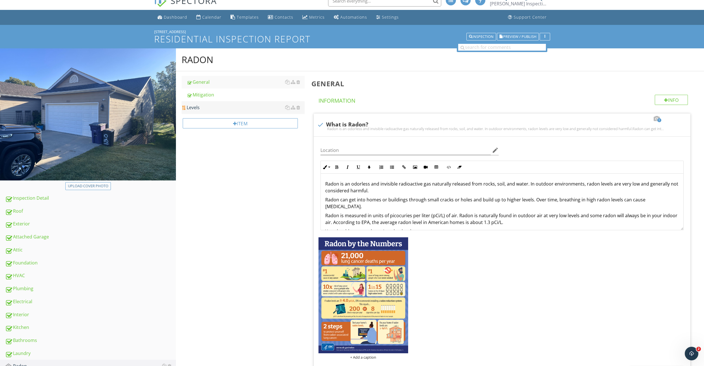
click at [206, 110] on div "Levels" at bounding box center [246, 107] width 118 height 7
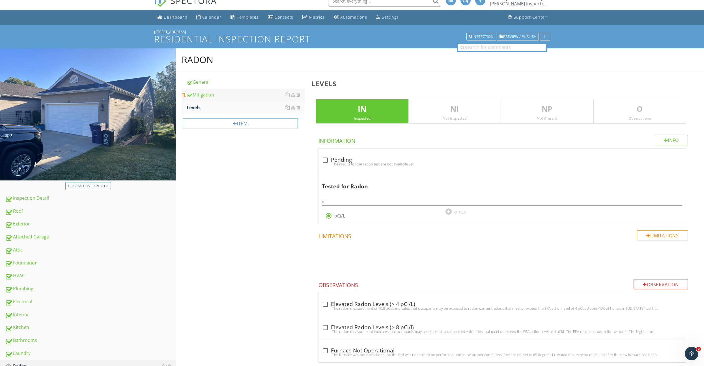
click at [217, 98] on link "Mitigation" at bounding box center [246, 95] width 118 height 12
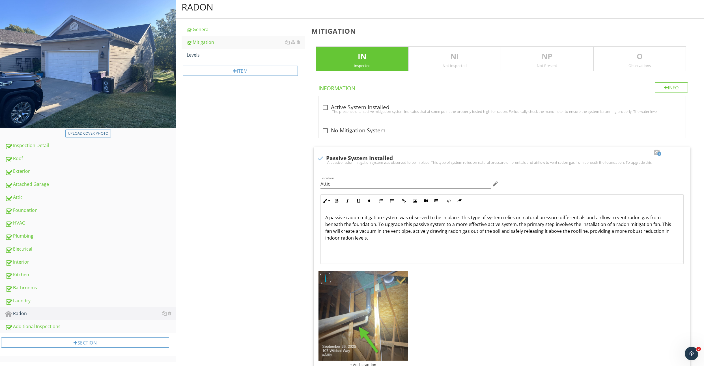
scroll to position [60, 0]
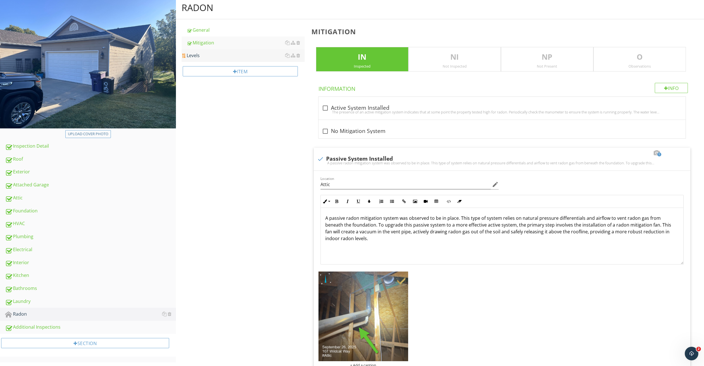
click at [218, 57] on div "Levels" at bounding box center [246, 55] width 118 height 7
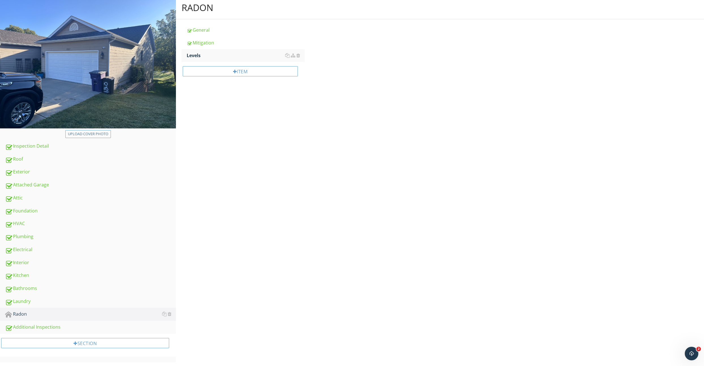
scroll to position [57, 0]
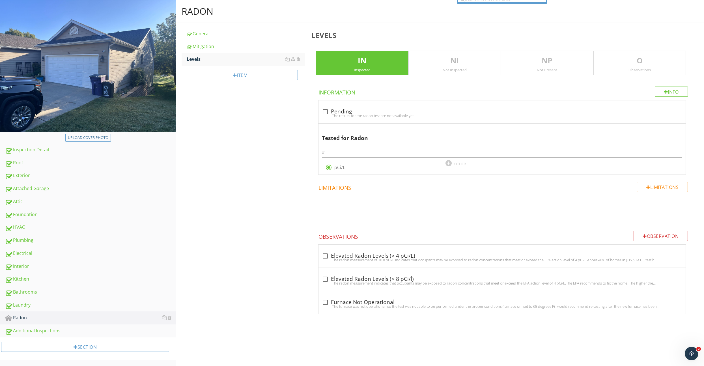
drag, startPoint x: 452, startPoint y: 66, endPoint x: 358, endPoint y: 65, distance: 94.0
click at [451, 66] on p "NI" at bounding box center [455, 60] width 92 height 11
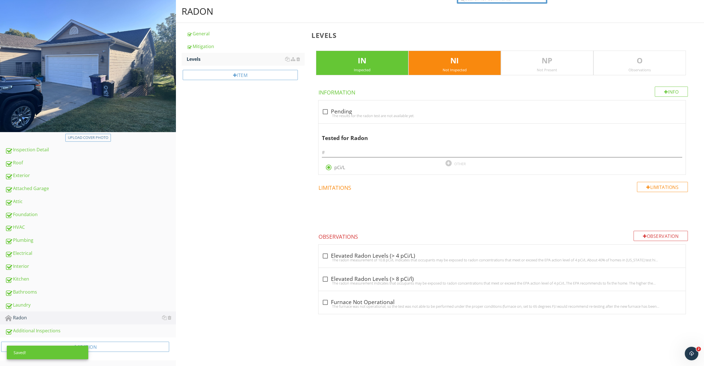
click at [357, 65] on p "IN" at bounding box center [362, 60] width 92 height 11
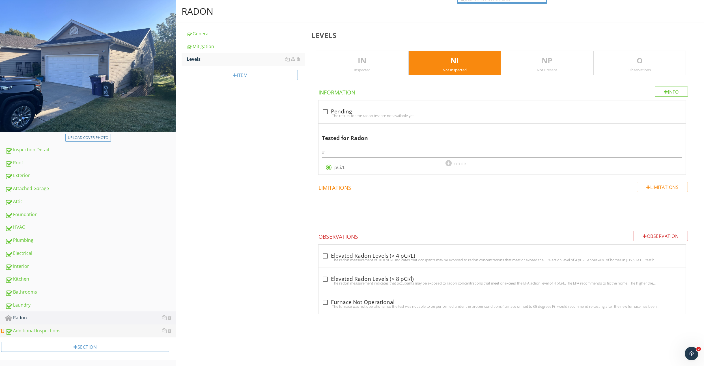
click at [45, 328] on div "Additional Inspections" at bounding box center [90, 330] width 171 height 7
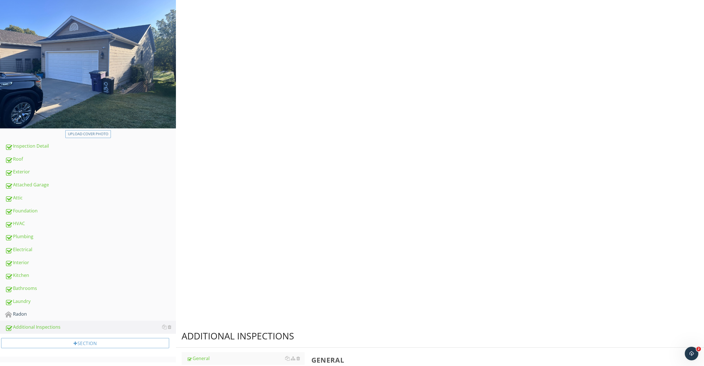
scroll to position [57, 0]
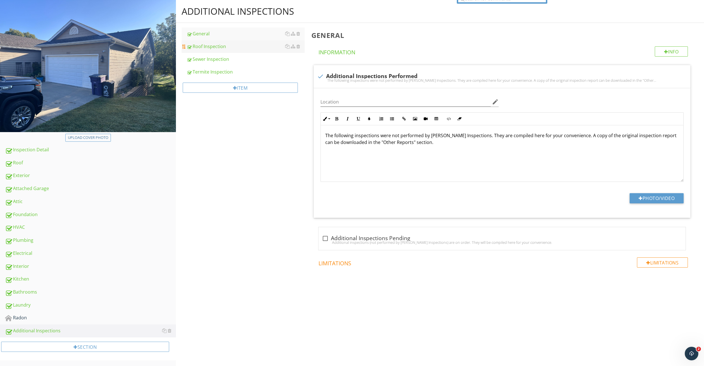
click at [252, 49] on div "Roof Inspection" at bounding box center [246, 46] width 118 height 7
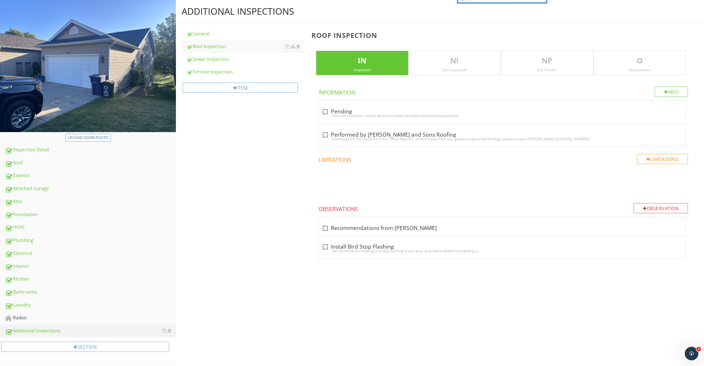
scroll to position [57, 0]
drag, startPoint x: 327, startPoint y: 133, endPoint x: 321, endPoint y: 131, distance: 6.2
click at [326, 133] on div at bounding box center [326, 135] width 10 height 10
checkbox input "true"
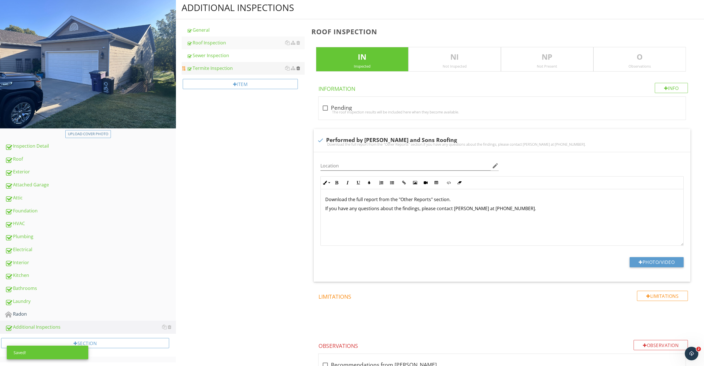
click at [298, 68] on div at bounding box center [299, 68] width 4 height 5
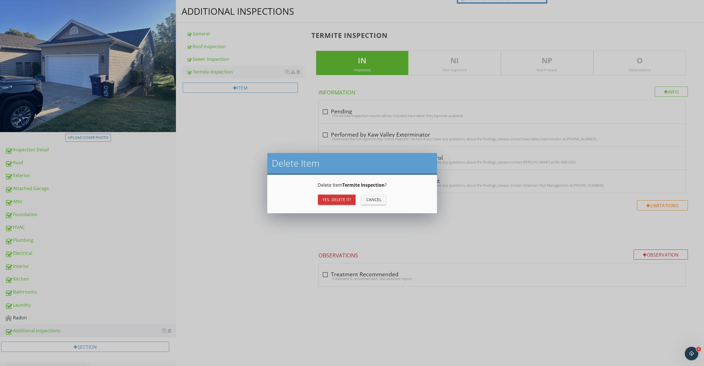
scroll to position [57, 0]
click at [333, 199] on div "Yes, Delete it!" at bounding box center [337, 200] width 29 height 6
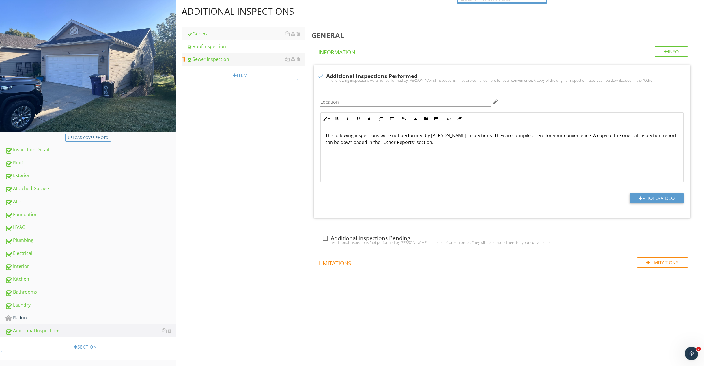
click at [219, 63] on link "Sewer Inspection" at bounding box center [246, 59] width 118 height 12
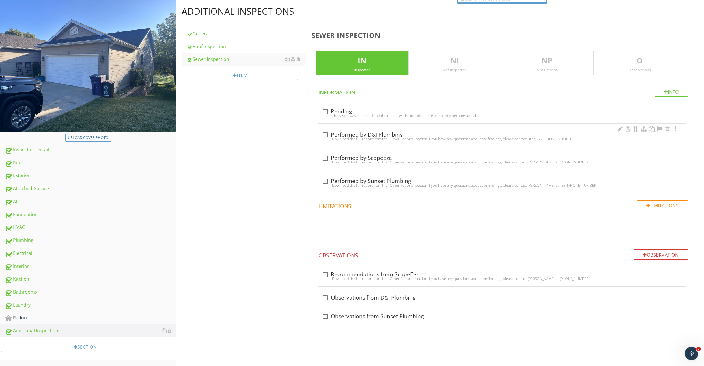
click at [338, 142] on div "check_box_outline_blank Performed by D&I Plumbing Download the full report from…" at bounding box center [502, 136] width 361 height 12
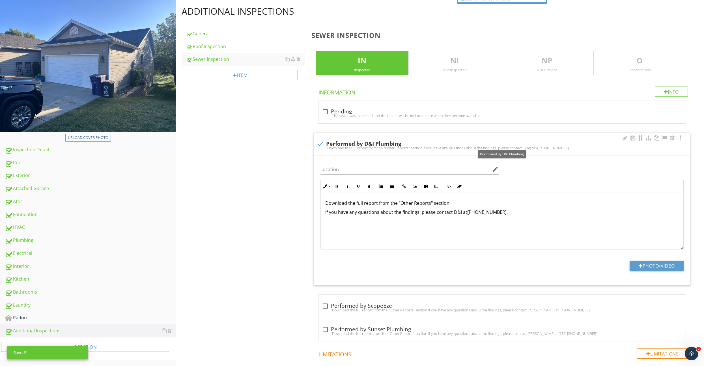
scroll to position [59, 0]
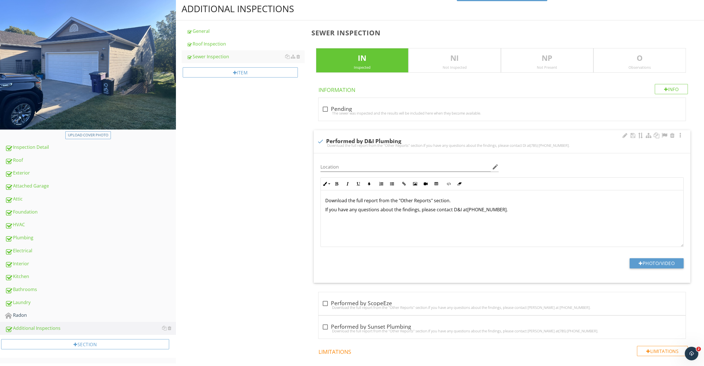
click at [321, 142] on div at bounding box center [321, 142] width 10 height 10
checkbox input "true"
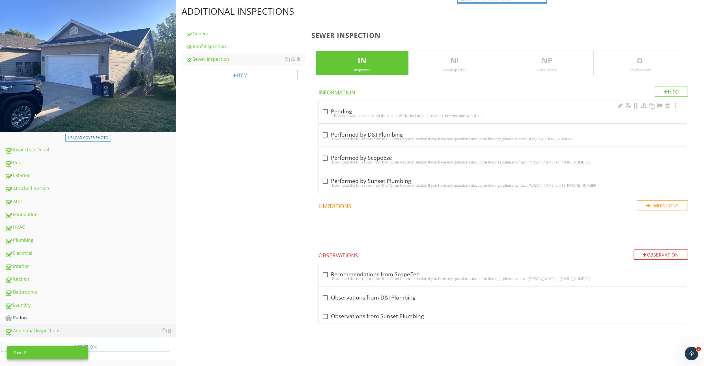
click at [325, 110] on div at bounding box center [326, 112] width 10 height 10
checkbox input "true"
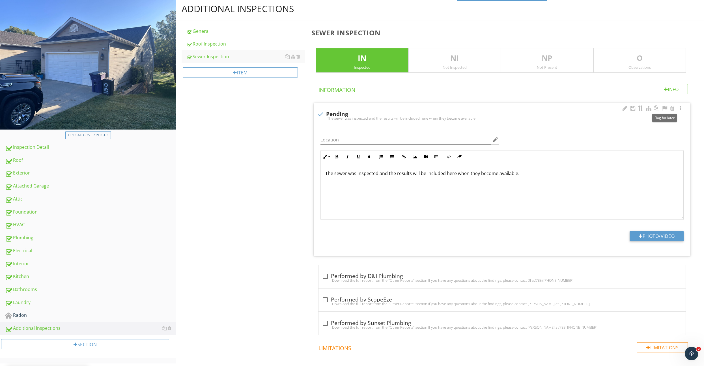
drag, startPoint x: 665, startPoint y: 107, endPoint x: 598, endPoint y: 139, distance: 74.1
click at [665, 107] on div at bounding box center [664, 109] width 7 height 6
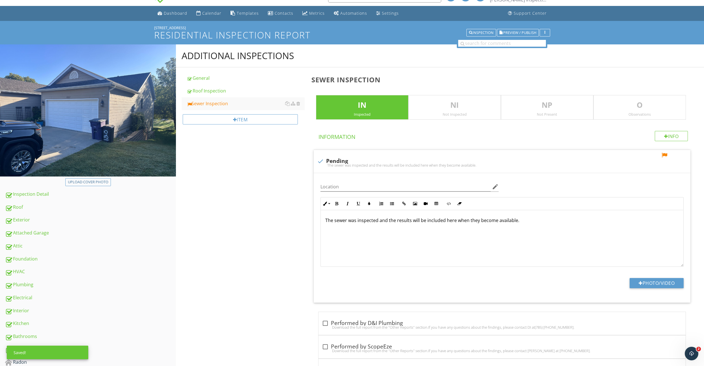
scroll to position [0, 0]
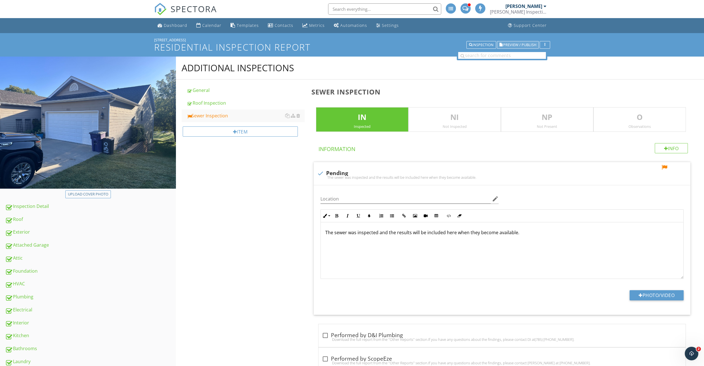
click at [517, 45] on span "Preview / Publish" at bounding box center [520, 45] width 33 height 4
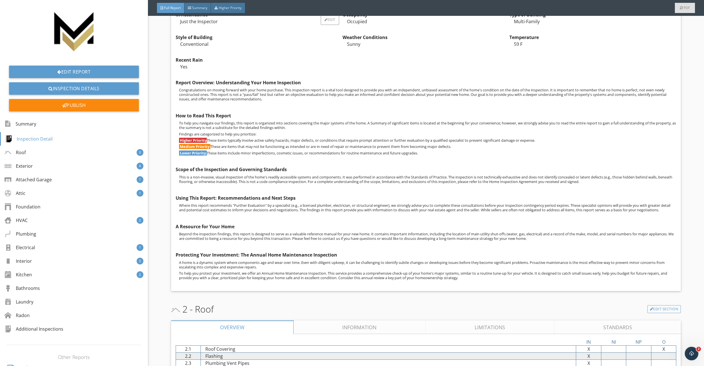
scroll to position [373, 0]
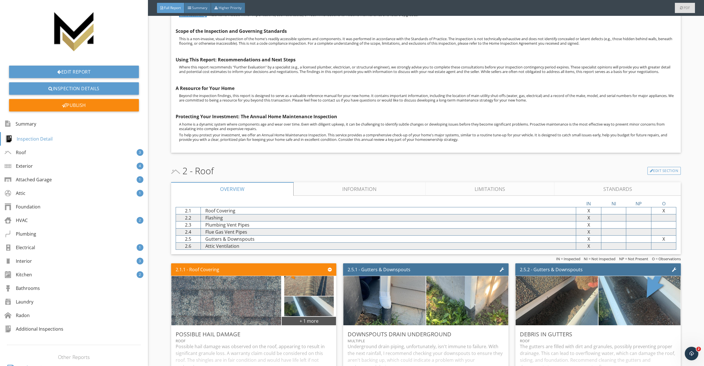
drag, startPoint x: 311, startPoint y: 186, endPoint x: 307, endPoint y: 186, distance: 4.3
click at [311, 186] on link "Information" at bounding box center [359, 189] width 132 height 14
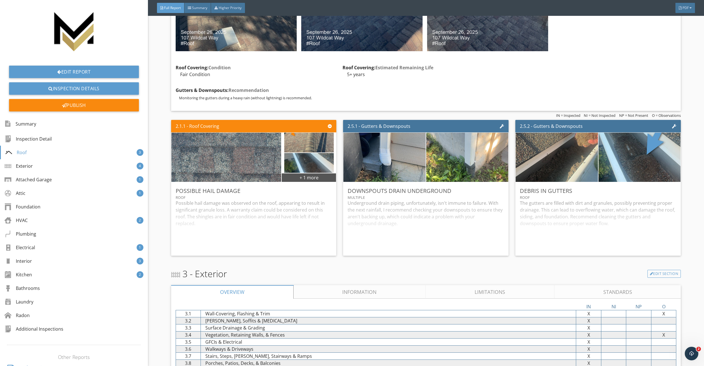
scroll to position [798, 0]
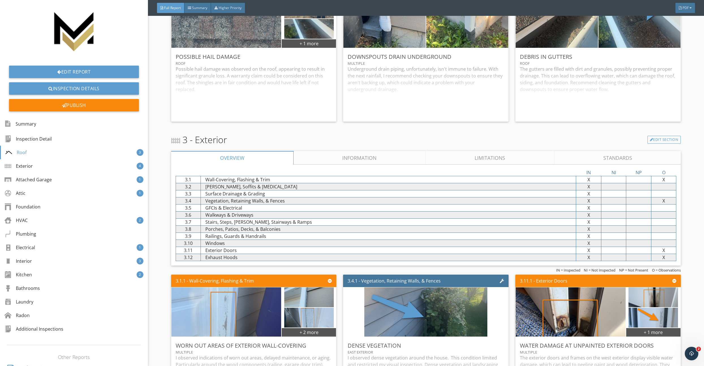
click at [324, 162] on link "Information" at bounding box center [359, 158] width 132 height 14
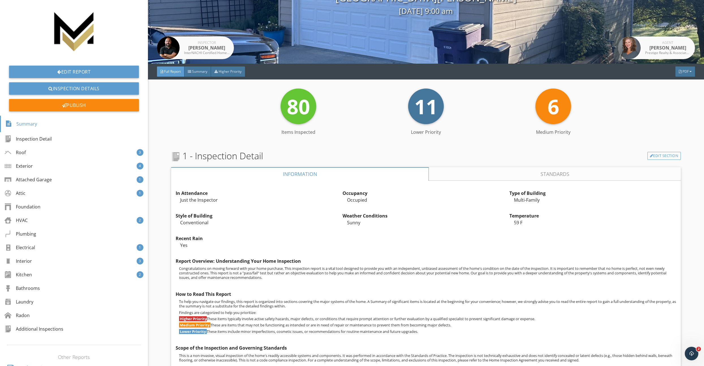
scroll to position [0, 0]
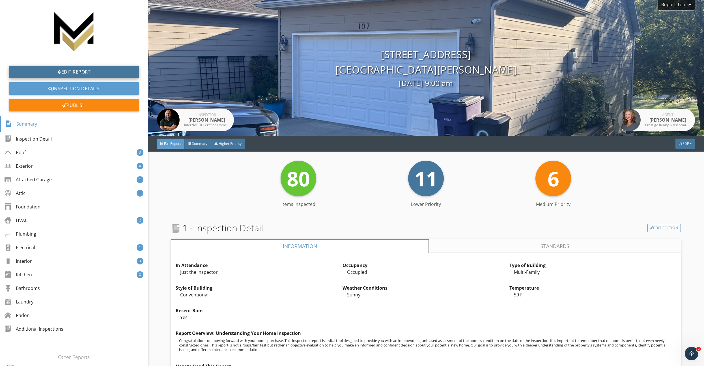
click at [74, 75] on link "Edit Report" at bounding box center [74, 72] width 130 height 12
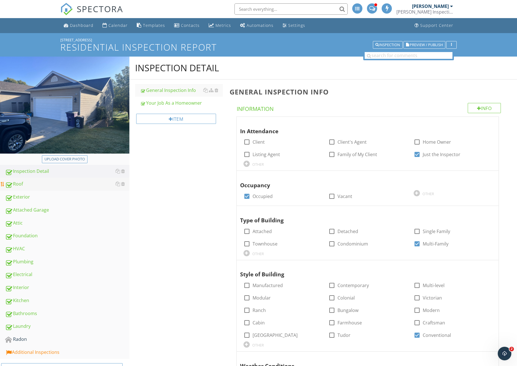
drag, startPoint x: 35, startPoint y: 188, endPoint x: 40, endPoint y: 187, distance: 5.8
click at [35, 188] on link "Roof" at bounding box center [67, 184] width 124 height 13
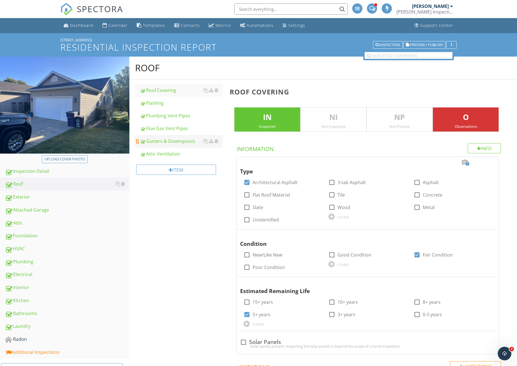
click at [171, 143] on div "Gutters & Downspouts" at bounding box center [181, 141] width 83 height 7
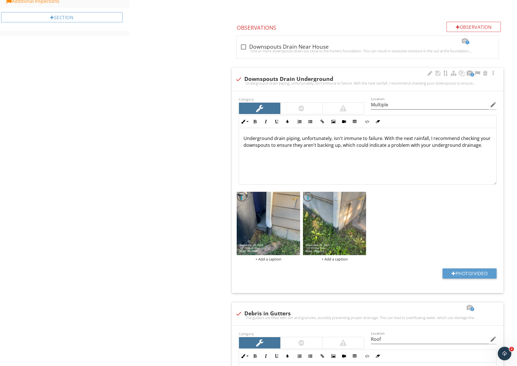
scroll to position [0, 0]
click at [320, 213] on img at bounding box center [334, 223] width 63 height 63
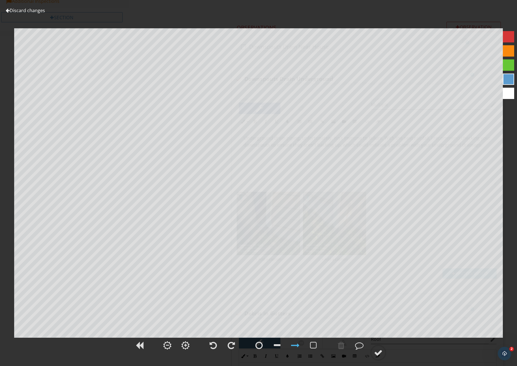
click at [31, 12] on link "Discard changes" at bounding box center [25, 10] width 39 height 6
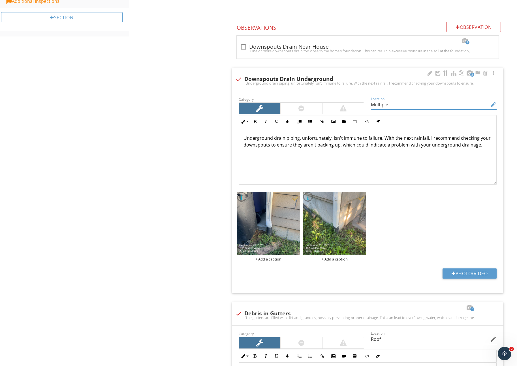
click at [398, 106] on input "Multiple" at bounding box center [430, 104] width 118 height 9
type input "South Exterior"
click at [266, 259] on div "+ Add a caption" at bounding box center [268, 259] width 63 height 5
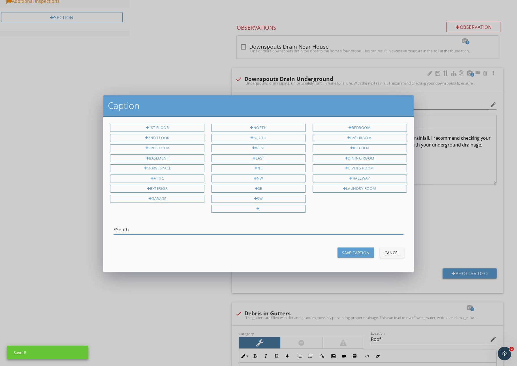
type input "*South"
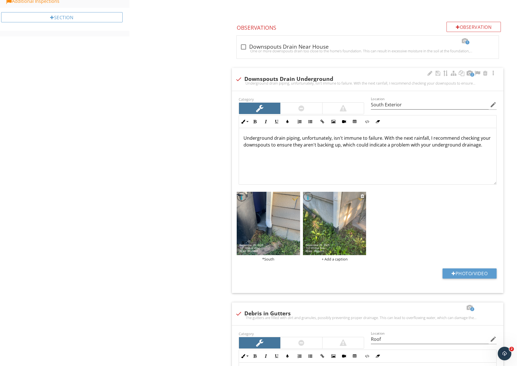
click at [328, 259] on div "+ Add a caption" at bounding box center [334, 259] width 63 height 5
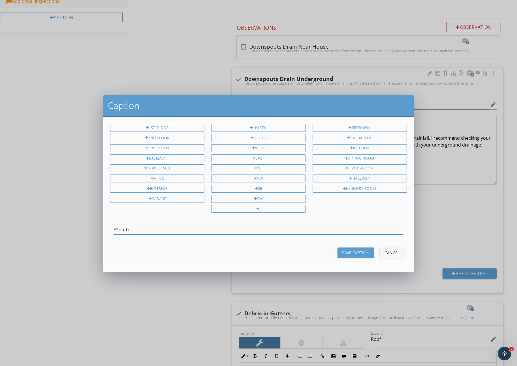
type input "*South"
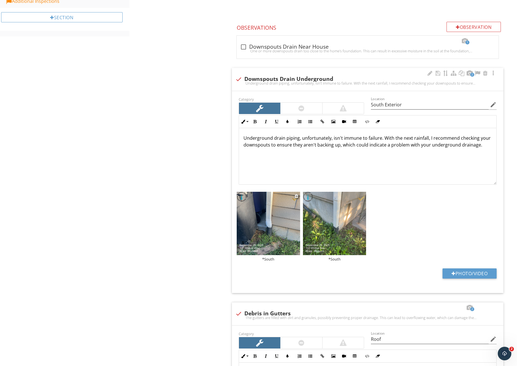
click at [254, 249] on img at bounding box center [268, 223] width 63 height 63
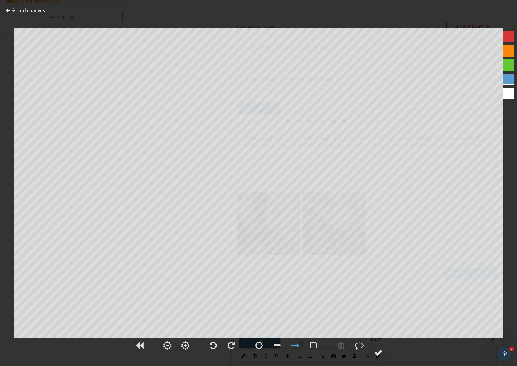
click at [509, 93] on div at bounding box center [508, 93] width 11 height 11
click at [279, 345] on div at bounding box center [277, 345] width 7 height 8
drag, startPoint x: 280, startPoint y: 344, endPoint x: 272, endPoint y: 343, distance: 8.8
click at [278, 344] on div at bounding box center [277, 345] width 14 height 14
drag, startPoint x: 339, startPoint y: 348, endPoint x: 332, endPoint y: 348, distance: 7.4
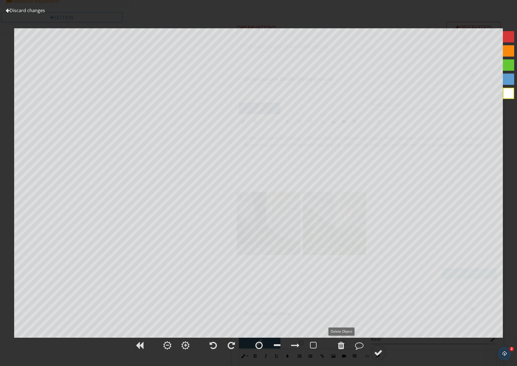
click at [339, 348] on div at bounding box center [341, 345] width 7 height 8
drag, startPoint x: 280, startPoint y: 345, endPoint x: 246, endPoint y: 337, distance: 34.5
click at [280, 345] on div at bounding box center [277, 345] width 7 height 8
drag, startPoint x: 378, startPoint y: 352, endPoint x: 350, endPoint y: 346, distance: 28.9
click at [378, 352] on div at bounding box center [378, 353] width 8 height 8
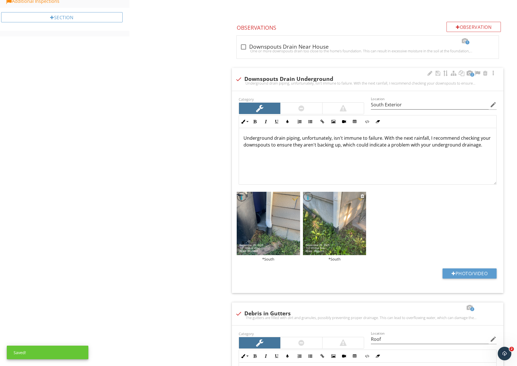
click at [321, 245] on img at bounding box center [334, 223] width 63 height 63
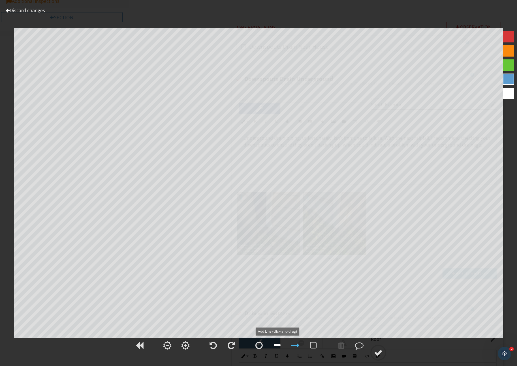
click at [278, 343] on div at bounding box center [277, 345] width 7 height 8
click at [283, 347] on div at bounding box center [277, 345] width 14 height 14
click at [510, 94] on div at bounding box center [508, 93] width 11 height 11
click at [383, 356] on circle at bounding box center [378, 353] width 15 height 15
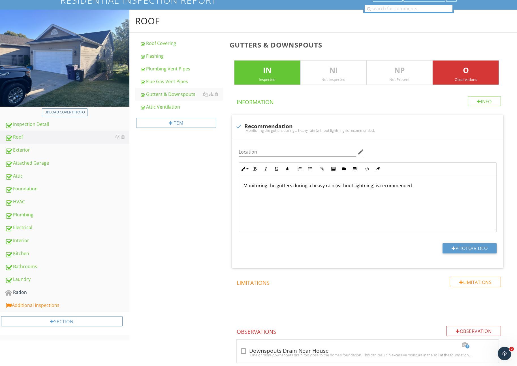
scroll to position [0, 0]
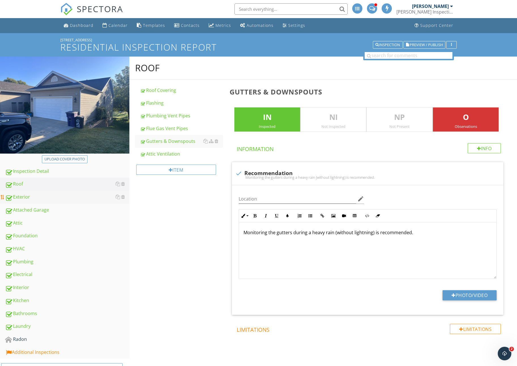
click at [29, 197] on div "Exterior" at bounding box center [67, 197] width 124 height 7
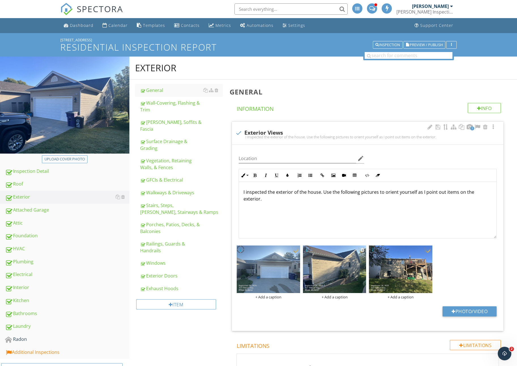
click at [334, 284] on img at bounding box center [334, 270] width 63 height 48
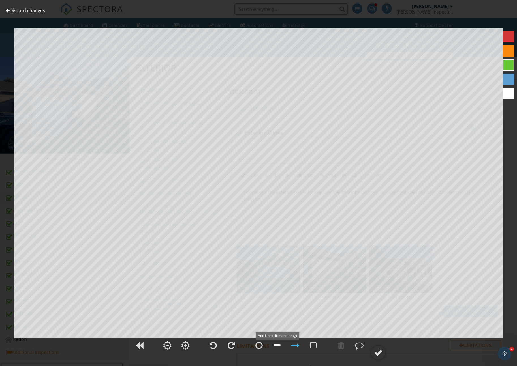
drag, startPoint x: 277, startPoint y: 345, endPoint x: 280, endPoint y: 341, distance: 4.8
click at [277, 344] on div at bounding box center [277, 345] width 7 height 8
click at [507, 90] on div at bounding box center [508, 93] width 11 height 11
click at [361, 347] on div at bounding box center [359, 345] width 8 height 8
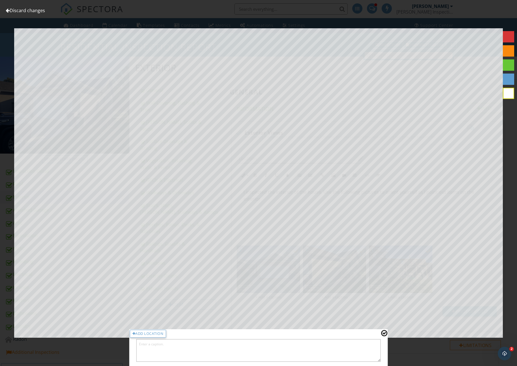
click at [361, 347] on textarea at bounding box center [258, 350] width 244 height 23
type textarea "#South"
click at [385, 334] on div at bounding box center [384, 333] width 6 height 7
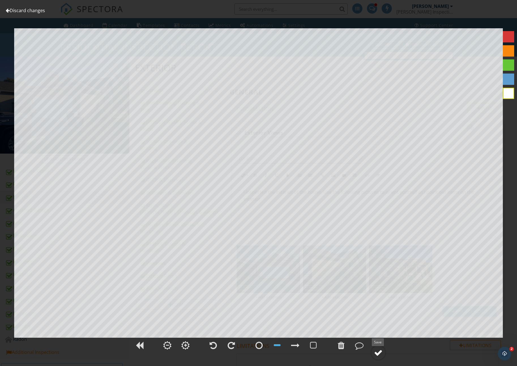
click at [374, 351] on div at bounding box center [378, 353] width 8 height 8
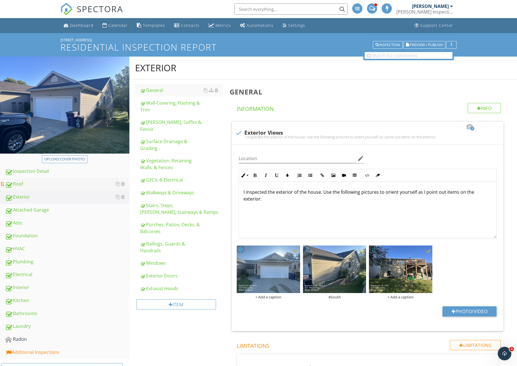
click at [26, 188] on link "Roof" at bounding box center [67, 184] width 124 height 13
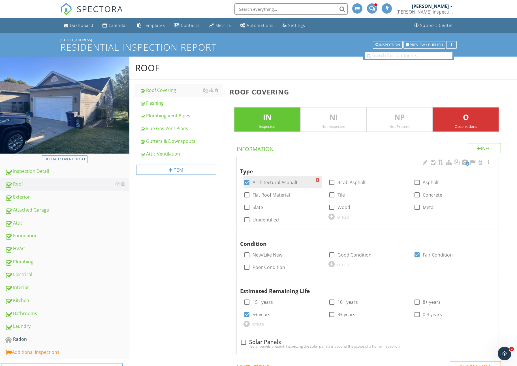
drag, startPoint x: 160, startPoint y: 139, endPoint x: 261, endPoint y: 184, distance: 110.8
click at [160, 139] on div "Gutters & Downspouts" at bounding box center [181, 141] width 83 height 7
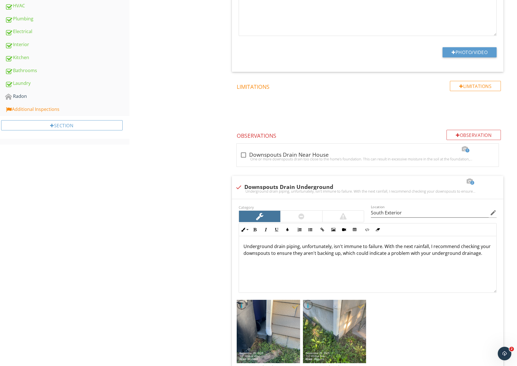
scroll to position [412, 0]
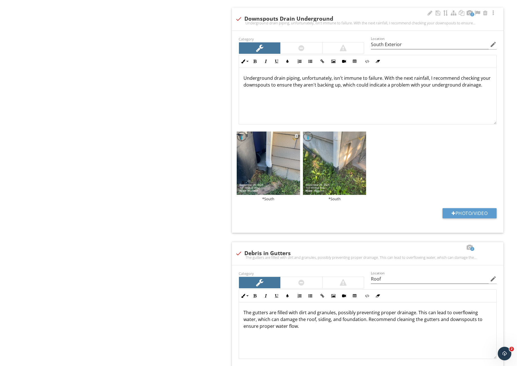
click at [266, 200] on div "*South" at bounding box center [268, 199] width 63 height 5
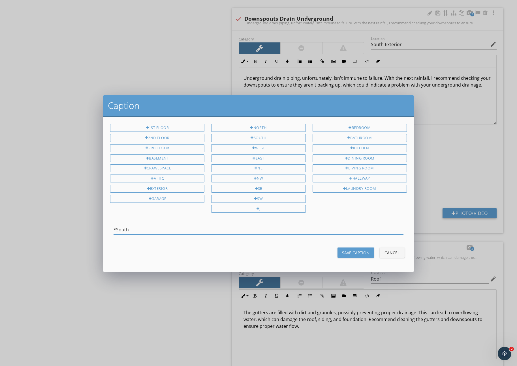
drag, startPoint x: 116, startPoint y: 230, endPoint x: 106, endPoint y: 230, distance: 10.5
click at [107, 230] on div "*South" at bounding box center [258, 231] width 303 height 20
type input "#South"
click at [347, 252] on div "Save Caption" at bounding box center [355, 253] width 27 height 6
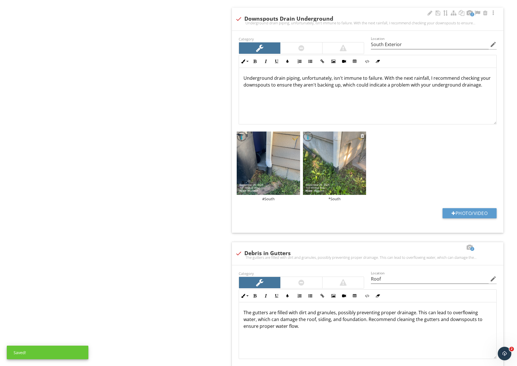
click at [337, 200] on div "*South" at bounding box center [334, 199] width 63 height 5
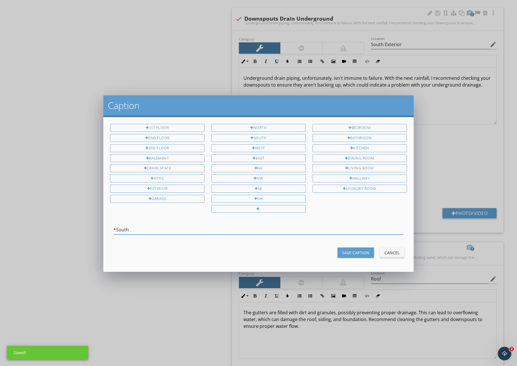
drag, startPoint x: 115, startPoint y: 228, endPoint x: 117, endPoint y: 230, distance: 3.2
click at [110, 228] on div "*South" at bounding box center [258, 231] width 303 height 20
type input "#South"
click at [346, 248] on button "Save Caption" at bounding box center [355, 253] width 37 height 10
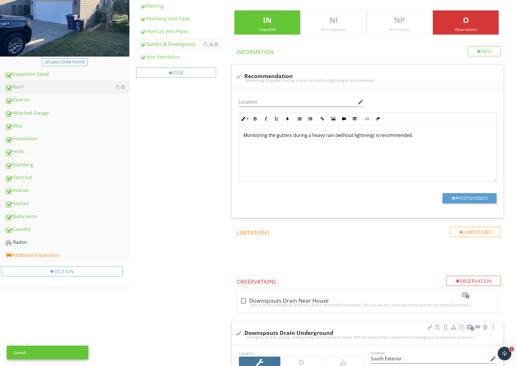
scroll to position [0, 0]
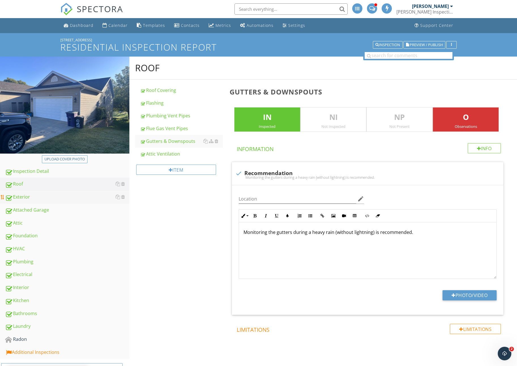
click at [32, 200] on div "Exterior" at bounding box center [67, 197] width 124 height 7
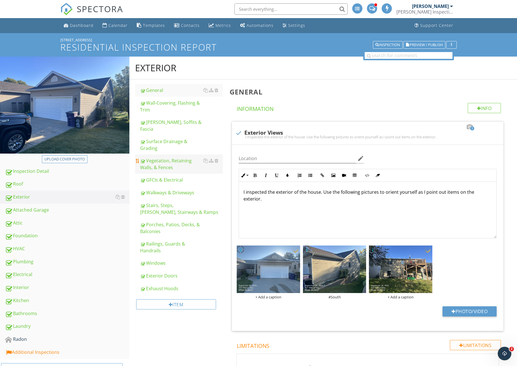
click at [156, 157] on div "Vegetation, Retaining Walls, & Fences" at bounding box center [181, 164] width 83 height 14
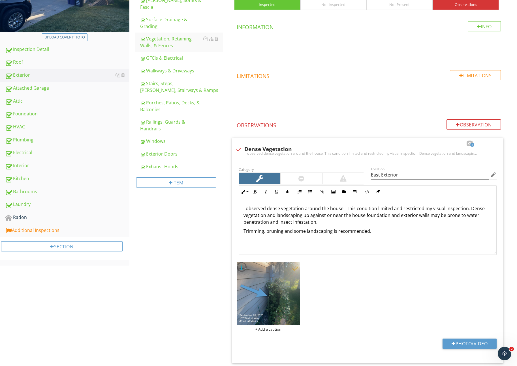
scroll to position [215, 0]
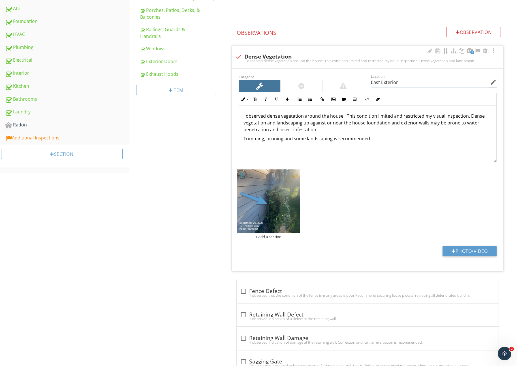
click at [377, 85] on input "East Exterior" at bounding box center [430, 82] width 118 height 9
type input "South Exterior"
click at [260, 236] on div "+ Add a caption" at bounding box center [268, 237] width 63 height 5
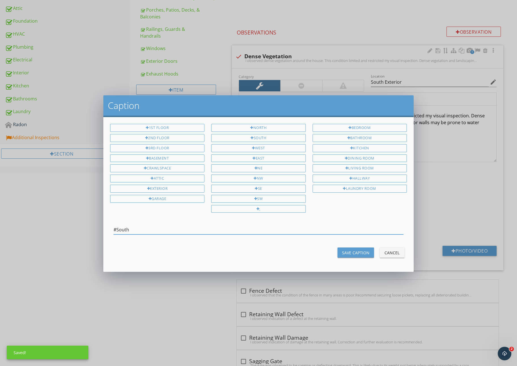
type input "#South"
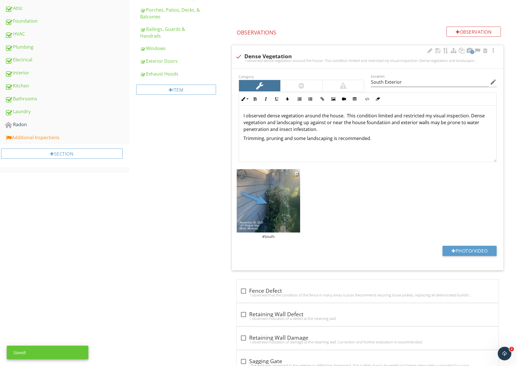
click at [257, 228] on img at bounding box center [268, 200] width 63 height 63
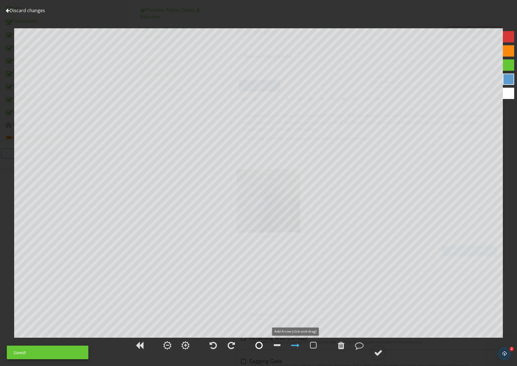
drag, startPoint x: 281, startPoint y: 346, endPoint x: 264, endPoint y: 340, distance: 18.1
click at [280, 346] on div at bounding box center [277, 345] width 14 height 14
click at [505, 90] on div at bounding box center [508, 93] width 11 height 11
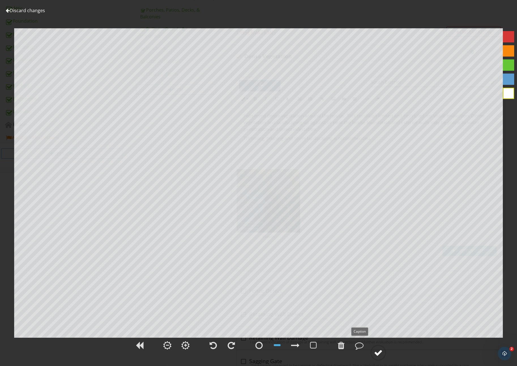
click at [381, 352] on div at bounding box center [378, 353] width 8 height 8
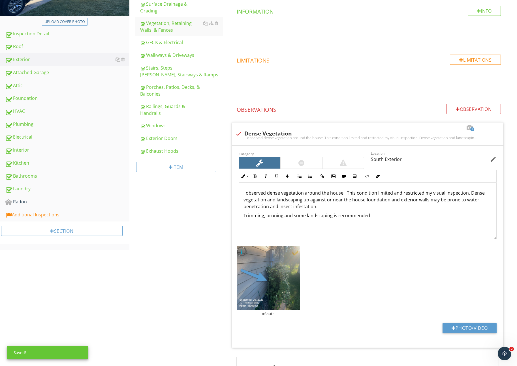
scroll to position [113, 0]
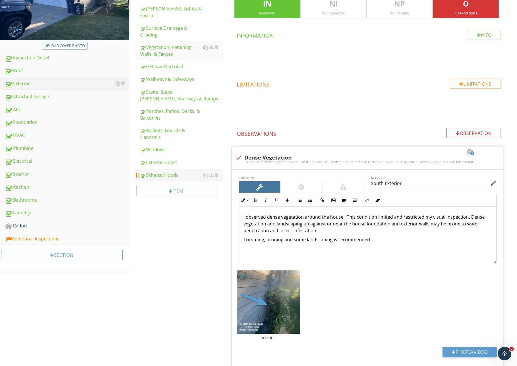
click at [152, 172] on div "Exhaust Hoods" at bounding box center [181, 175] width 83 height 7
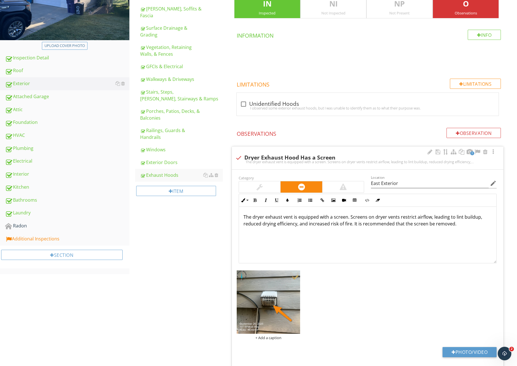
scroll to position [0, 0]
click at [376, 183] on input "East Exterior" at bounding box center [430, 183] width 118 height 9
type input "South Exterior"
click at [269, 325] on img at bounding box center [268, 302] width 63 height 63
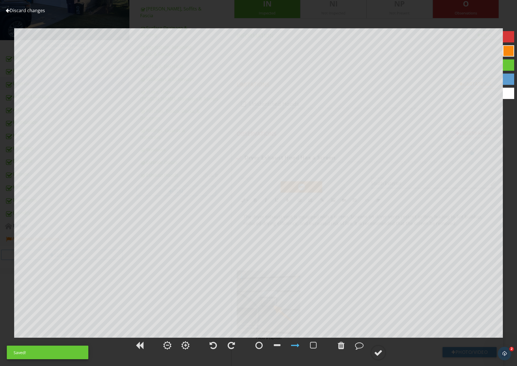
drag, startPoint x: 507, startPoint y: 92, endPoint x: 503, endPoint y: 95, distance: 5.7
click at [507, 92] on div at bounding box center [508, 93] width 11 height 11
drag, startPoint x: 508, startPoint y: 55, endPoint x: 505, endPoint y: 58, distance: 3.6
click at [508, 55] on div at bounding box center [508, 50] width 11 height 11
click at [278, 346] on div at bounding box center [277, 345] width 7 height 8
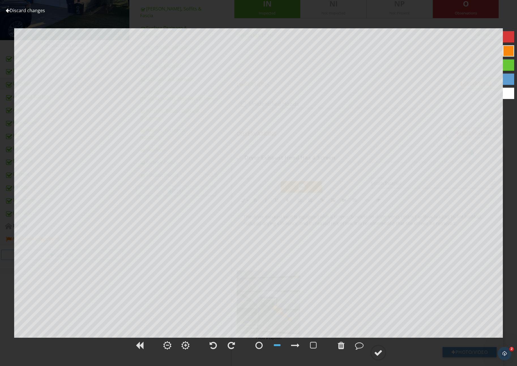
click at [507, 89] on div at bounding box center [508, 93] width 11 height 11
click at [362, 346] on div at bounding box center [359, 345] width 8 height 8
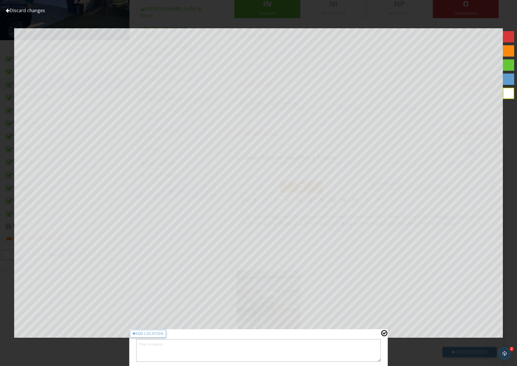
click at [361, 346] on textarea at bounding box center [258, 350] width 244 height 23
type textarea "#South"
drag, startPoint x: 386, startPoint y: 335, endPoint x: 382, endPoint y: 342, distance: 9.0
click at [386, 335] on div at bounding box center [384, 333] width 6 height 7
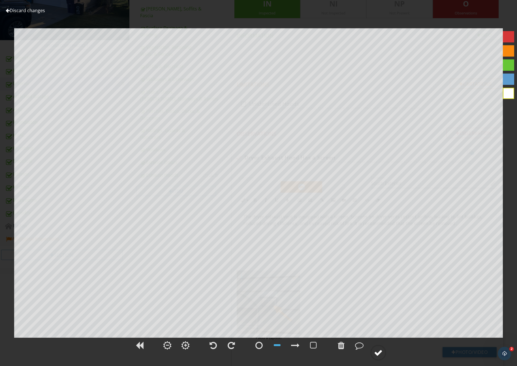
click at [376, 353] on div at bounding box center [378, 353] width 8 height 8
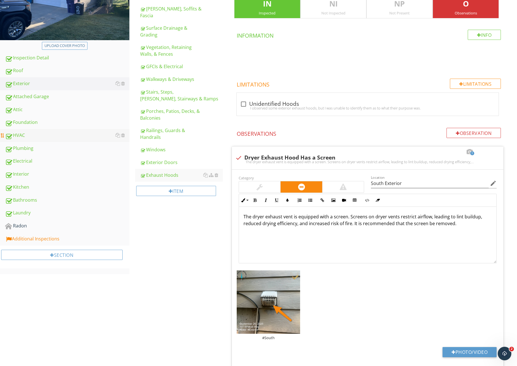
click at [18, 134] on div "HVAC" at bounding box center [67, 135] width 124 height 7
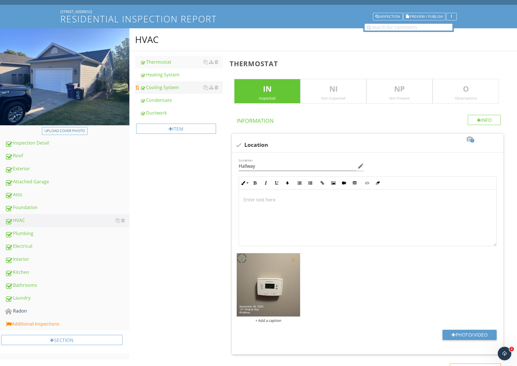
scroll to position [27, 0]
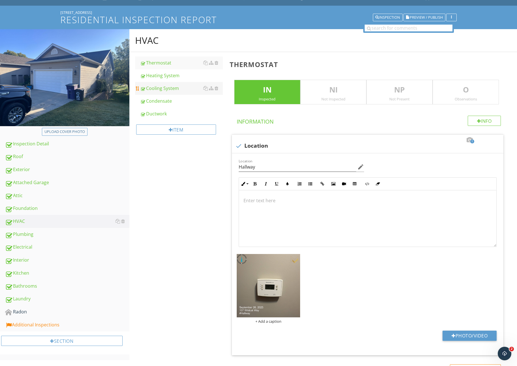
click at [165, 90] on div "Cooling System" at bounding box center [181, 88] width 83 height 7
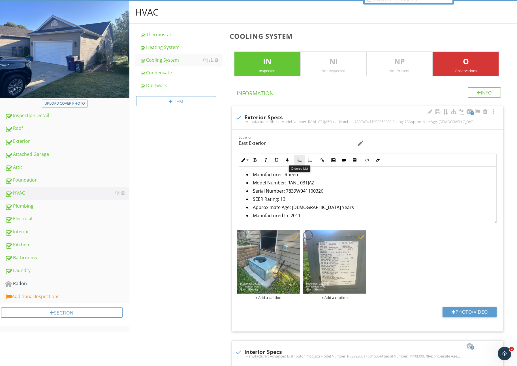
scroll to position [93, 0]
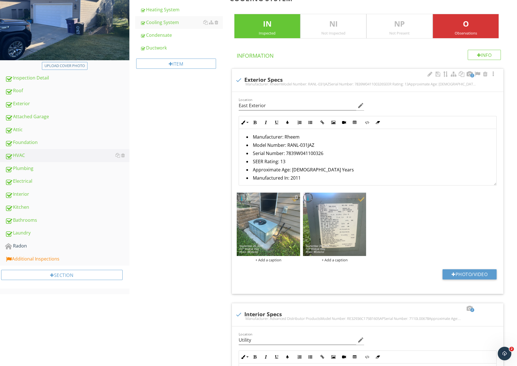
click at [296, 196] on div at bounding box center [297, 197] width 4 height 5
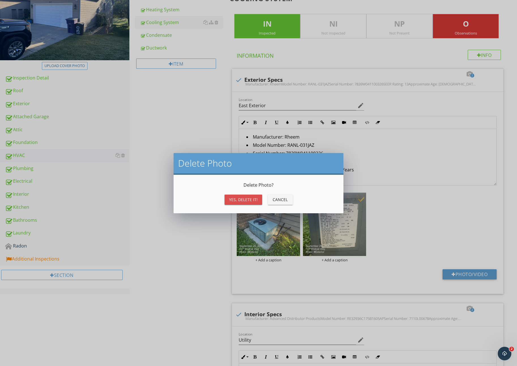
drag, startPoint x: 243, startPoint y: 197, endPoint x: 270, endPoint y: 198, distance: 26.4
click at [243, 197] on div "Yes, Delete it!" at bounding box center [243, 200] width 29 height 6
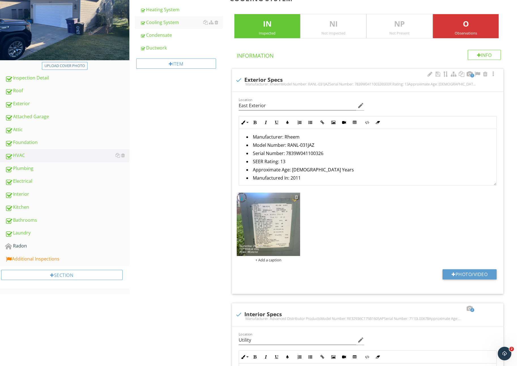
click at [295, 196] on div at bounding box center [297, 197] width 4 height 5
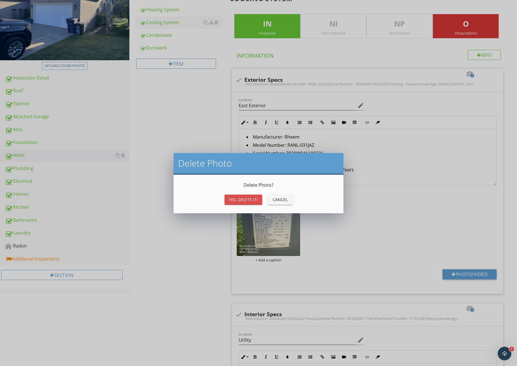
click at [244, 200] on div "Yes, Delete it!" at bounding box center [243, 200] width 29 height 6
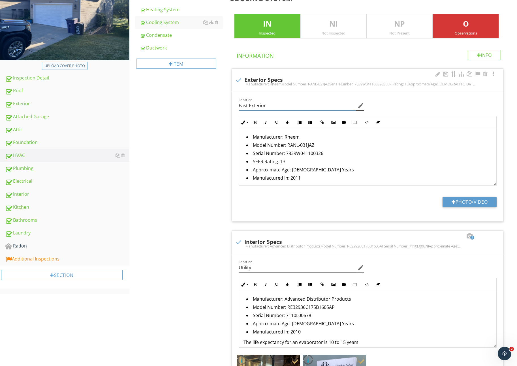
click at [244, 107] on input "East Exterior" at bounding box center [298, 105] width 118 height 9
type input "South Exterior"
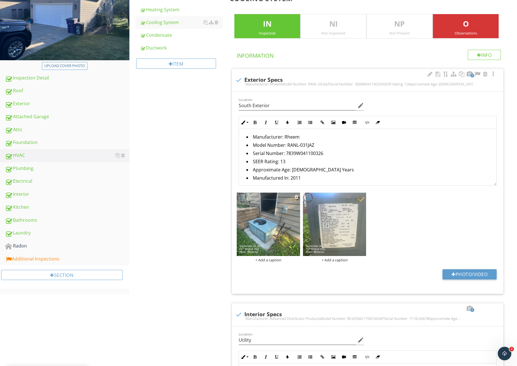
click at [273, 244] on img at bounding box center [268, 224] width 63 height 63
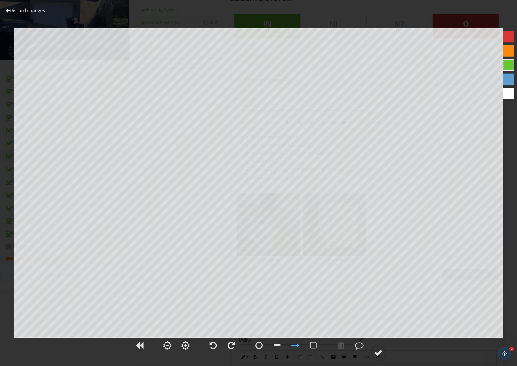
click at [510, 92] on div at bounding box center [508, 93] width 11 height 11
click at [281, 346] on div at bounding box center [277, 345] width 14 height 14
click at [356, 345] on div at bounding box center [359, 345] width 8 height 8
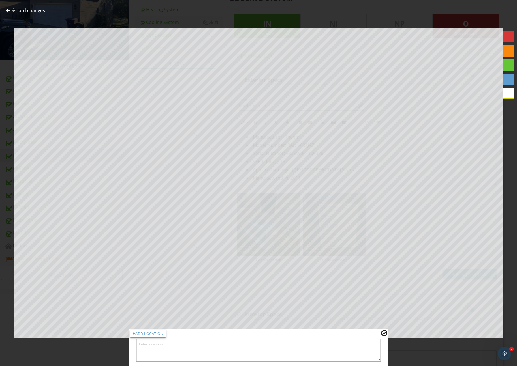
click at [356, 345] on textarea at bounding box center [258, 350] width 244 height 23
type textarea "#South"
click at [387, 332] on div at bounding box center [384, 333] width 6 height 7
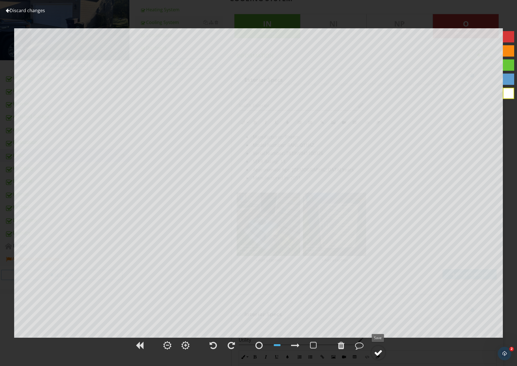
click at [380, 353] on div at bounding box center [378, 353] width 8 height 8
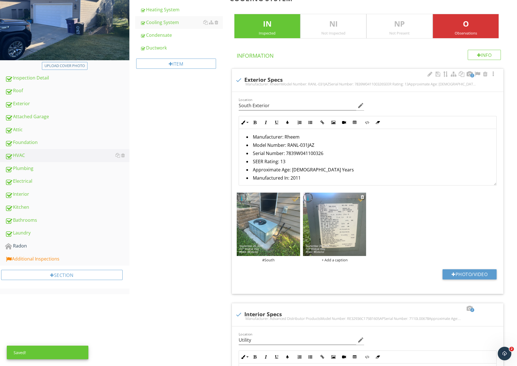
click at [328, 239] on img at bounding box center [334, 224] width 63 height 63
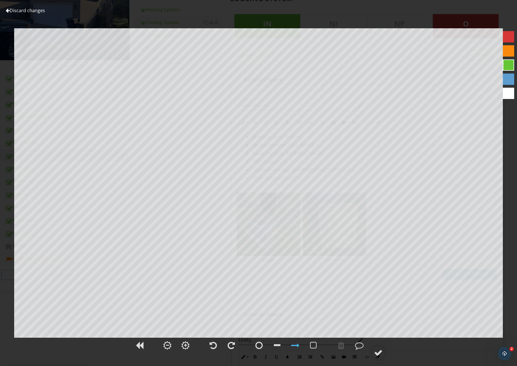
click at [505, 93] on div at bounding box center [508, 93] width 11 height 11
drag, startPoint x: 340, startPoint y: 345, endPoint x: 322, endPoint y: 346, distance: 18.7
click at [336, 345] on div at bounding box center [341, 345] width 14 height 14
drag, startPoint x: 263, startPoint y: 345, endPoint x: 272, endPoint y: 345, distance: 8.5
click at [263, 345] on div at bounding box center [259, 345] width 14 height 14
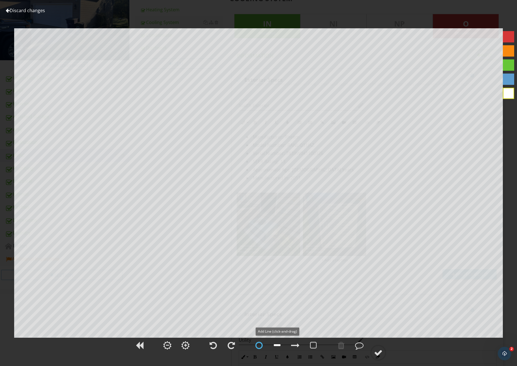
click at [274, 346] on div at bounding box center [277, 345] width 7 height 8
drag, startPoint x: 355, startPoint y: 346, endPoint x: 269, endPoint y: 345, distance: 85.8
click at [355, 346] on div at bounding box center [359, 345] width 14 height 14
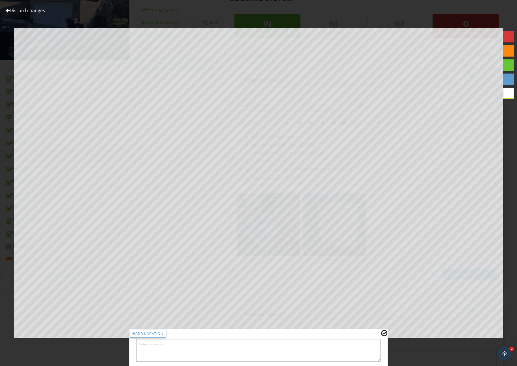
drag, startPoint x: 220, startPoint y: 343, endPoint x: 216, endPoint y: 346, distance: 4.3
click at [220, 343] on textarea at bounding box center [258, 350] width 244 height 23
type textarea "#South"
drag, startPoint x: 383, startPoint y: 331, endPoint x: 376, endPoint y: 342, distance: 13.7
click at [383, 331] on div at bounding box center [384, 333] width 6 height 7
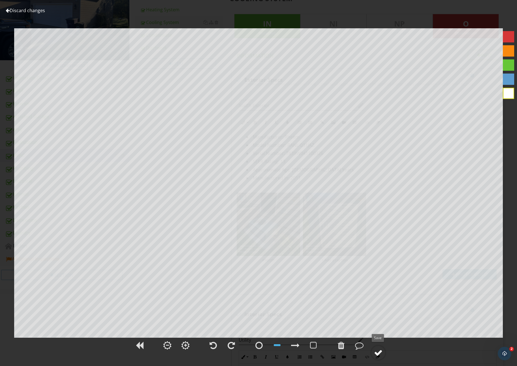
click at [381, 350] on div at bounding box center [378, 353] width 8 height 8
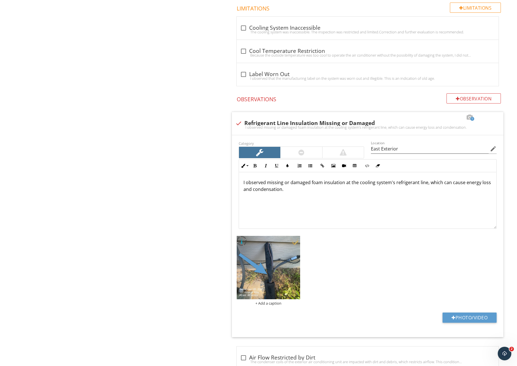
scroll to position [661, 0]
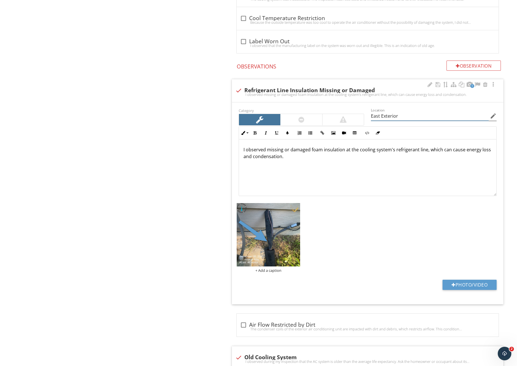
click at [376, 117] on input "East Exterior" at bounding box center [430, 116] width 118 height 9
type input "South Exterior"
click at [295, 242] on img at bounding box center [268, 234] width 63 height 63
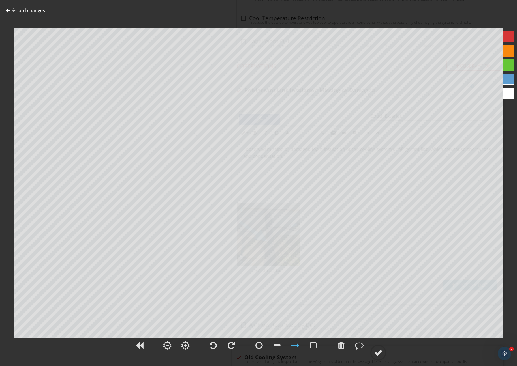
click at [506, 89] on div at bounding box center [508, 93] width 11 height 11
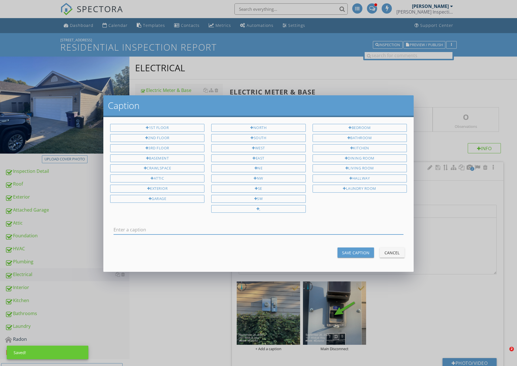
scroll to position [53, 0]
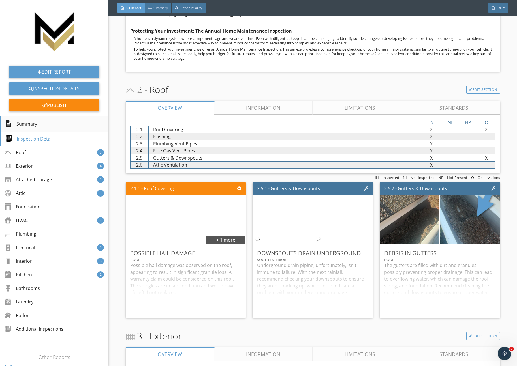
scroll to position [472, 0]
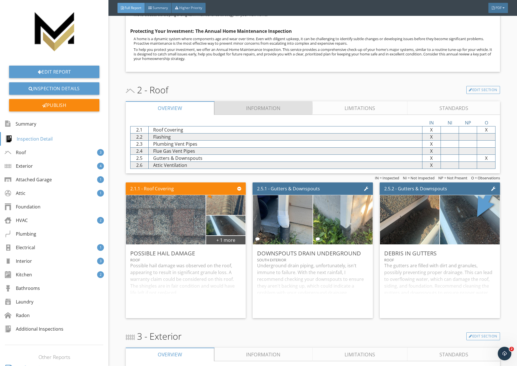
click at [239, 108] on link "Information" at bounding box center [263, 108] width 98 height 14
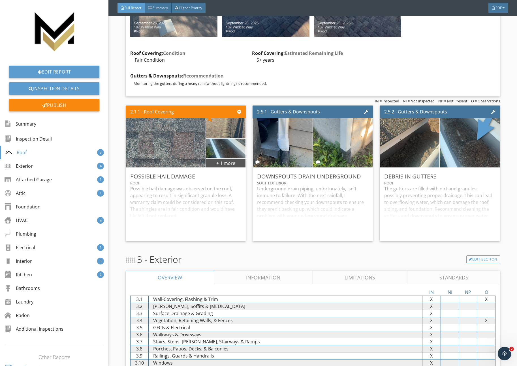
scroll to position [736, 0]
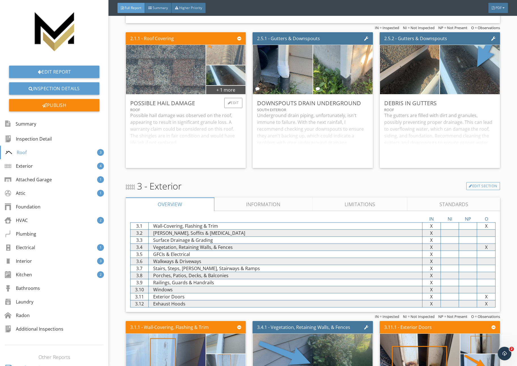
click at [220, 58] on img at bounding box center [226, 55] width 50 height 50
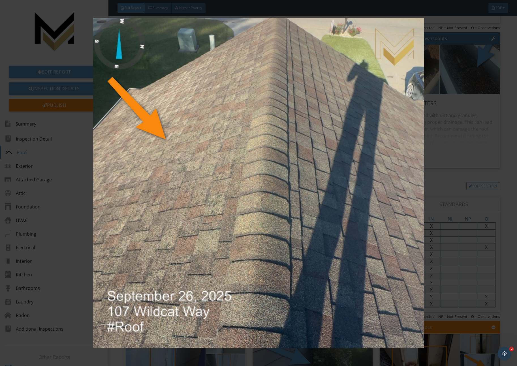
click at [50, 32] on img at bounding box center [259, 183] width 474 height 331
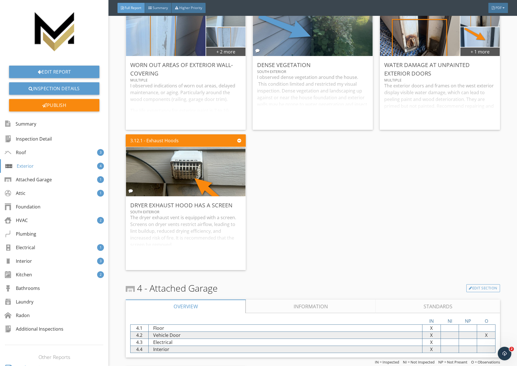
scroll to position [1205, 0]
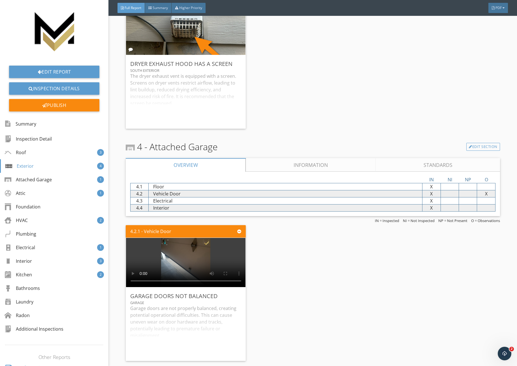
click at [258, 165] on link "Information" at bounding box center [311, 165] width 130 height 14
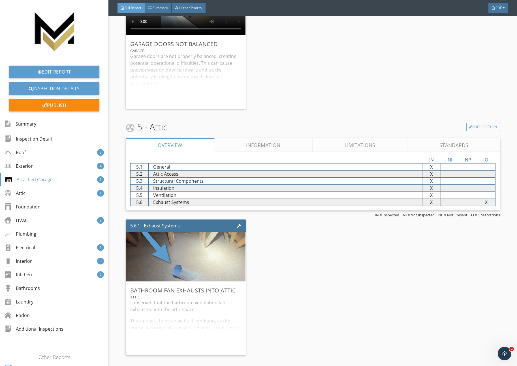
scroll to position [1439, 0]
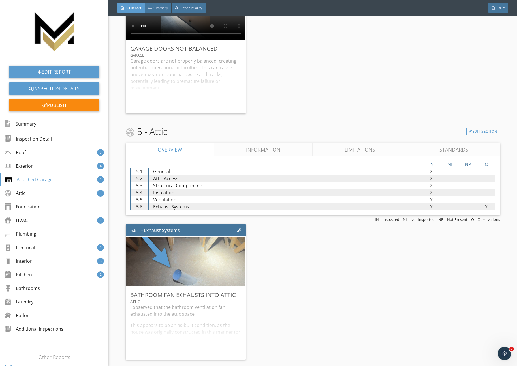
click at [250, 148] on link "Information" at bounding box center [263, 150] width 98 height 14
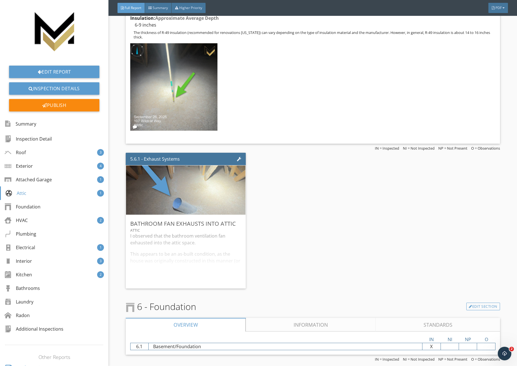
scroll to position [1967, 0]
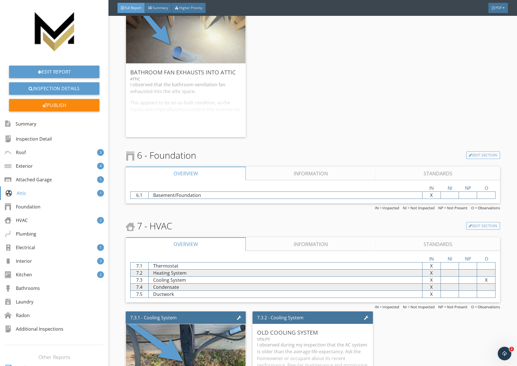
click at [273, 177] on link "Information" at bounding box center [311, 174] width 130 height 14
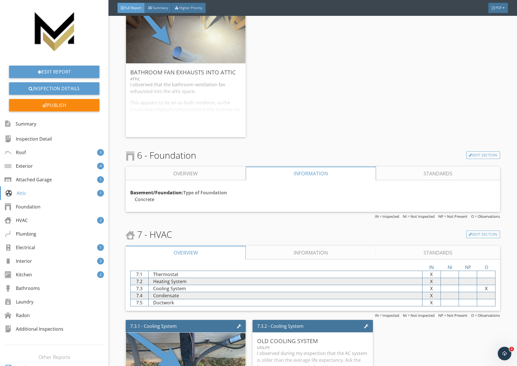
drag, startPoint x: 270, startPoint y: 250, endPoint x: 267, endPoint y: 247, distance: 3.8
click at [270, 250] on link "Information" at bounding box center [311, 253] width 130 height 14
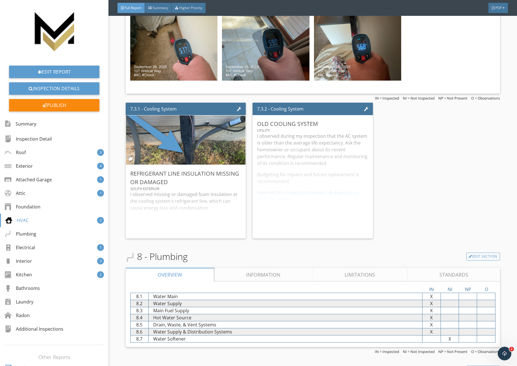
scroll to position [3201, 0]
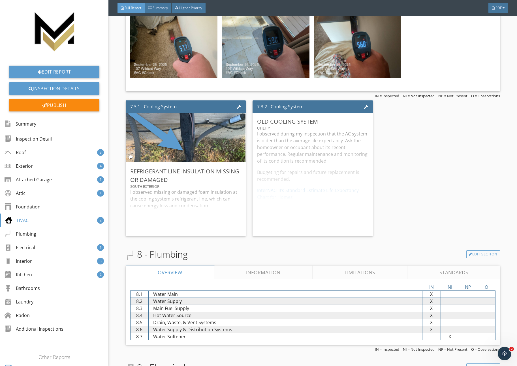
drag, startPoint x: 249, startPoint y: 273, endPoint x: 242, endPoint y: 272, distance: 7.7
click at [249, 273] on link "Information" at bounding box center [263, 273] width 98 height 14
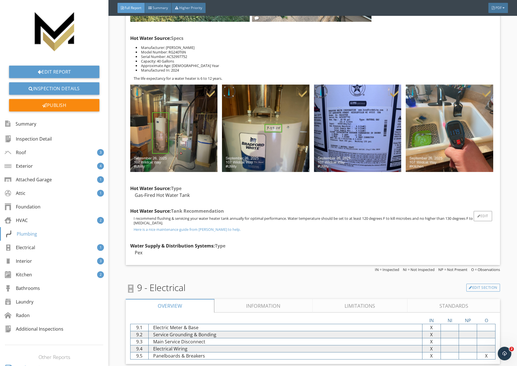
scroll to position [3714, 0]
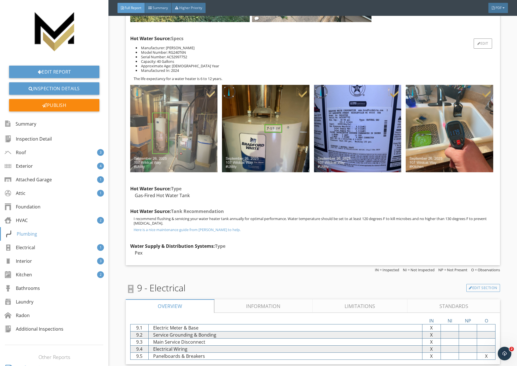
click at [183, 129] on img at bounding box center [173, 128] width 87 height 87
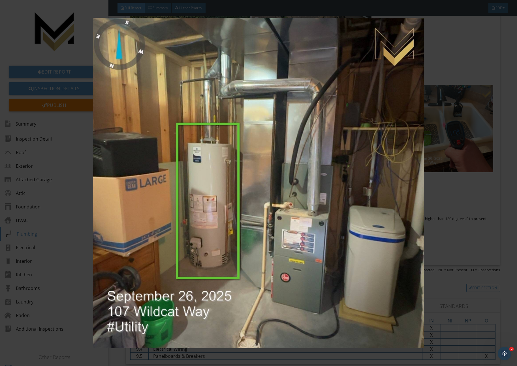
click at [82, 67] on img at bounding box center [259, 183] width 474 height 331
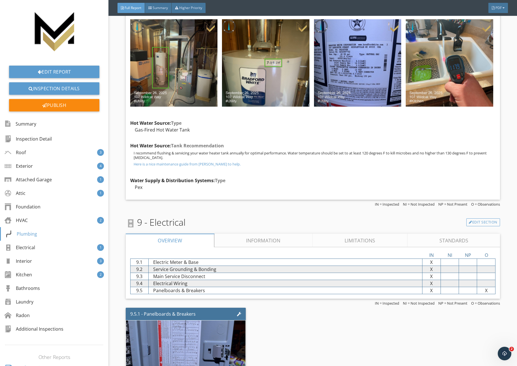
scroll to position [3883, 0]
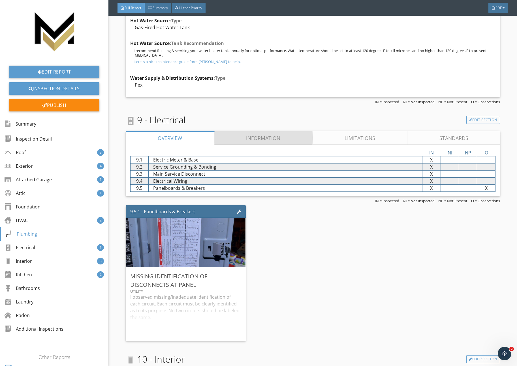
click at [231, 143] on link "Information" at bounding box center [263, 138] width 98 height 14
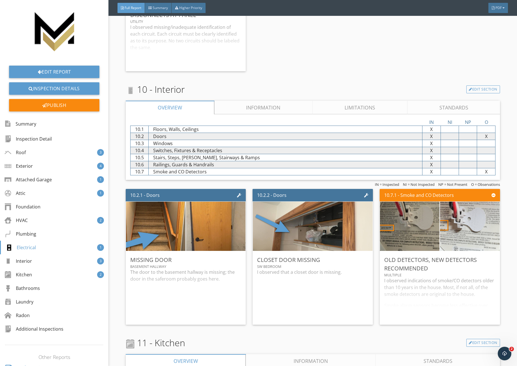
scroll to position [4369, 0]
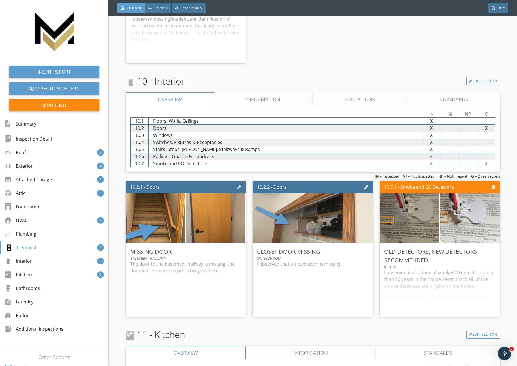
click at [236, 104] on link "Information" at bounding box center [263, 100] width 98 height 14
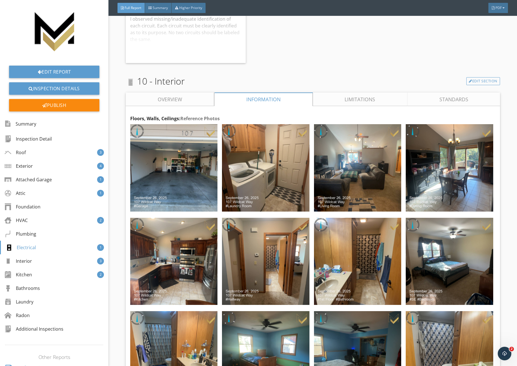
click at [171, 102] on link "Overview" at bounding box center [170, 100] width 88 height 14
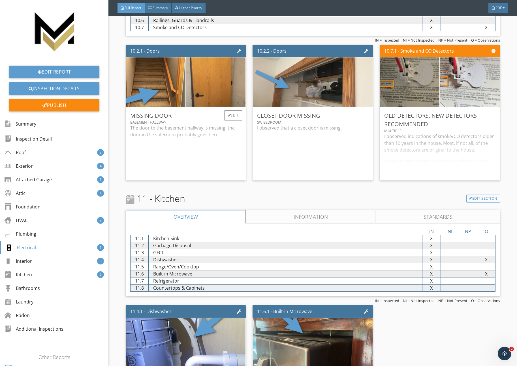
scroll to position [4562, 0]
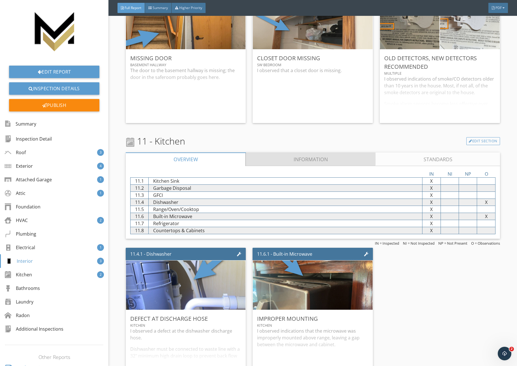
click at [267, 163] on link "Information" at bounding box center [311, 160] width 130 height 14
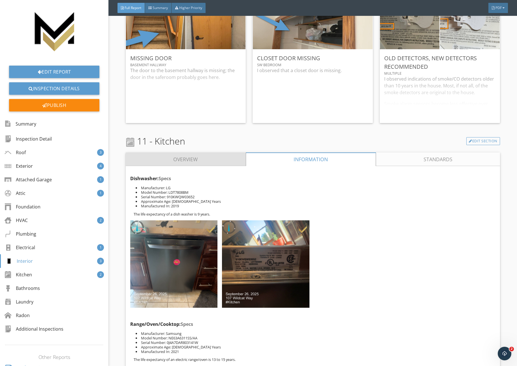
click at [220, 163] on link "Overview" at bounding box center [186, 160] width 120 height 14
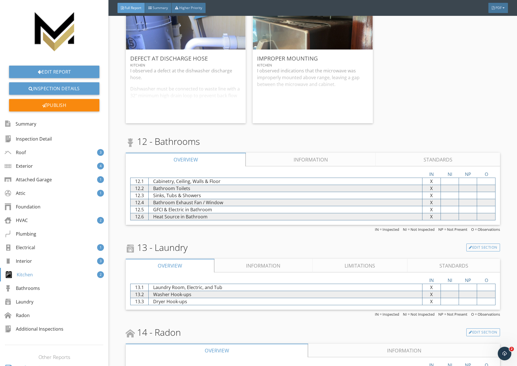
scroll to position [4867, 0]
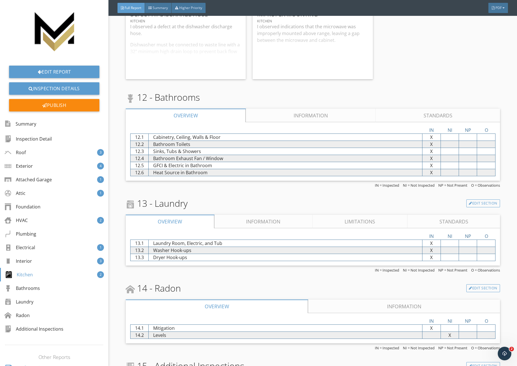
click at [264, 121] on link "Information" at bounding box center [311, 116] width 130 height 14
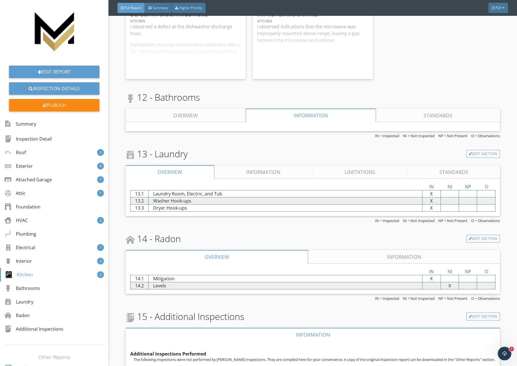
drag, startPoint x: 233, startPoint y: 164, endPoint x: 232, endPoint y: 167, distance: 2.9
click at [233, 164] on div "13 - Laundry Edit Section Overview Information Limitations Standards IN NI NP O…" at bounding box center [313, 185] width 374 height 76
click at [232, 168] on link "Information" at bounding box center [263, 172] width 98 height 14
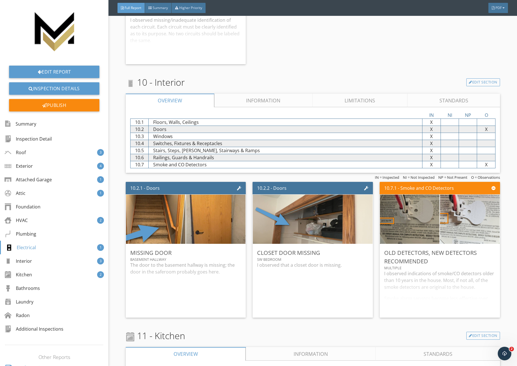
scroll to position [4346, 0]
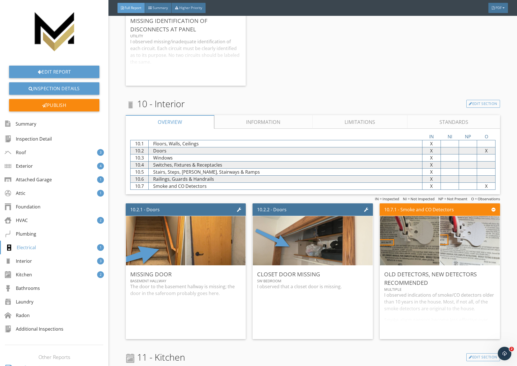
drag, startPoint x: 237, startPoint y: 125, endPoint x: 234, endPoint y: 129, distance: 5.0
click at [237, 125] on link "Information" at bounding box center [263, 122] width 98 height 14
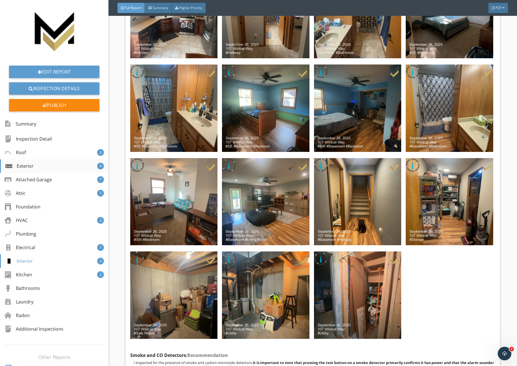
scroll to position [4616, 0]
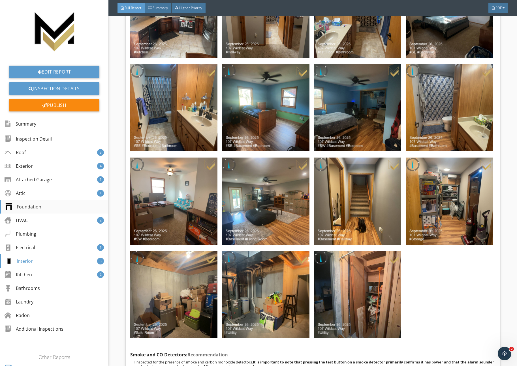
click at [35, 203] on div "Foundation" at bounding box center [23, 206] width 36 height 7
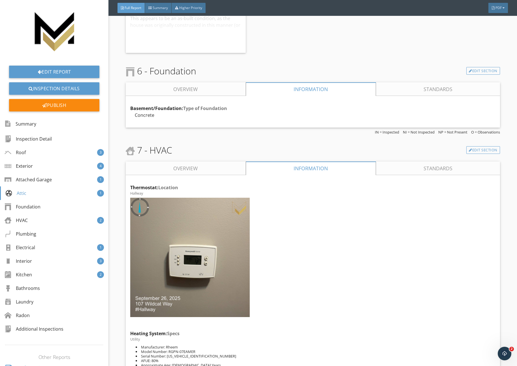
scroll to position [2034, 0]
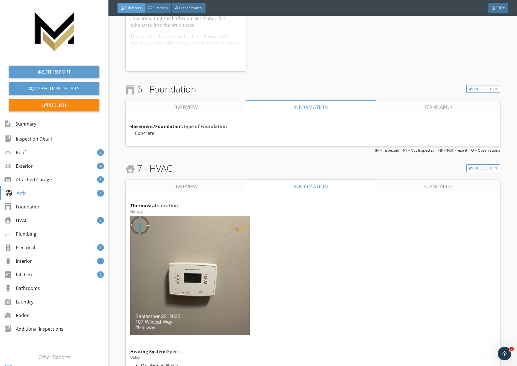
click at [206, 112] on link "Overview" at bounding box center [186, 107] width 120 height 14
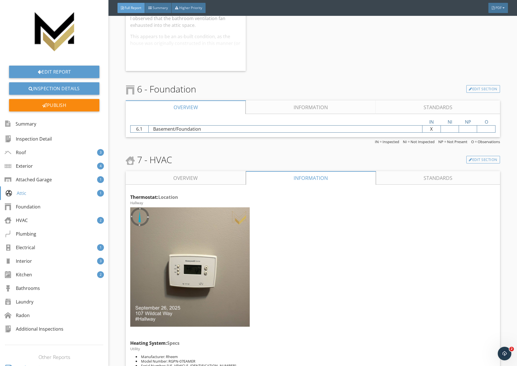
click at [400, 106] on link "Standards" at bounding box center [438, 107] width 124 height 14
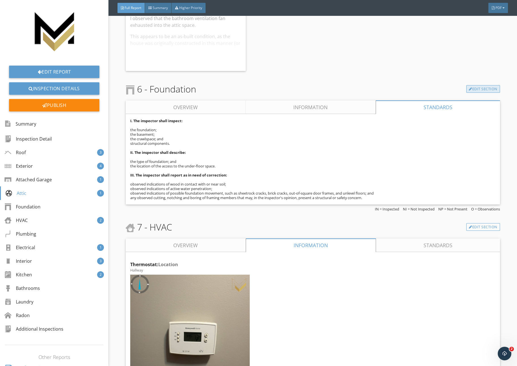
click at [481, 89] on link "Edit Section" at bounding box center [483, 89] width 34 height 8
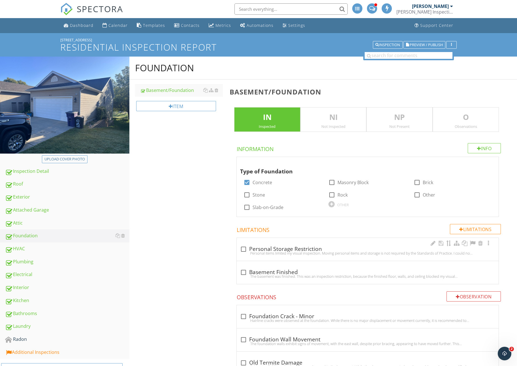
drag, startPoint x: 276, startPoint y: 250, endPoint x: 273, endPoint y: 260, distance: 10.5
click at [276, 250] on div "check_box_outline_blank Personal Storage Restriction" at bounding box center [367, 249] width 255 height 7
checkbox input "true"
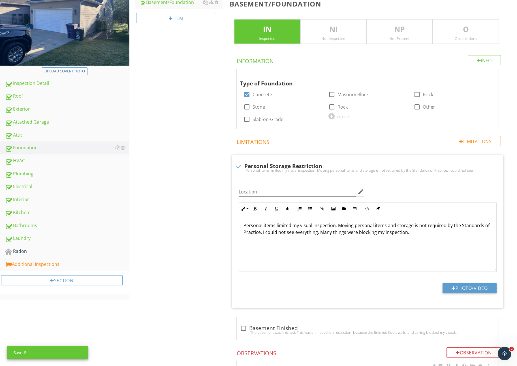
scroll to position [193, 0]
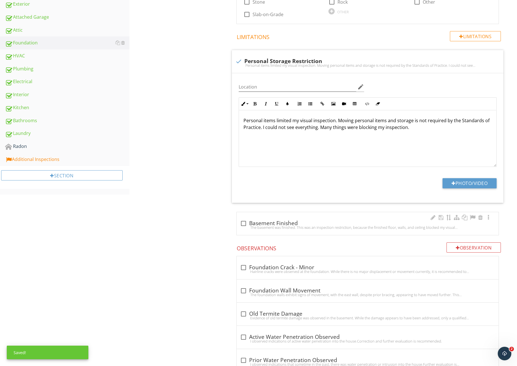
click at [257, 226] on div "The basement was finished. This was an inspection restriction, because the fini…" at bounding box center [367, 227] width 255 height 5
checkbox input "true"
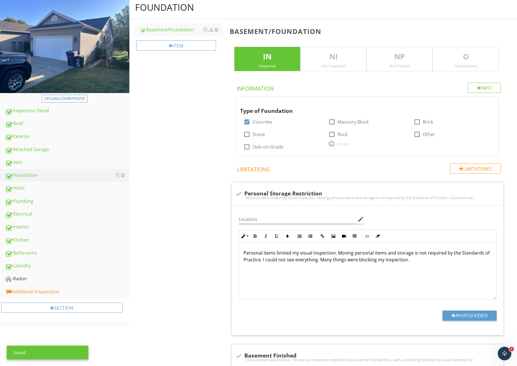
scroll to position [0, 0]
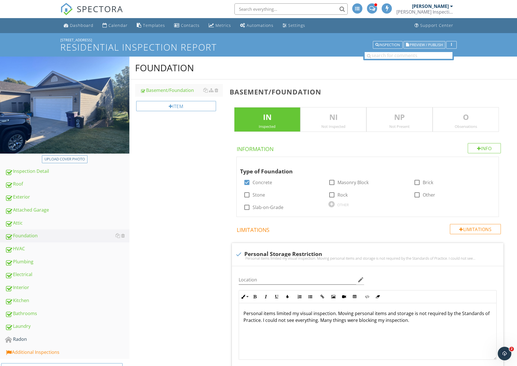
click at [413, 48] on button "Preview / Publish" at bounding box center [424, 45] width 42 height 8
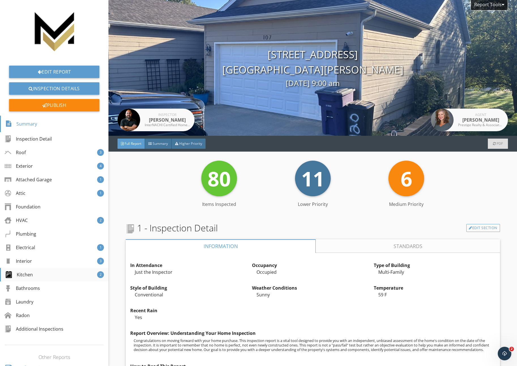
click at [40, 272] on div "Kitchen 2" at bounding box center [54, 275] width 108 height 14
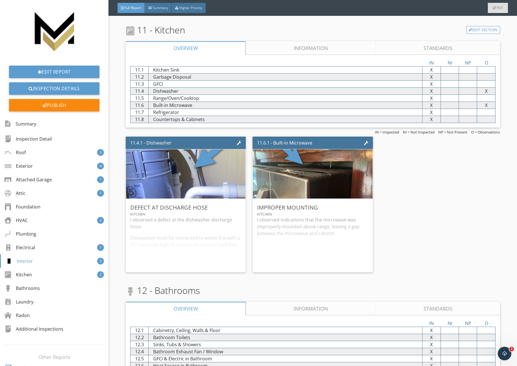
scroll to position [2598, 0]
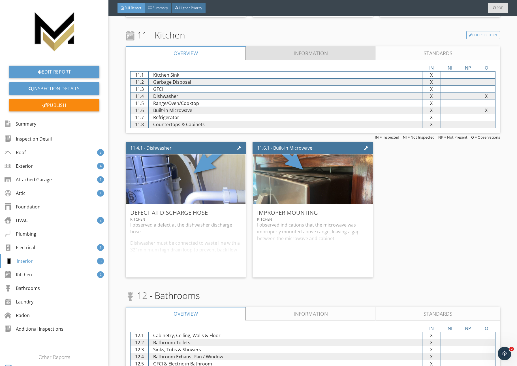
drag, startPoint x: 255, startPoint y: 50, endPoint x: 254, endPoint y: 55, distance: 5.2
click at [255, 50] on link "Information" at bounding box center [311, 53] width 130 height 14
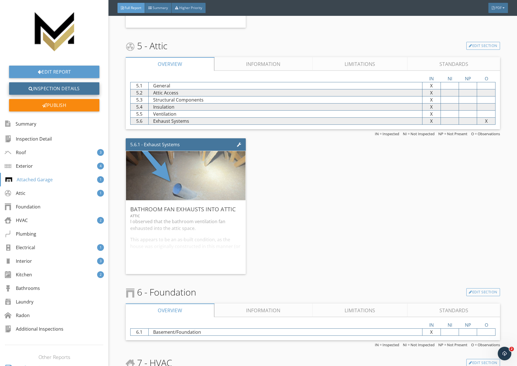
scroll to position [1422, 0]
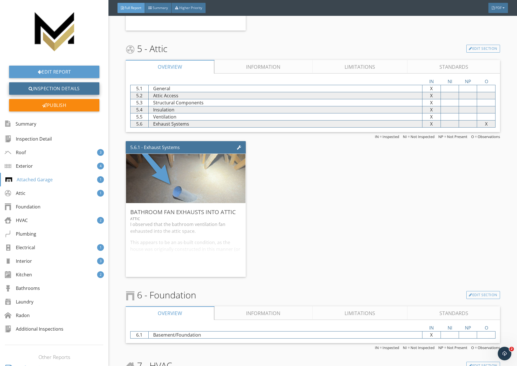
click at [66, 86] on link "Inspection Details" at bounding box center [54, 88] width 90 height 12
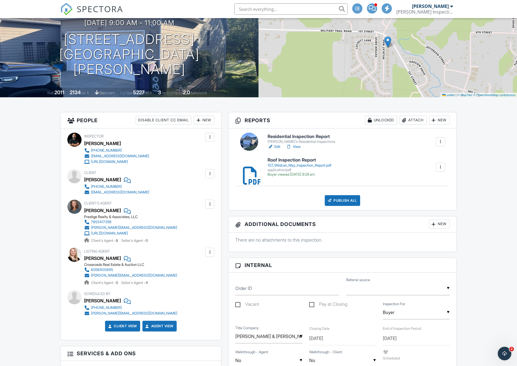
scroll to position [52, 0]
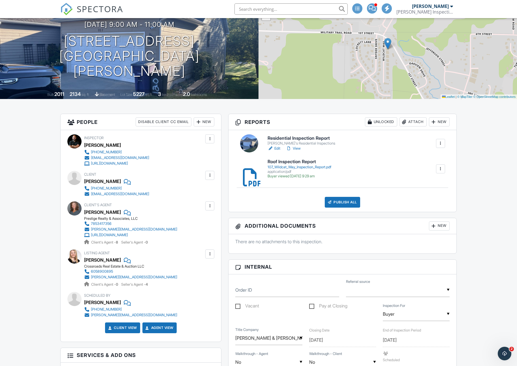
click at [343, 199] on div "Publish All" at bounding box center [342, 202] width 35 height 11
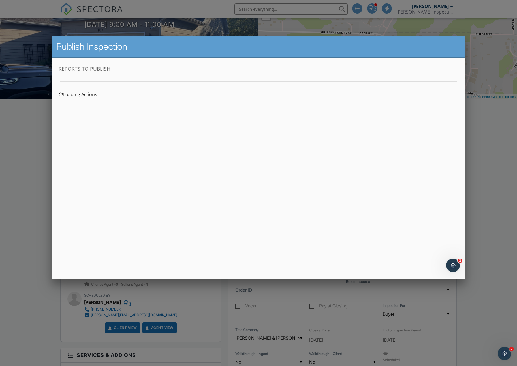
scroll to position [0, 0]
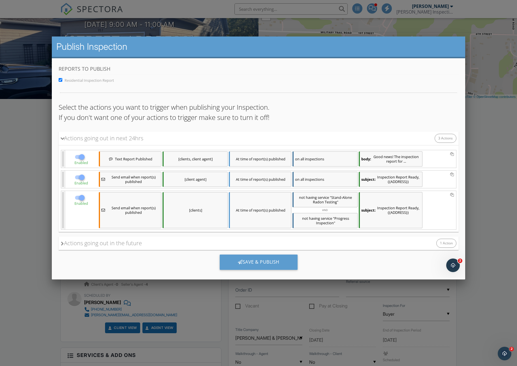
click at [313, 179] on div "on all inspections" at bounding box center [324, 179] width 65 height 15
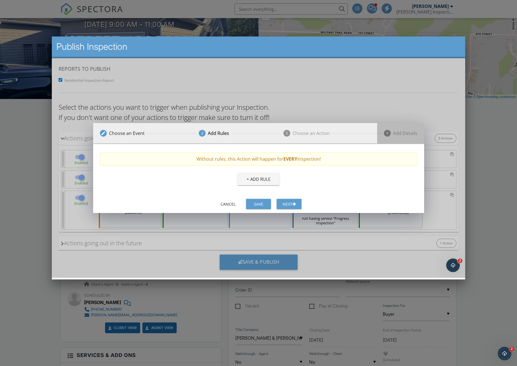
drag, startPoint x: 384, startPoint y: 136, endPoint x: 344, endPoint y: 157, distance: 45.1
click at [384, 136] on div "4 Add Details" at bounding box center [400, 133] width 47 height 20
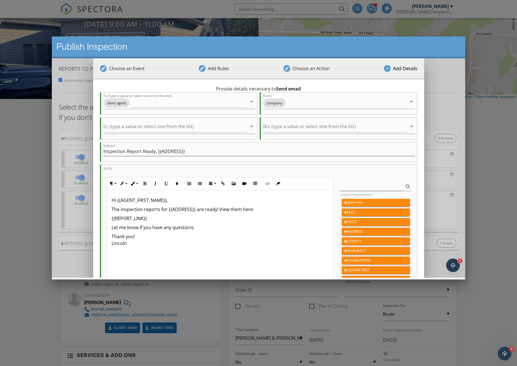
click at [166, 221] on p "{{REPORT_LINK}}" at bounding box center [219, 218] width 217 height 7
drag, startPoint x: 253, startPoint y: 228, endPoint x: 106, endPoint y: 225, distance: 147.8
click at [106, 225] on div "Paragraph Format Normal Heading 1 Heading 2 Heading 3 Heading 4 Code Paragraph …" at bounding box center [219, 228] width 233 height 103
copy p "The sewer scope came back clean, I'll have that report tomorrow!"
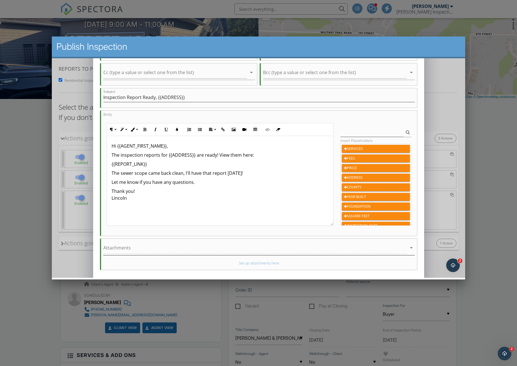
scroll to position [78, 0]
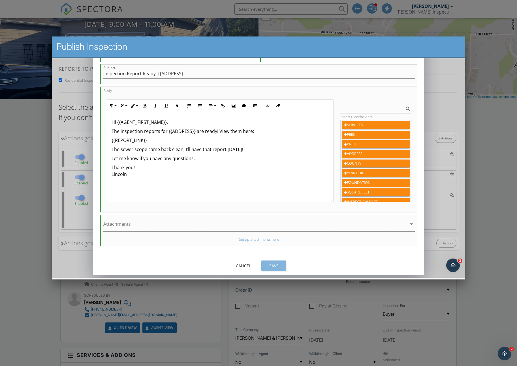
click at [265, 263] on button "Save" at bounding box center [273, 266] width 25 height 10
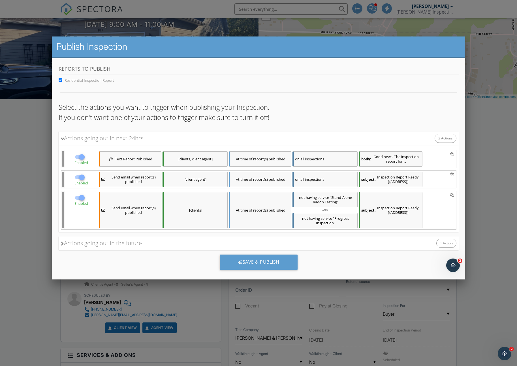
click at [377, 213] on div "subject: Inspection Report Ready, {{ADDRESS}}" at bounding box center [390, 210] width 64 height 36
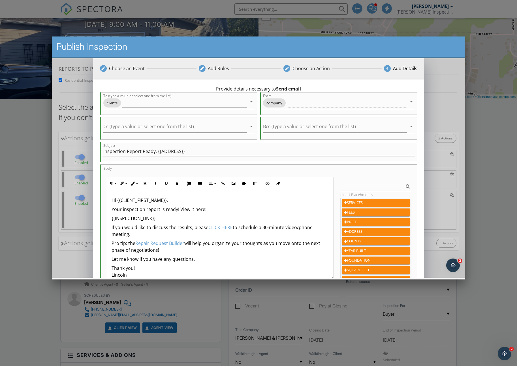
scroll to position [6, 0]
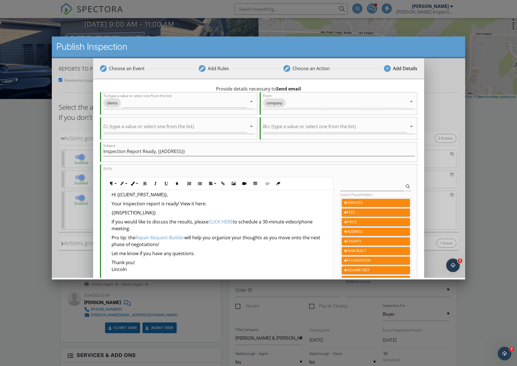
click at [112, 223] on p "If you would like to discuss the results, please CLICK HERE to schedule a 30-mi…" at bounding box center [219, 225] width 217 height 14
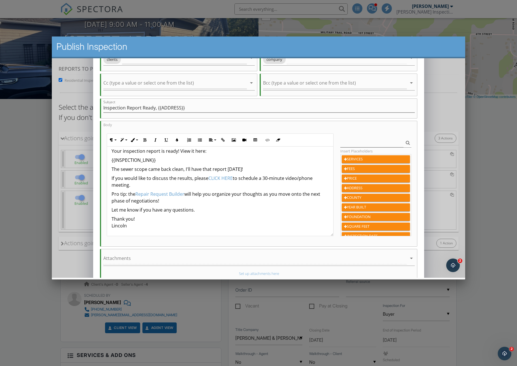
scroll to position [78, 0]
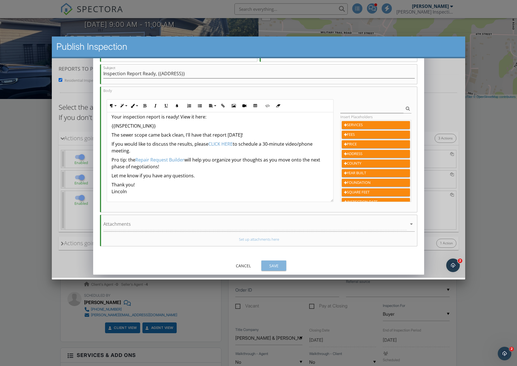
click at [265, 264] on button "Save" at bounding box center [273, 266] width 25 height 10
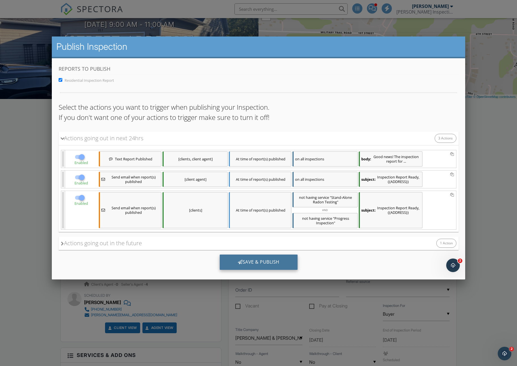
click at [260, 263] on div "Save & Publish" at bounding box center [258, 262] width 78 height 15
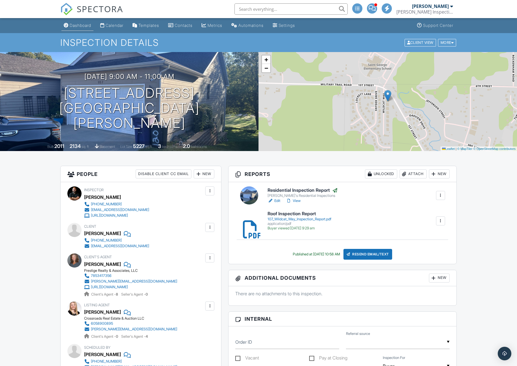
click at [74, 22] on link "Dashboard" at bounding box center [77, 25] width 32 height 10
